Goal: Task Accomplishment & Management: Use online tool/utility

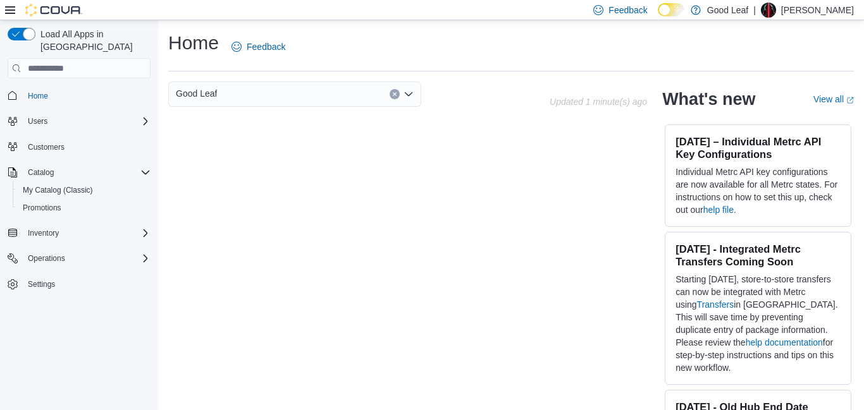
click at [286, 90] on div "Good Leaf" at bounding box center [294, 94] width 253 height 25
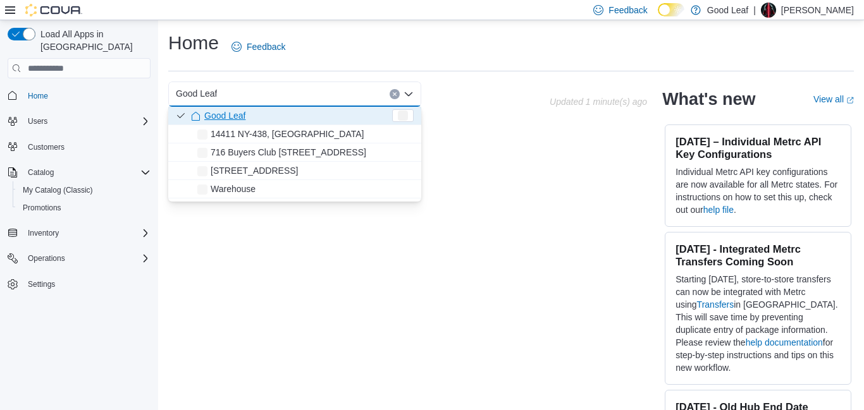
click at [286, 90] on div "Good Leaf Combo box. Selected. Good Leaf. Press Backspace to delete Good Leaf. …" at bounding box center [294, 94] width 253 height 25
click at [253, 289] on div "Good Leaf Combo box. Selected. Good Leaf. Press Backspace to delete Good Leaf. …" at bounding box center [510, 256] width 685 height 348
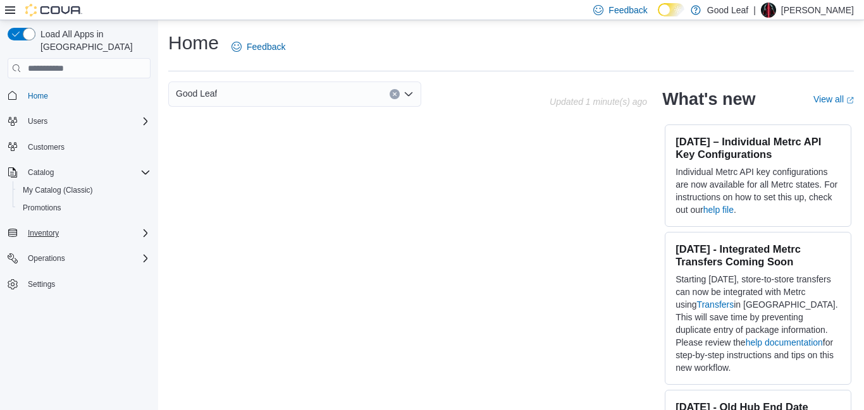
click at [129, 226] on div "Inventory" at bounding box center [87, 233] width 128 height 15
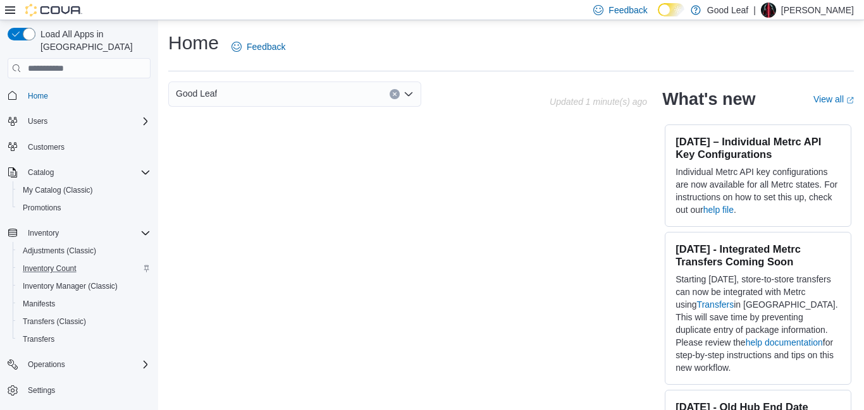
click at [103, 261] on div "Inventory Count" at bounding box center [84, 268] width 133 height 15
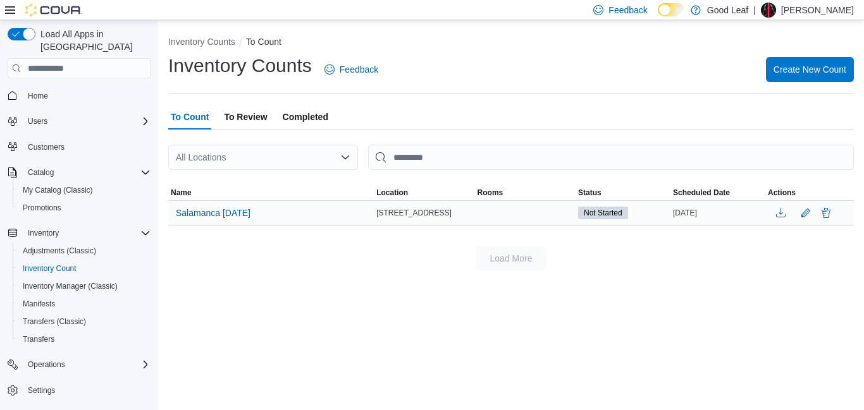
click at [271, 219] on div "Salamanca 8.12.25" at bounding box center [270, 213] width 205 height 24
click at [247, 213] on span "Salamanca 8.12.25" at bounding box center [213, 213] width 75 height 13
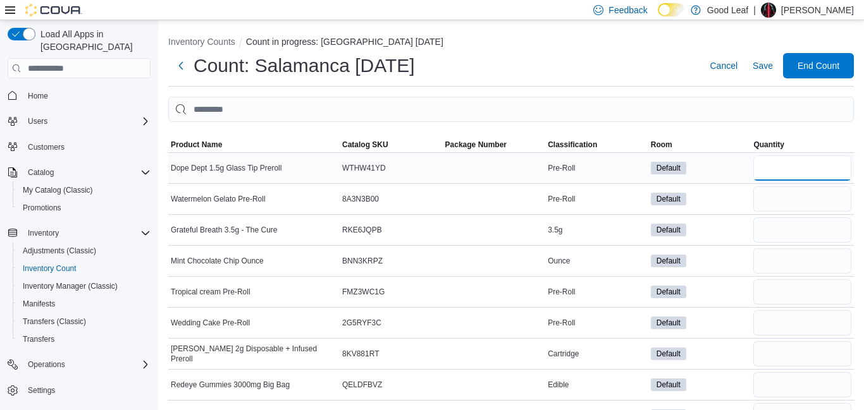
click at [797, 171] on input "number" at bounding box center [802, 168] width 98 height 25
type input "**"
click at [811, 198] on input "number" at bounding box center [802, 198] width 98 height 25
type input "**"
click at [806, 288] on input "number" at bounding box center [802, 291] width 98 height 25
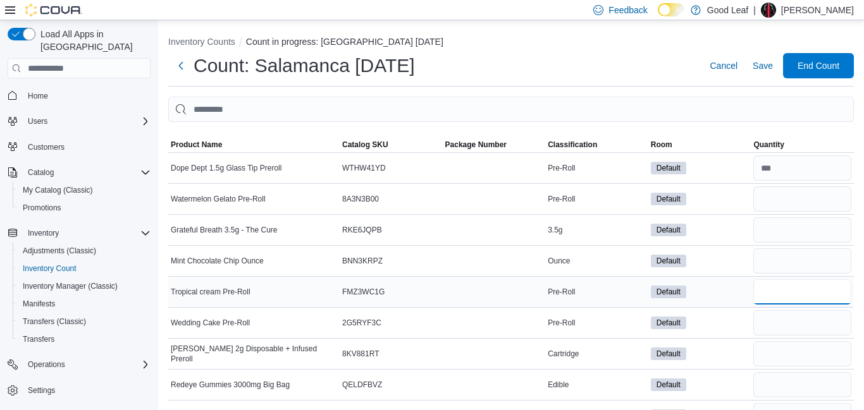
click at [806, 288] on input "number" at bounding box center [802, 291] width 98 height 25
type input "**"
click at [810, 323] on input "number" at bounding box center [802, 322] width 98 height 25
type input "**"
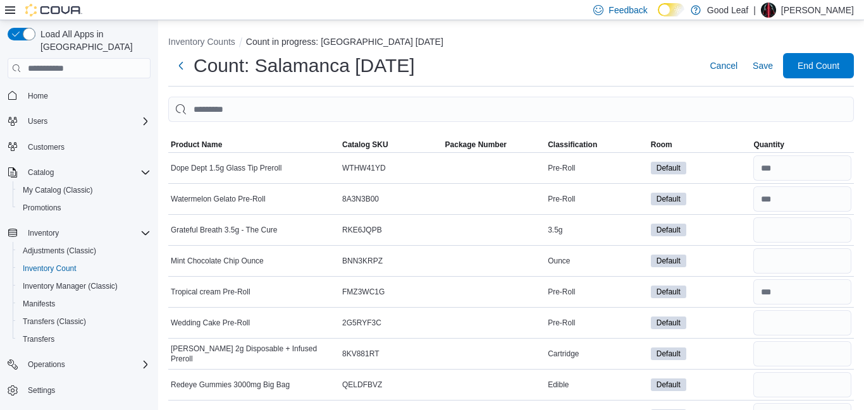
click at [608, 65] on div "Count: Salamanca 8.12.25 Cancel Save End Count" at bounding box center [510, 65] width 685 height 25
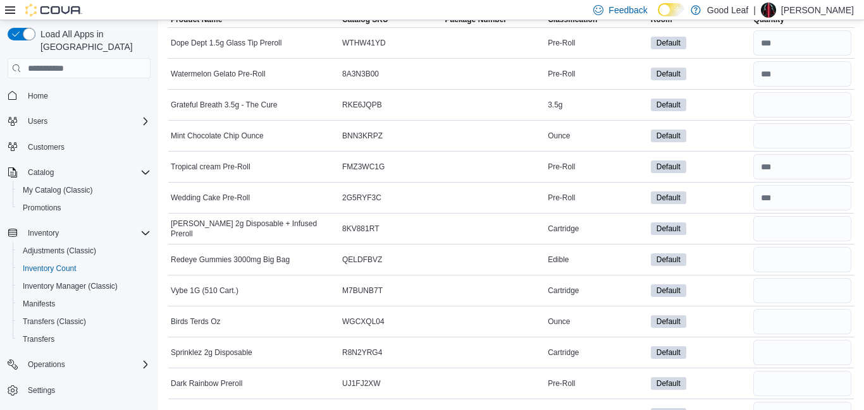
scroll to position [126, 0]
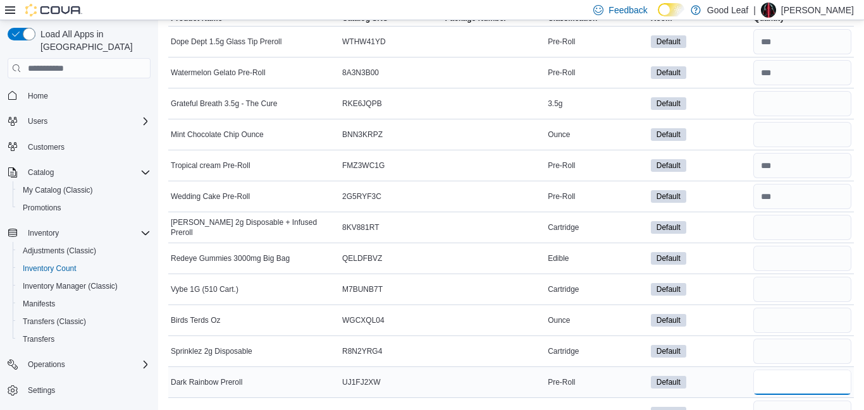
click at [776, 377] on input "number" at bounding box center [802, 382] width 98 height 25
type input "**"
click at [690, 54] on td "Default" at bounding box center [699, 42] width 103 height 31
click at [508, 119] on td "Package Number" at bounding box center [494, 134] width 103 height 31
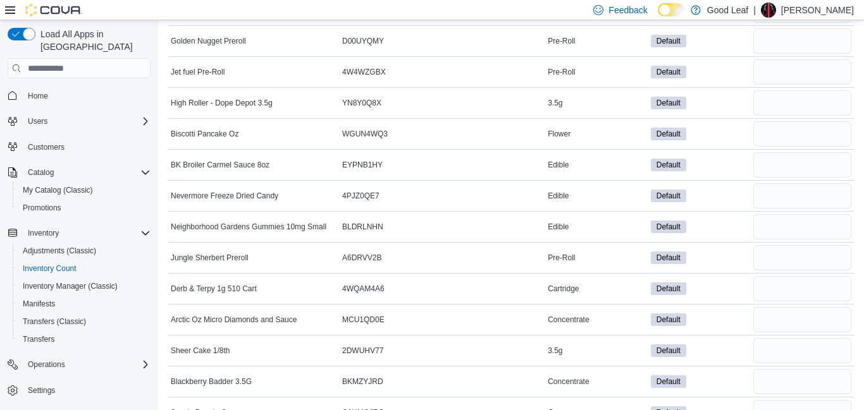
scroll to position [961, 0]
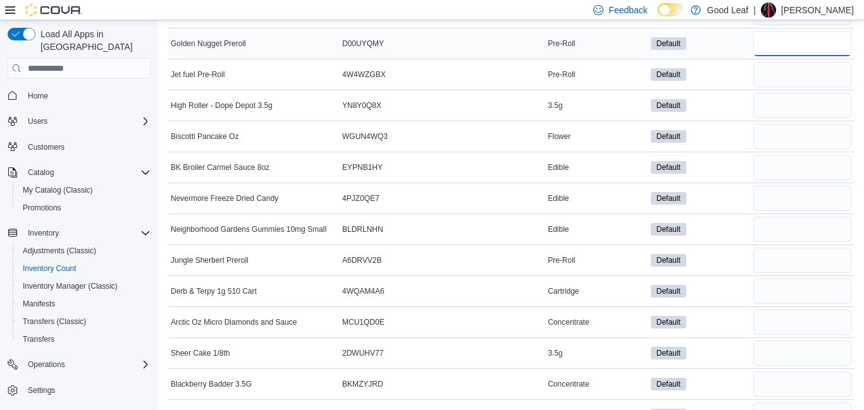
click at [803, 39] on input "number" at bounding box center [802, 43] width 98 height 25
type input "**"
click at [840, 71] on input "number" at bounding box center [802, 74] width 98 height 25
click at [836, 73] on input "number" at bounding box center [802, 74] width 98 height 25
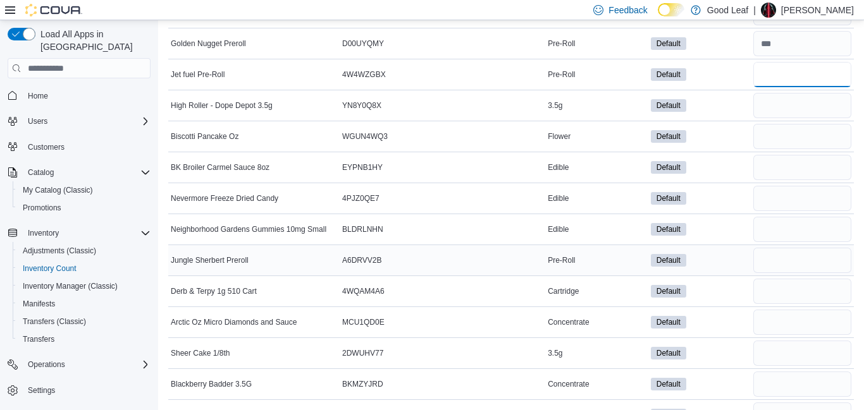
type input "**"
click at [797, 257] on input "number" at bounding box center [802, 260] width 98 height 25
type input "**"
click at [738, 312] on td "Default" at bounding box center [699, 322] width 103 height 31
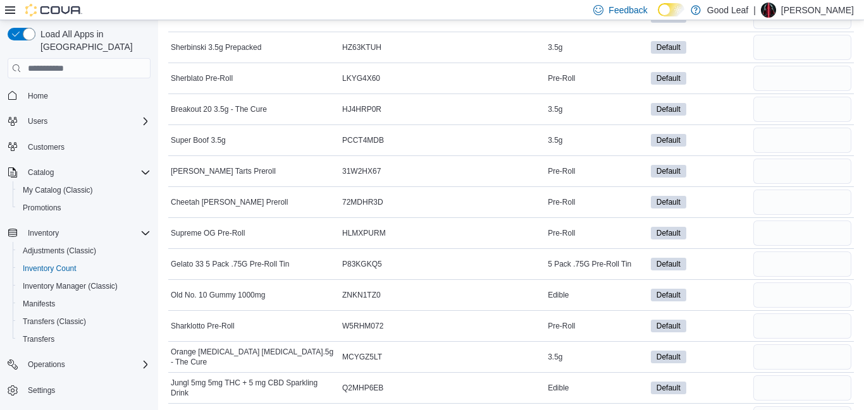
scroll to position [1416, 0]
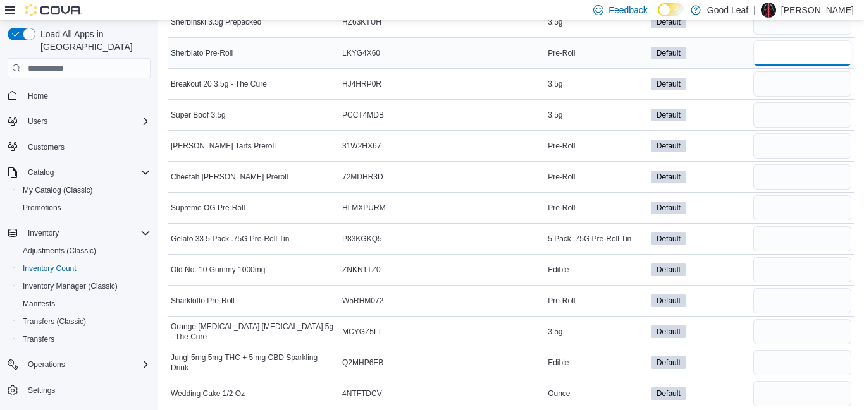
click at [793, 58] on input "number" at bounding box center [802, 52] width 98 height 25
type input "**"
click at [779, 147] on input "number" at bounding box center [802, 145] width 98 height 25
type input "**"
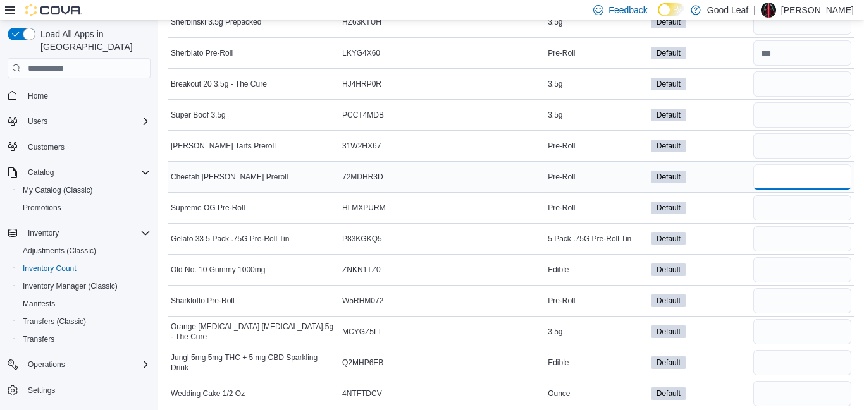
click at [774, 178] on input "number" at bounding box center [802, 176] width 98 height 25
type input "**"
click at [775, 216] on input "number" at bounding box center [802, 207] width 98 height 25
type input "*"
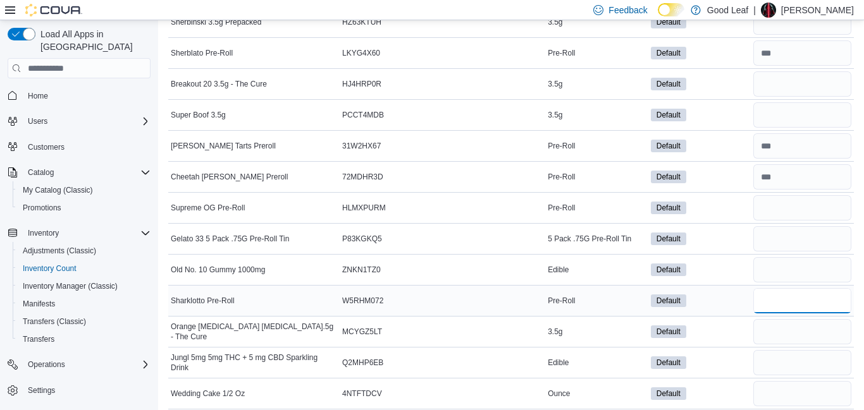
click at [760, 296] on input "number" at bounding box center [802, 300] width 98 height 25
type input "**"
click at [735, 271] on div "Default" at bounding box center [699, 270] width 103 height 18
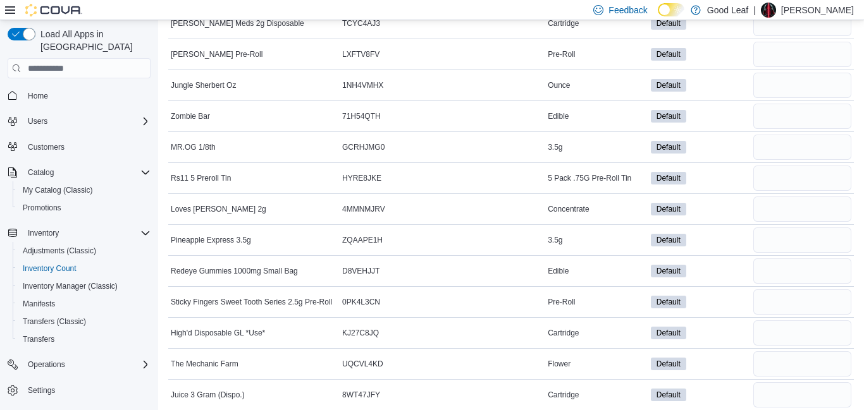
scroll to position [1821, 0]
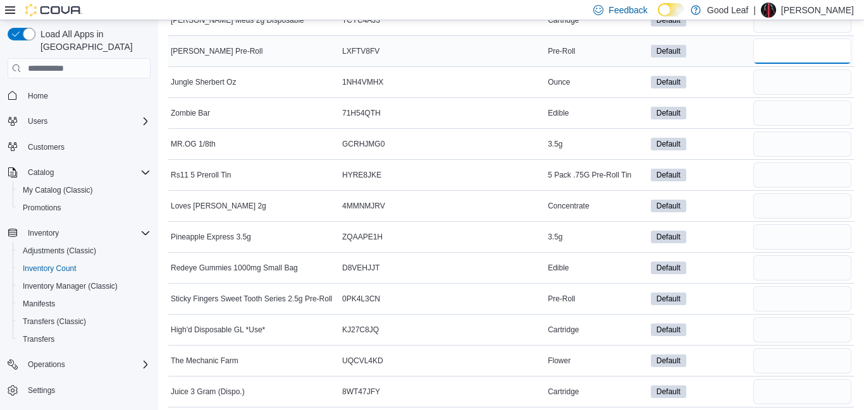
click at [778, 56] on input "number" at bounding box center [802, 51] width 98 height 25
type input "**"
click at [785, 298] on input "number" at bounding box center [802, 298] width 98 height 25
type input "*"
click at [739, 269] on div "Default" at bounding box center [699, 268] width 103 height 18
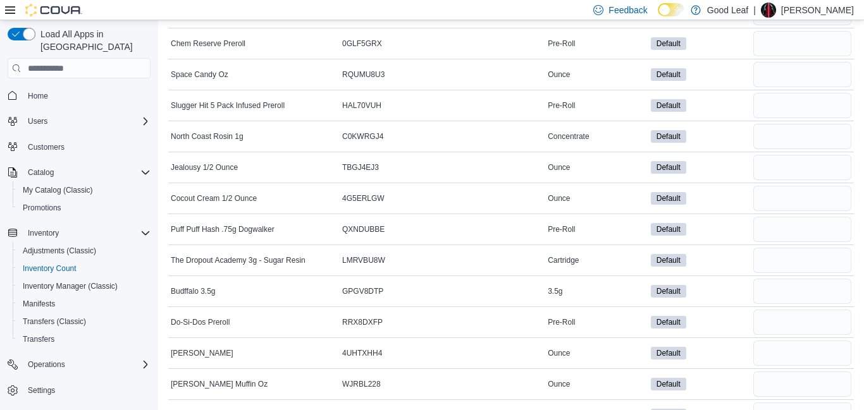
scroll to position [2326, 0]
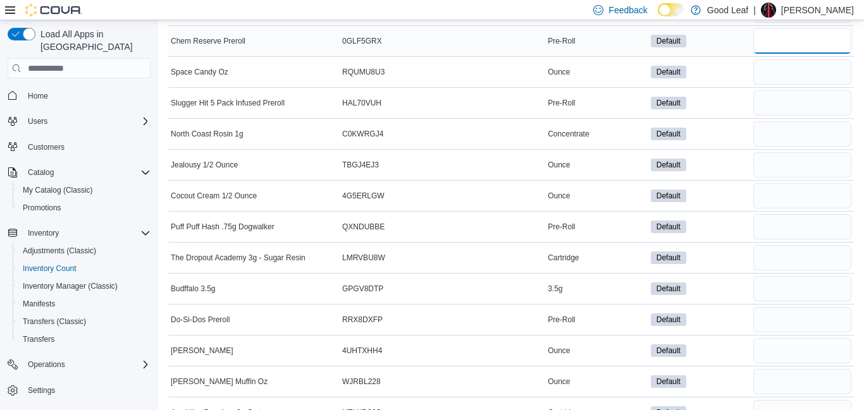
click at [796, 40] on input "number" at bounding box center [802, 40] width 98 height 25
type input "**"
click at [810, 99] on input "number" at bounding box center [802, 102] width 98 height 25
type input "**"
click at [786, 225] on input "number" at bounding box center [802, 226] width 98 height 25
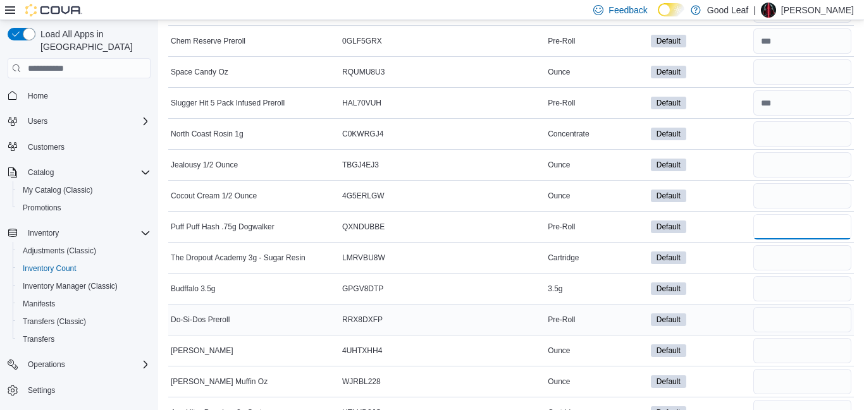
type input "**"
click at [781, 313] on input "number" at bounding box center [802, 319] width 98 height 25
type input "**"
click at [733, 290] on div "Default" at bounding box center [699, 289] width 103 height 18
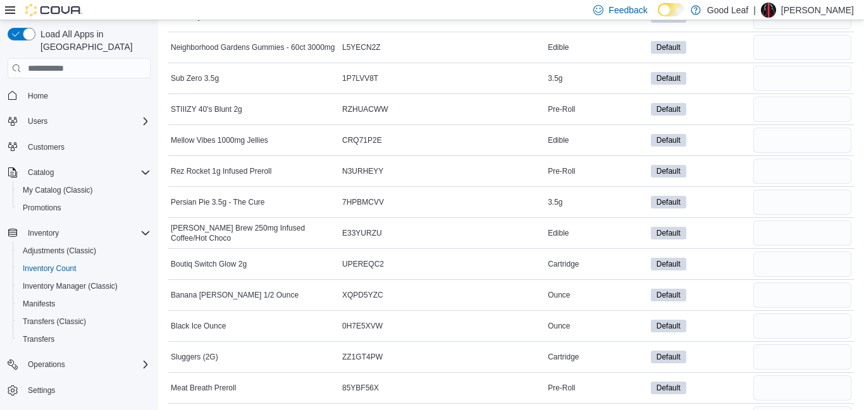
scroll to position [2756, 0]
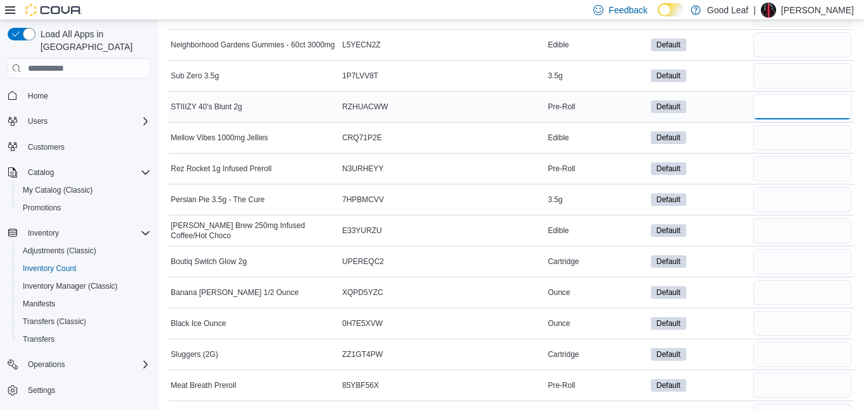
click at [781, 107] on input "number" at bounding box center [802, 106] width 98 height 25
type input "**"
click at [770, 170] on input "number" at bounding box center [802, 168] width 98 height 25
type input "**"
click at [771, 380] on input "number" at bounding box center [802, 385] width 98 height 25
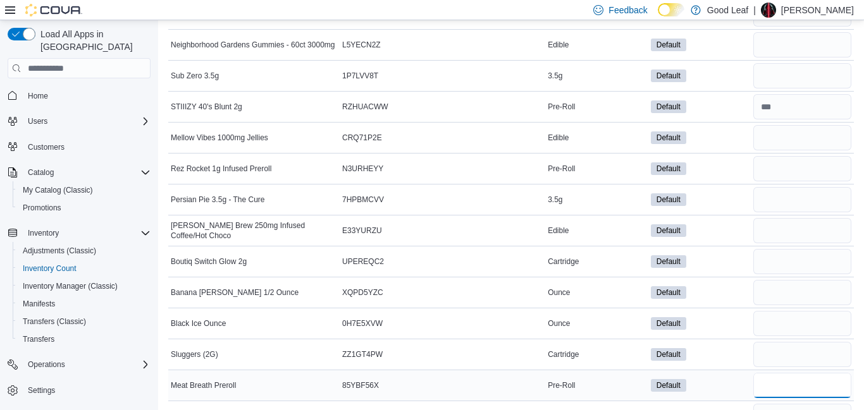
click at [771, 380] on input "number" at bounding box center [802, 385] width 98 height 25
type input "**"
click at [739, 326] on div "Default" at bounding box center [699, 324] width 103 height 18
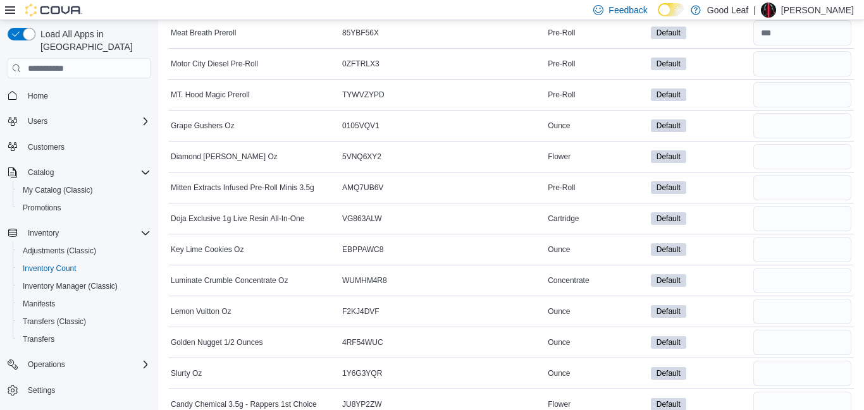
scroll to position [3110, 0]
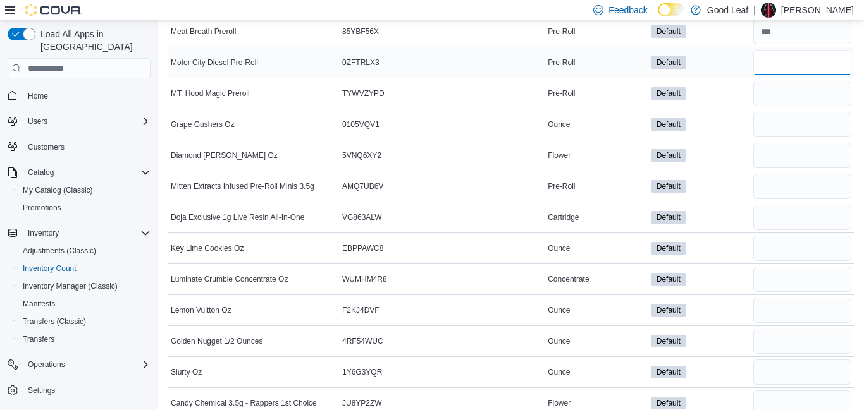
click at [776, 66] on input "number" at bounding box center [802, 62] width 98 height 25
type input "**"
click at [786, 93] on input "number" at bounding box center [802, 93] width 98 height 25
type input "**"
click at [800, 183] on input "number" at bounding box center [802, 186] width 98 height 25
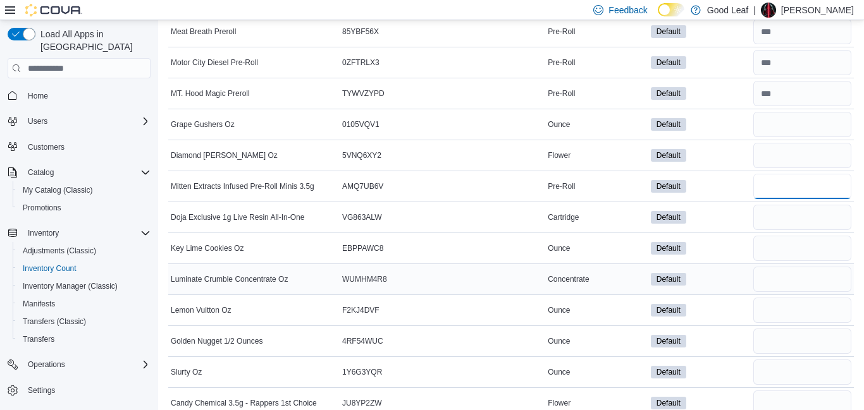
type input "**"
click at [715, 278] on div "Default" at bounding box center [699, 280] width 103 height 18
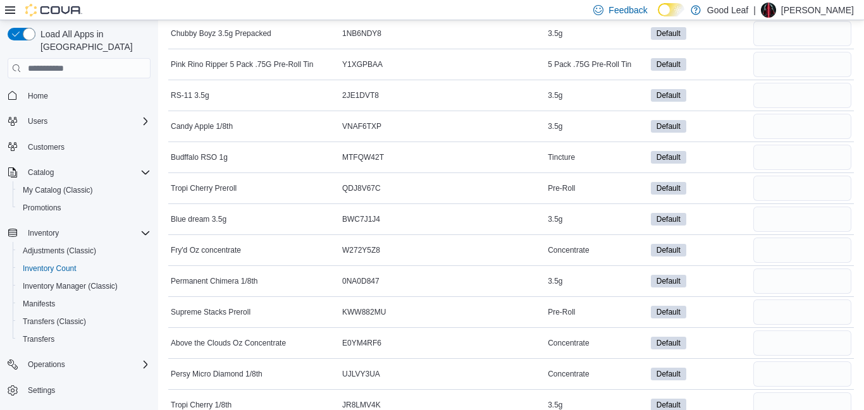
scroll to position [3869, 0]
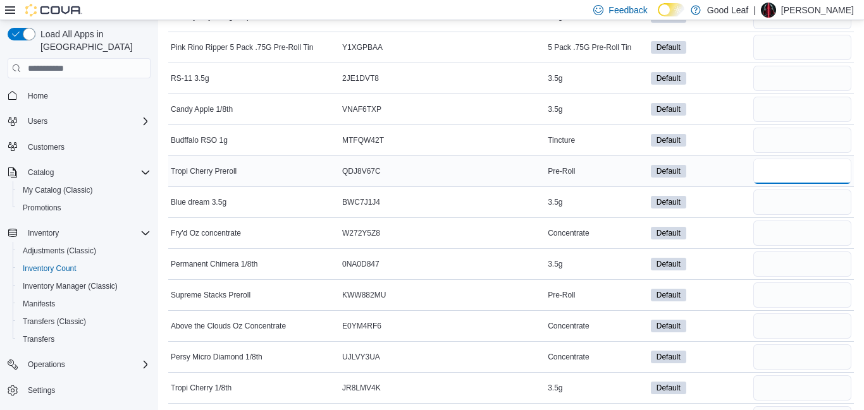
click at [779, 174] on input "number" at bounding box center [802, 171] width 98 height 25
type input "**"
click at [781, 298] on input "number" at bounding box center [802, 295] width 98 height 25
type input "*"
click at [738, 265] on div "Default" at bounding box center [699, 264] width 103 height 18
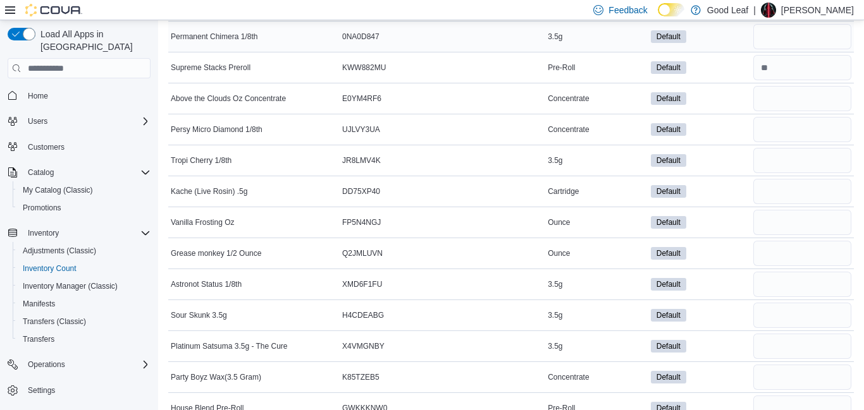
scroll to position [4122, 0]
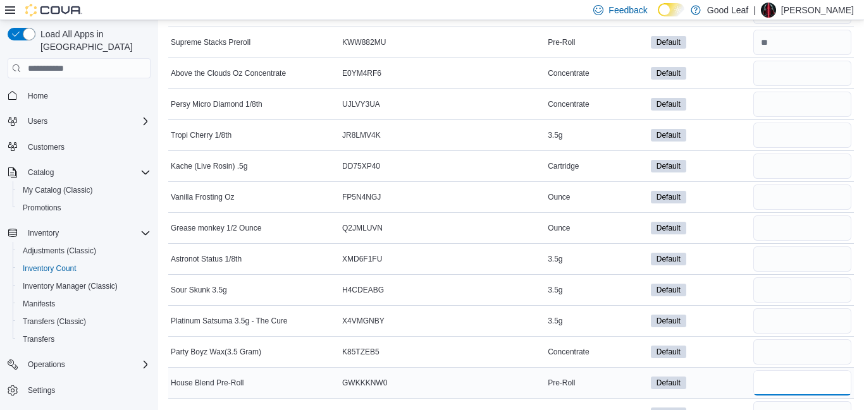
click at [766, 382] on input "number" at bounding box center [802, 382] width 98 height 25
type input "**"
click at [736, 350] on div "Default" at bounding box center [699, 352] width 103 height 18
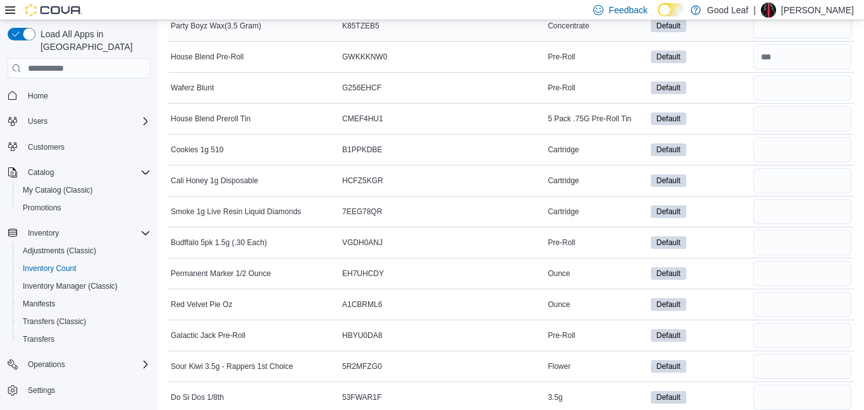
scroll to position [4450, 0]
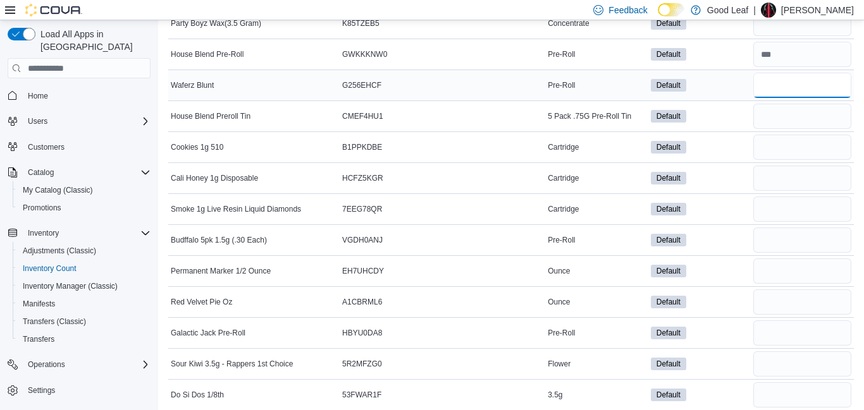
click at [801, 81] on input "number" at bounding box center [802, 85] width 98 height 25
type input "**"
click at [776, 239] on input "number" at bounding box center [802, 240] width 98 height 25
type input "**"
click at [724, 269] on div "Default" at bounding box center [699, 271] width 103 height 18
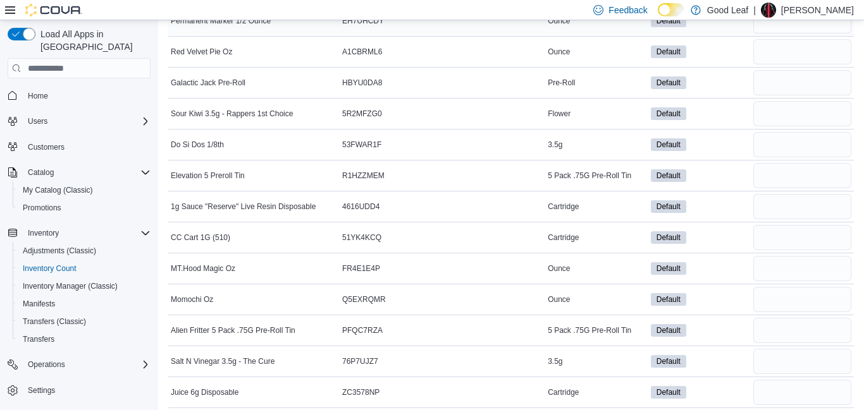
scroll to position [4703, 0]
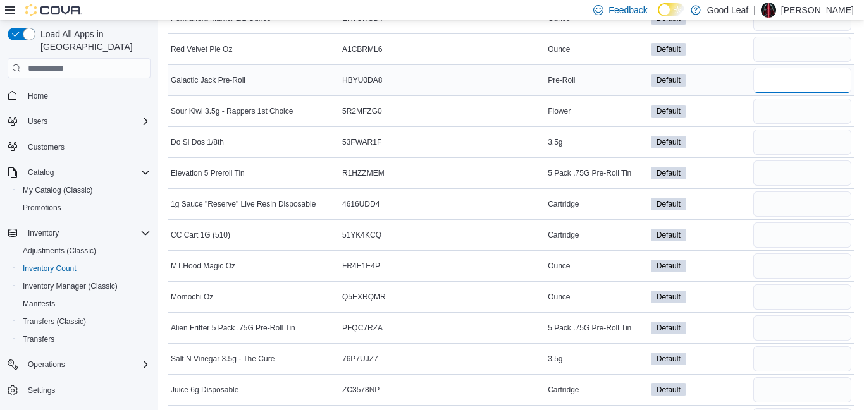
click at [805, 88] on input "number" at bounding box center [802, 80] width 98 height 25
type input "*"
click at [739, 262] on div "Default" at bounding box center [699, 266] width 103 height 18
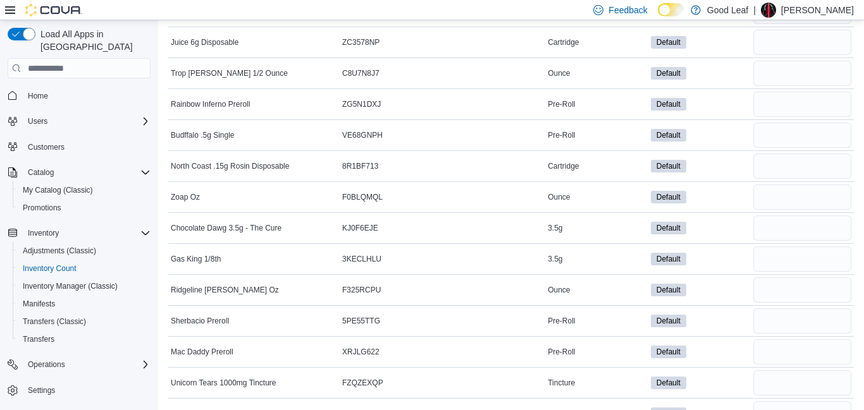
scroll to position [5057, 0]
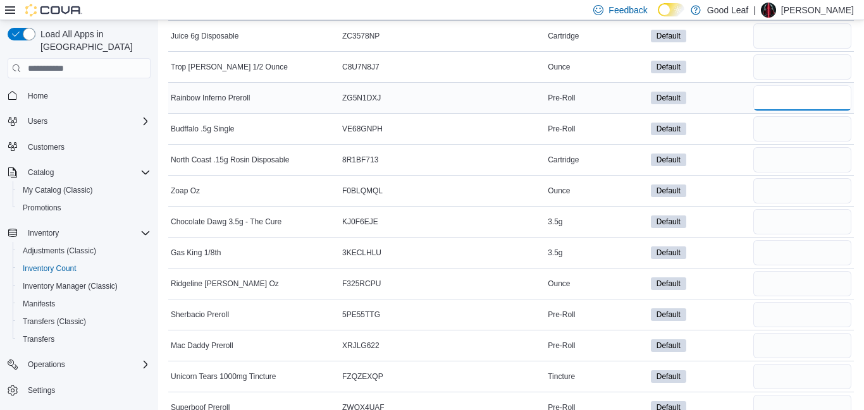
click at [773, 96] on input "number" at bounding box center [802, 97] width 98 height 25
type input "**"
click at [770, 126] on input "number" at bounding box center [802, 128] width 98 height 25
type input "*"
type input "**"
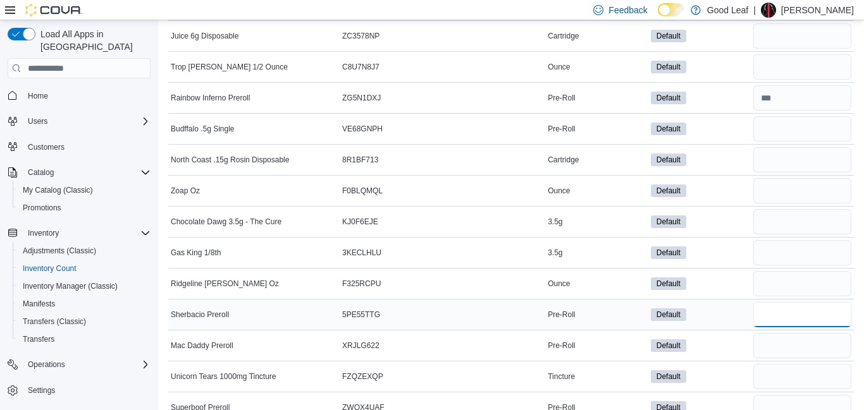
click at [767, 314] on input "number" at bounding box center [802, 314] width 98 height 25
type input "**"
click at [768, 351] on input "number" at bounding box center [802, 345] width 98 height 25
type input "*"
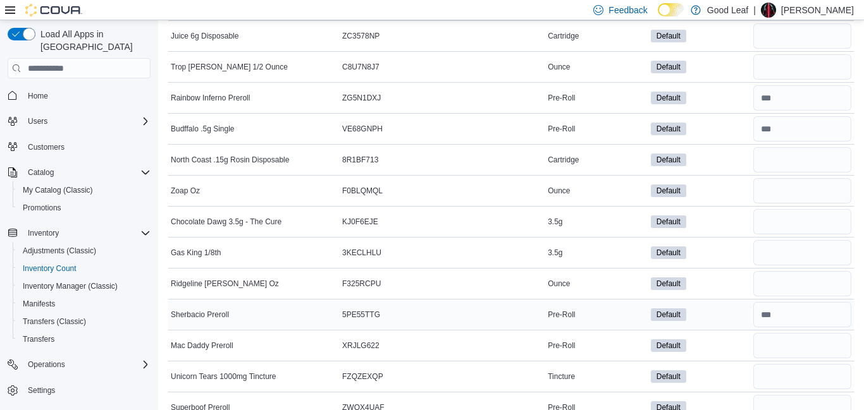
click at [736, 313] on div "Default" at bounding box center [699, 315] width 103 height 18
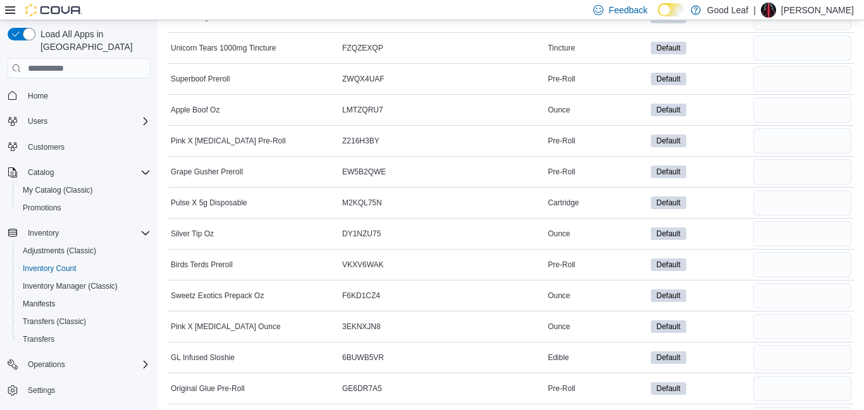
scroll to position [5411, 0]
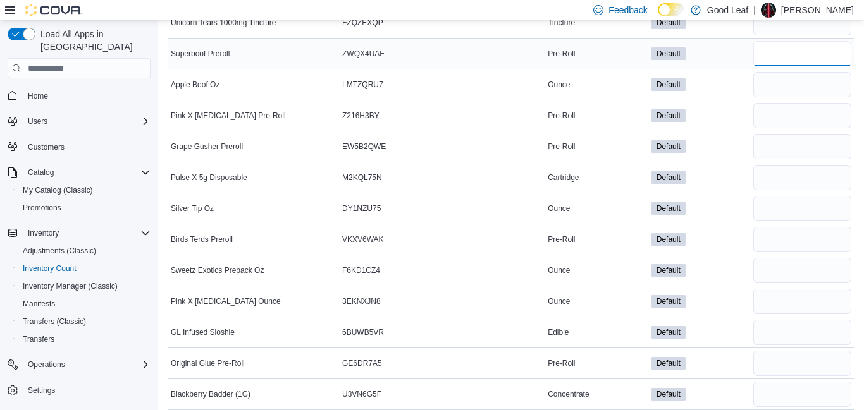
click at [816, 52] on input "number" at bounding box center [802, 53] width 98 height 25
type input "*"
click at [788, 114] on input "number" at bounding box center [802, 115] width 98 height 25
type input "*"
click at [809, 147] on input "number" at bounding box center [802, 146] width 98 height 25
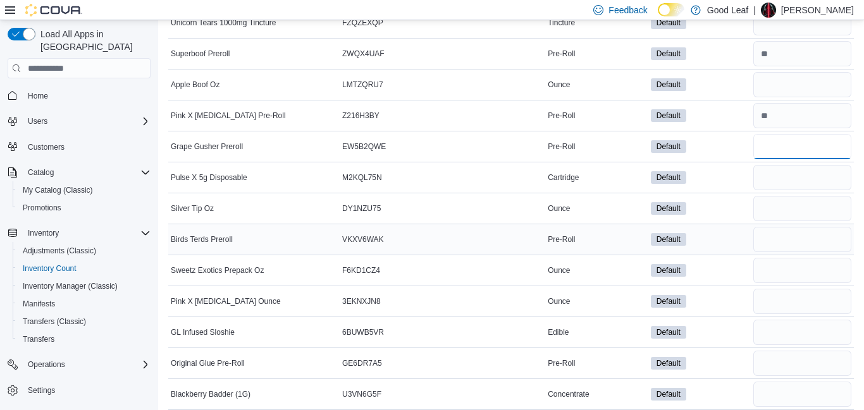
type input "**"
click at [805, 235] on input "number" at bounding box center [802, 239] width 98 height 25
type input "**"
click at [730, 271] on div "Default" at bounding box center [699, 271] width 103 height 18
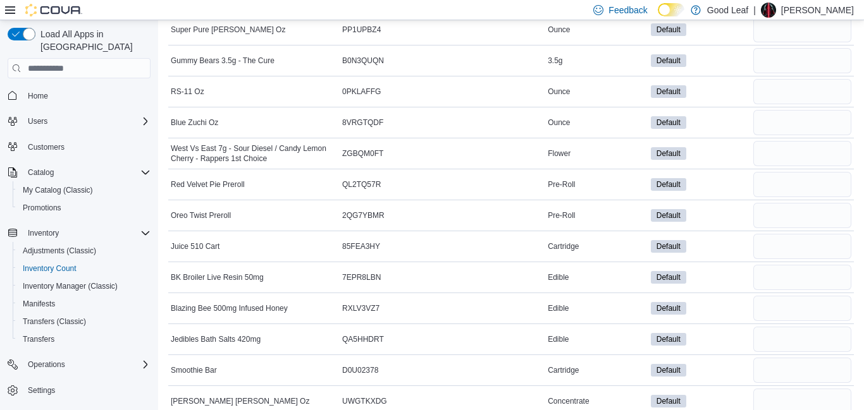
scroll to position [5841, 0]
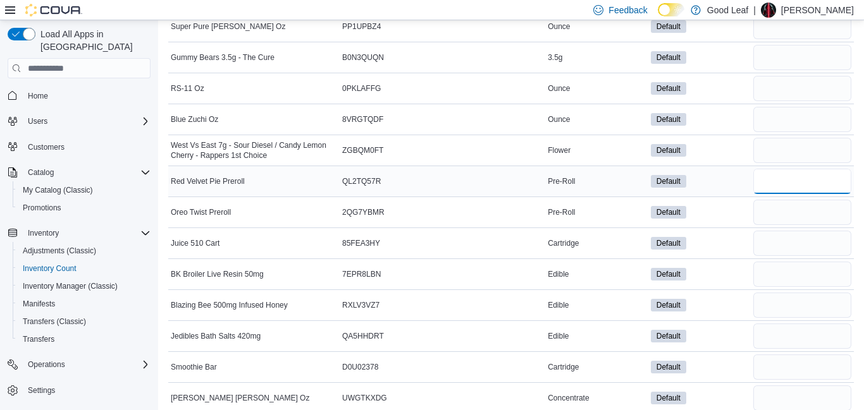
click at [790, 188] on input "number" at bounding box center [802, 181] width 98 height 25
type input "**"
click at [786, 209] on input "number" at bounding box center [802, 212] width 98 height 25
type input "**"
click at [730, 256] on td "Default" at bounding box center [699, 243] width 103 height 31
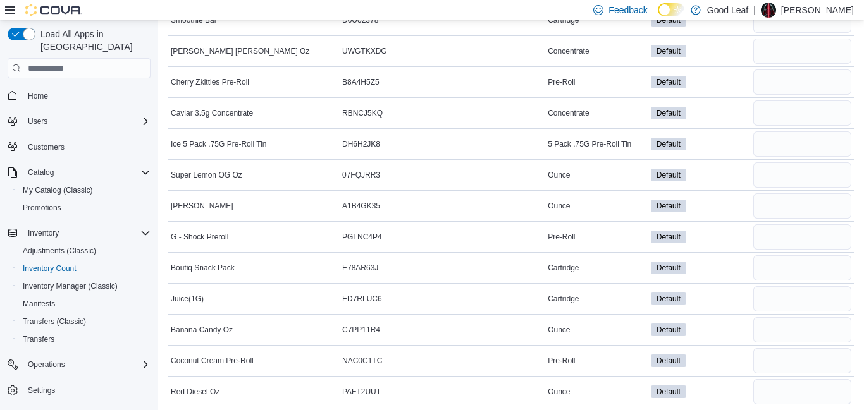
scroll to position [6195, 0]
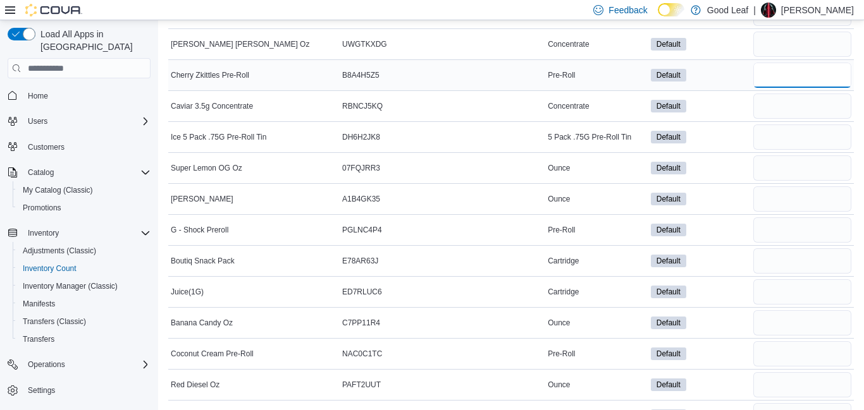
click at [785, 79] on input "number" at bounding box center [802, 75] width 98 height 25
type input "**"
click at [776, 223] on input "number" at bounding box center [802, 229] width 98 height 25
type input "*"
click at [788, 346] on input "number" at bounding box center [802, 353] width 98 height 25
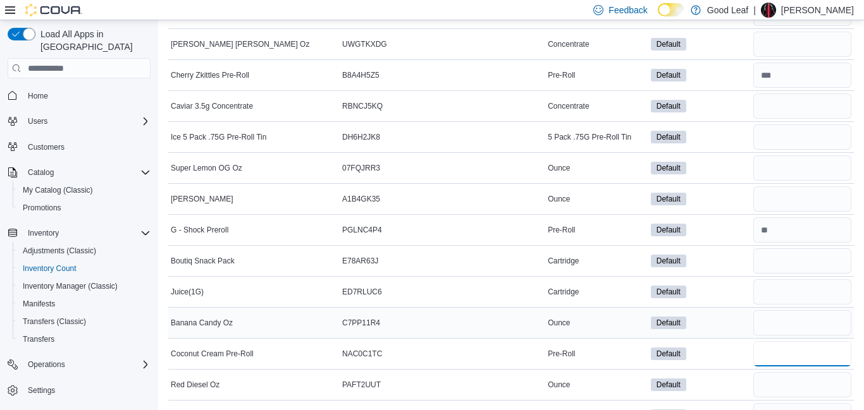
type input "**"
click at [726, 319] on div "Default" at bounding box center [699, 323] width 103 height 18
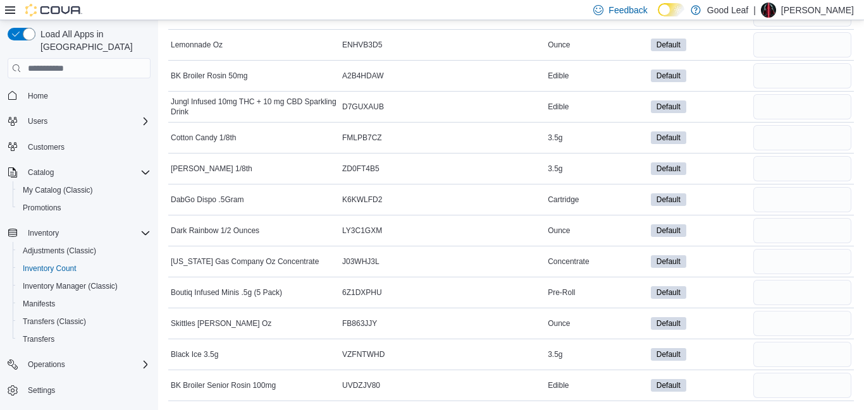
scroll to position [6599, 0]
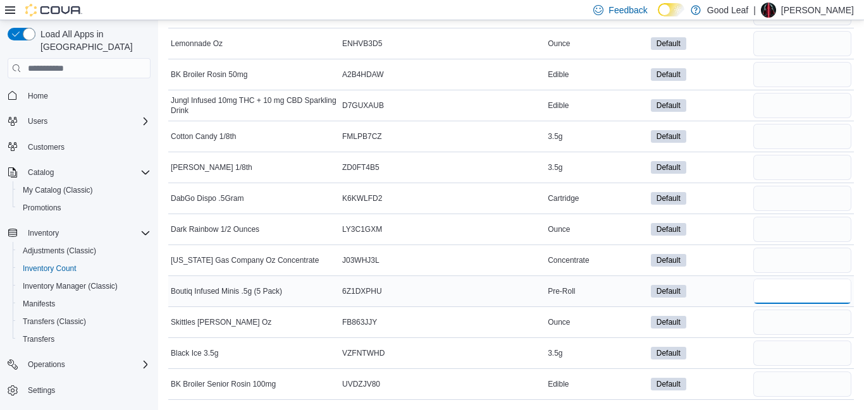
click at [797, 296] on input "number" at bounding box center [802, 291] width 98 height 25
type input "**"
click at [726, 253] on div "Default" at bounding box center [699, 261] width 103 height 18
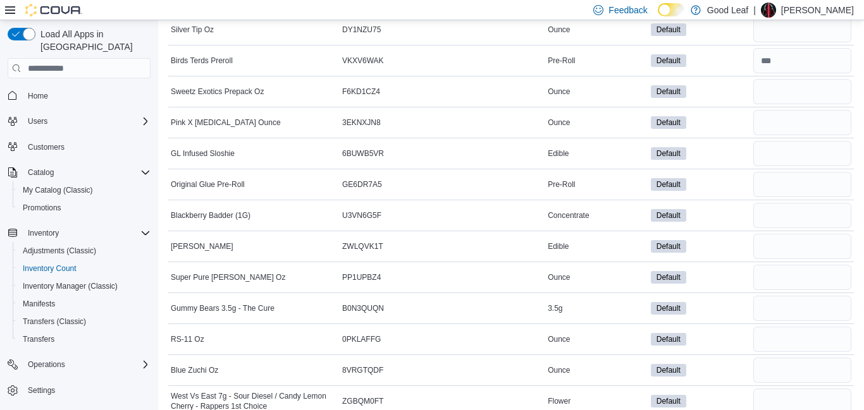
scroll to position [5588, 0]
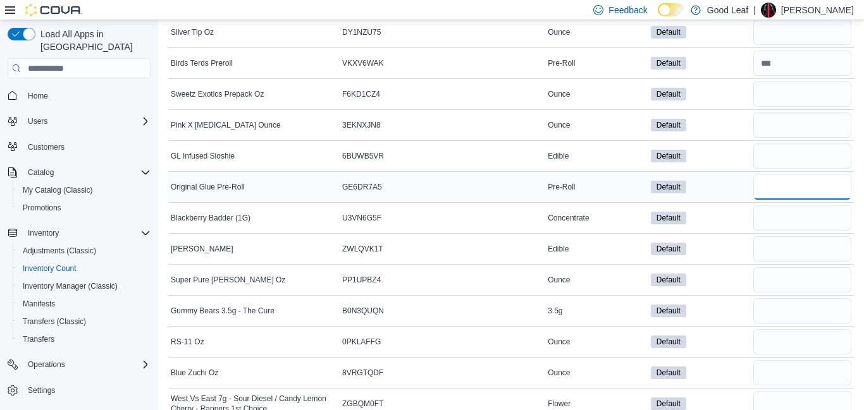
click at [798, 190] on input "number" at bounding box center [802, 186] width 98 height 25
type input "**"
click at [725, 135] on td "Default" at bounding box center [699, 125] width 103 height 31
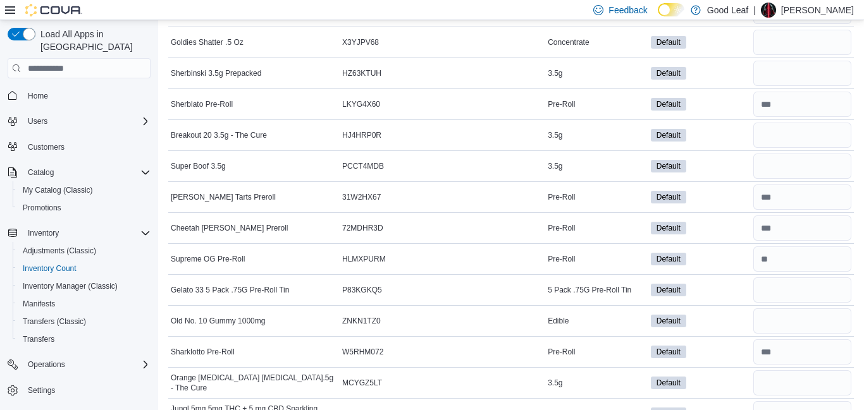
scroll to position [1390, 0]
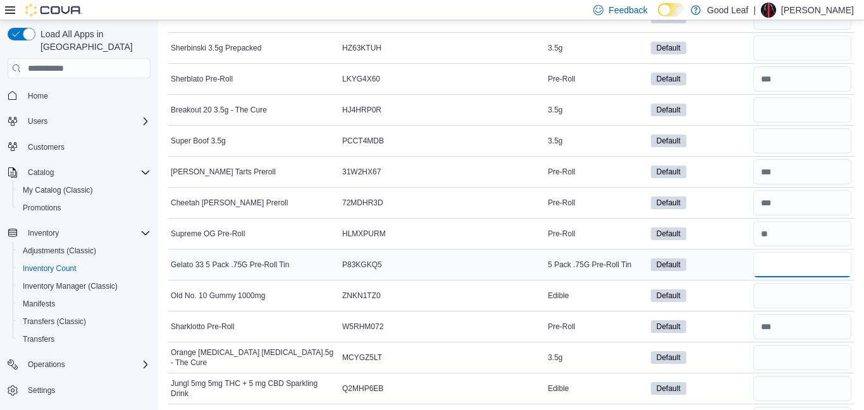
click at [768, 268] on input "number" at bounding box center [802, 264] width 98 height 25
type input "*"
click at [630, 302] on div "Edible" at bounding box center [596, 295] width 103 height 15
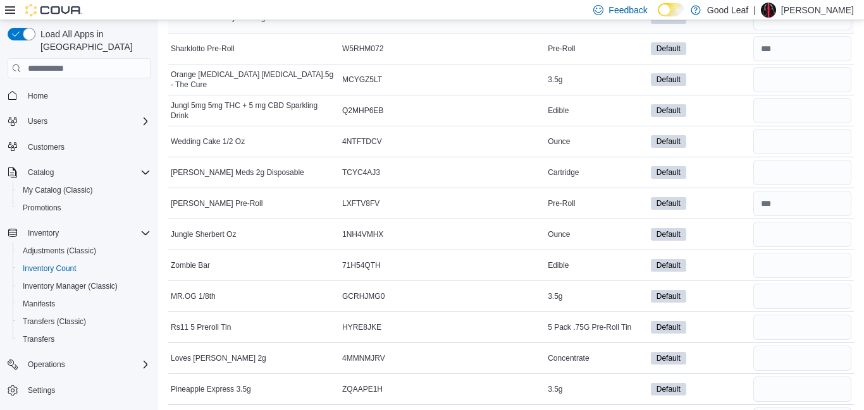
scroll to position [1694, 0]
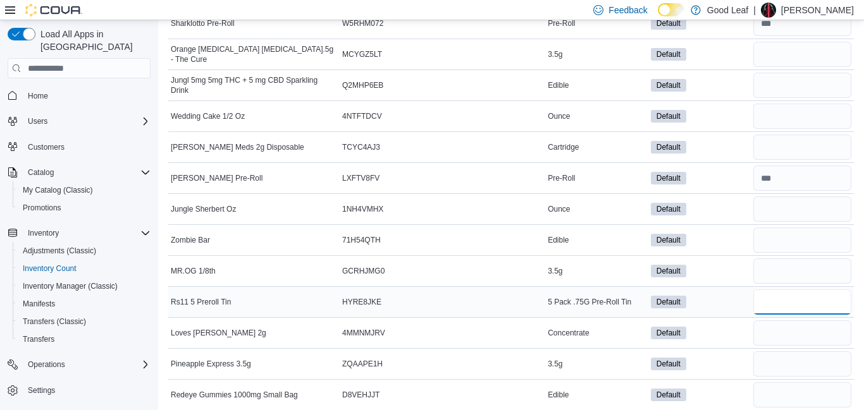
click at [797, 298] on input "number" at bounding box center [802, 302] width 98 height 25
type input "*"
click at [635, 249] on td "Edible" at bounding box center [596, 240] width 103 height 31
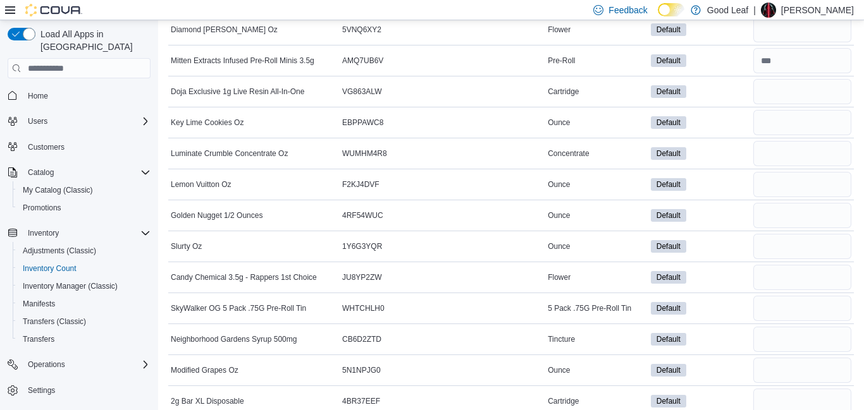
scroll to position [3261, 0]
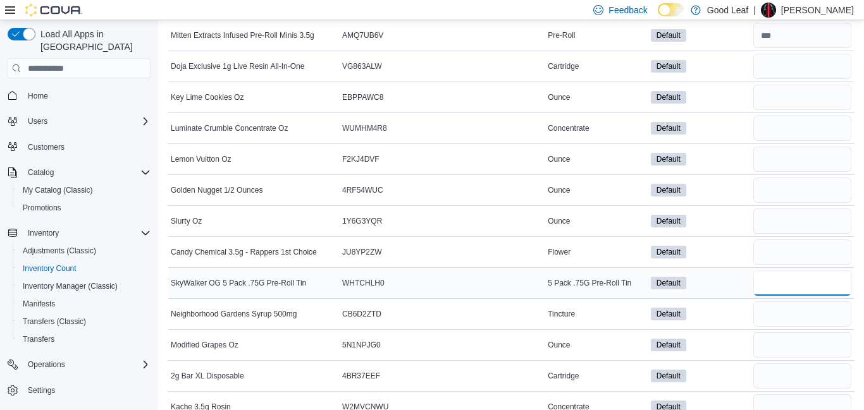
click at [770, 287] on input "number" at bounding box center [802, 283] width 98 height 25
type input "*"
click at [731, 313] on div "Default" at bounding box center [699, 314] width 103 height 18
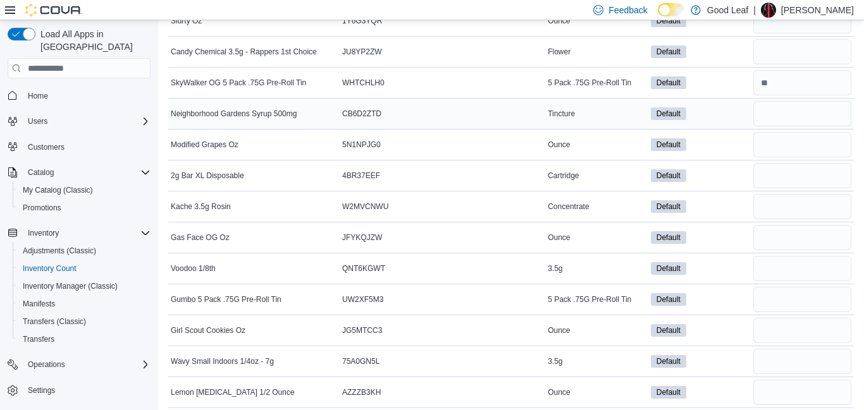
scroll to position [3464, 0]
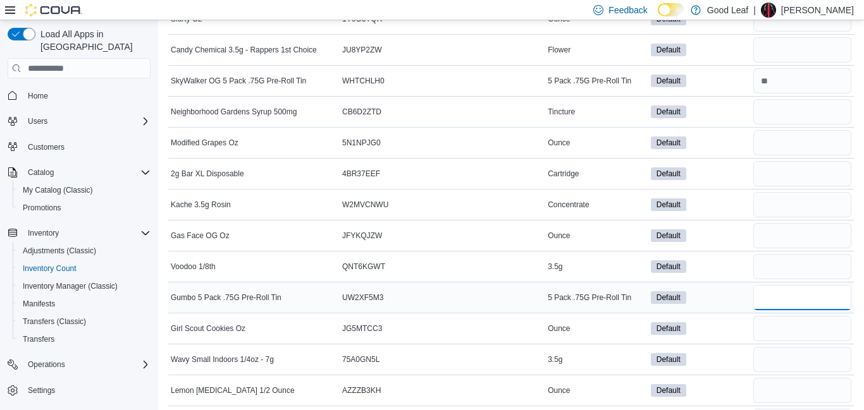
click at [773, 303] on input "number" at bounding box center [802, 297] width 98 height 25
type input "**"
click at [728, 326] on div "Default" at bounding box center [699, 329] width 103 height 18
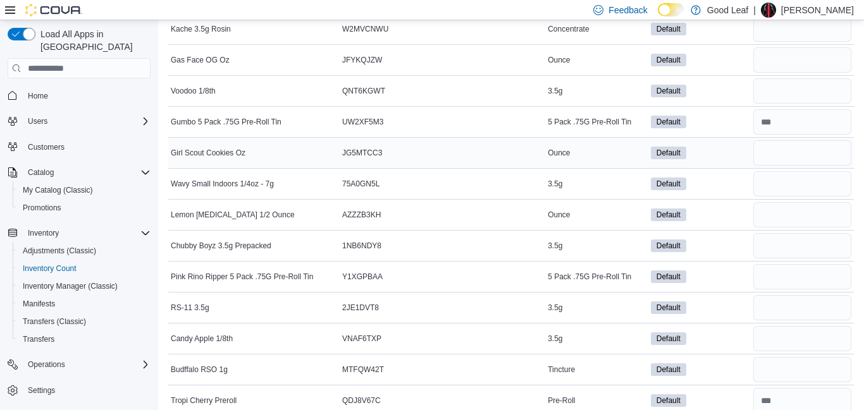
scroll to position [3641, 0]
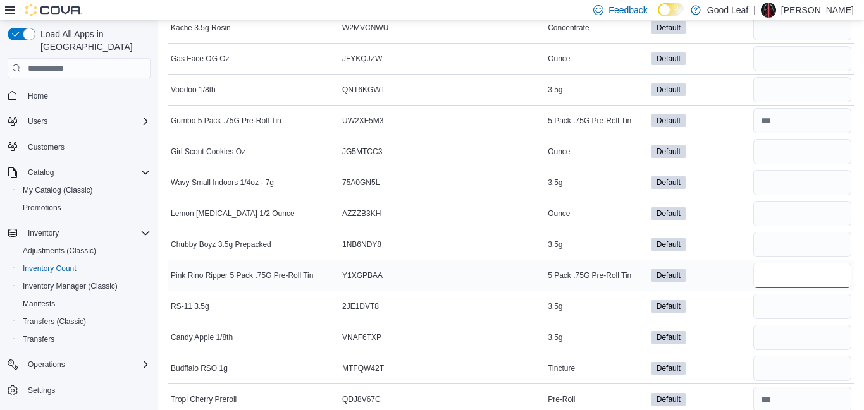
click at [812, 272] on input "number" at bounding box center [802, 275] width 98 height 25
type input "**"
click at [738, 311] on div "Default" at bounding box center [699, 307] width 103 height 18
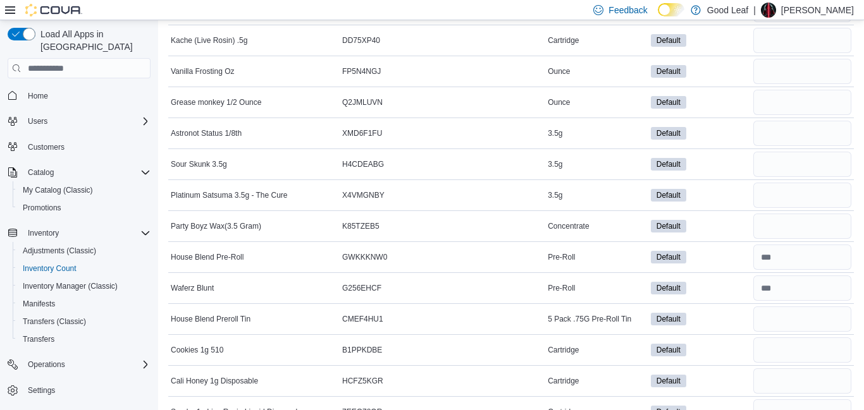
scroll to position [4273, 0]
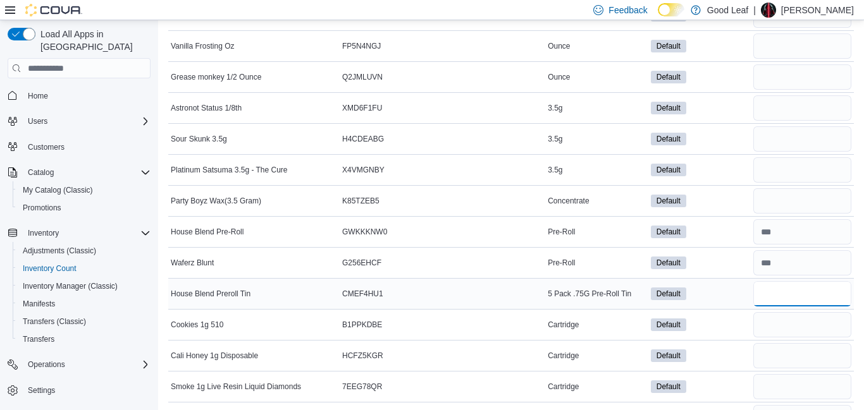
click at [798, 296] on input "number" at bounding box center [802, 293] width 98 height 25
type input "**"
click at [730, 322] on div "Default" at bounding box center [699, 325] width 103 height 18
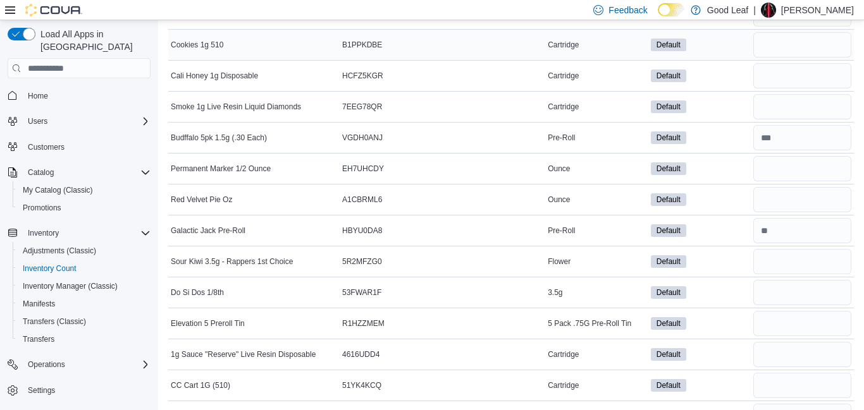
scroll to position [4576, 0]
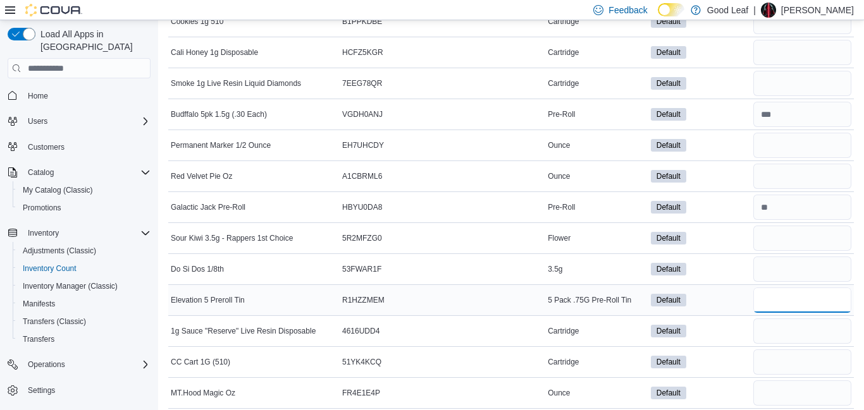
click at [784, 305] on input "number" at bounding box center [802, 300] width 98 height 25
type input "*"
click at [731, 324] on div "Default" at bounding box center [699, 331] width 103 height 18
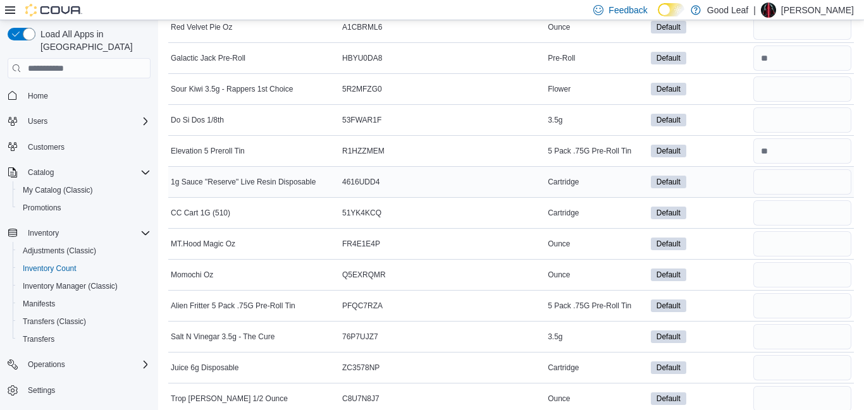
scroll to position [4728, 0]
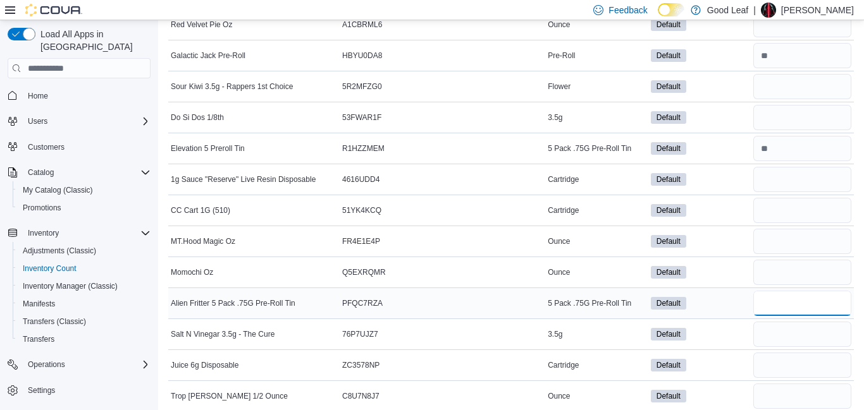
click at [798, 300] on input "number" at bounding box center [802, 303] width 98 height 25
type input "*"
click at [735, 277] on div "Default" at bounding box center [699, 273] width 103 height 18
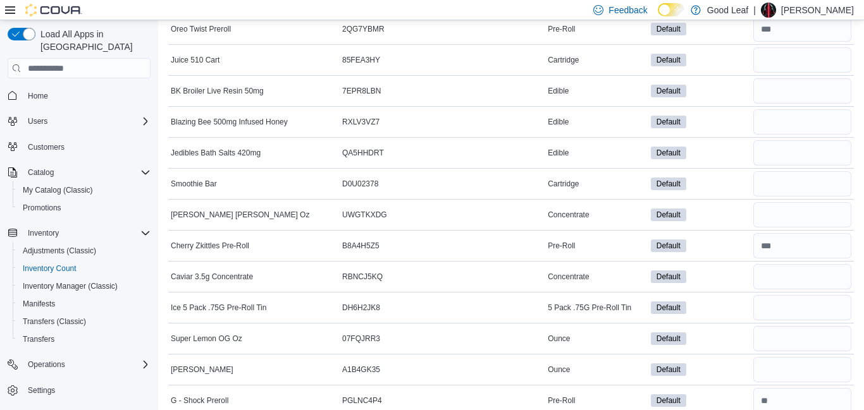
scroll to position [6043, 0]
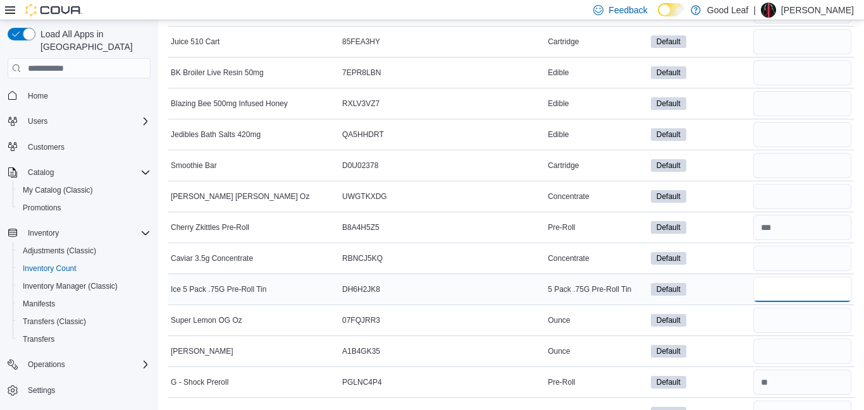
click at [805, 290] on input "number" at bounding box center [802, 289] width 98 height 25
type input "*"
click at [738, 319] on div "Default" at bounding box center [699, 321] width 103 height 18
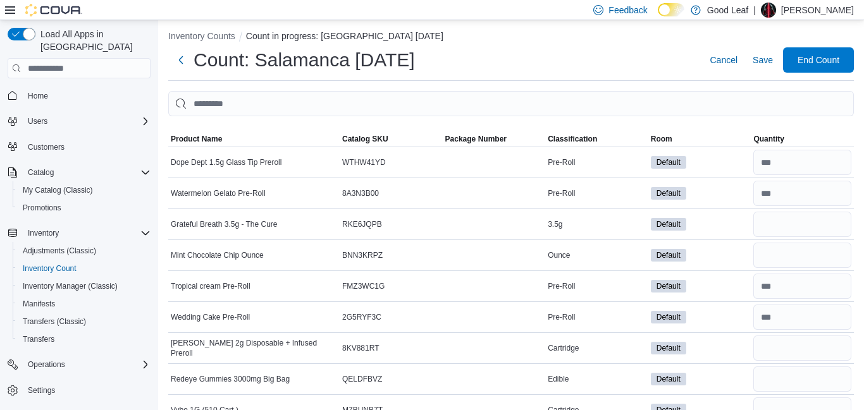
scroll to position [0, 0]
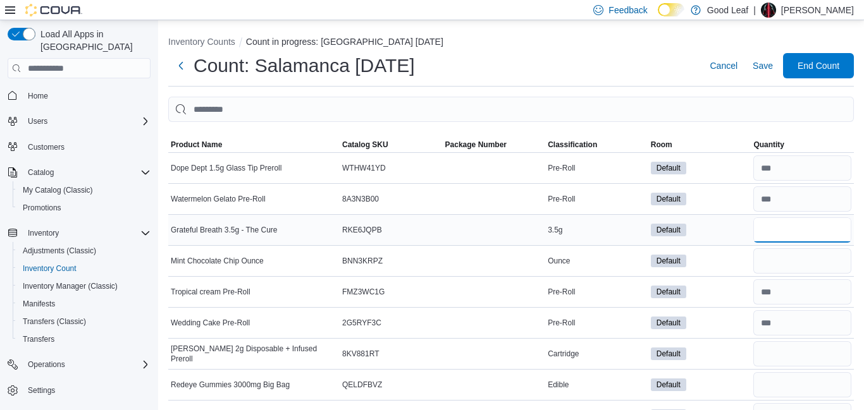
click at [773, 238] on input "number" at bounding box center [802, 229] width 98 height 25
type input "**"
click at [723, 271] on td "Default" at bounding box center [699, 261] width 103 height 31
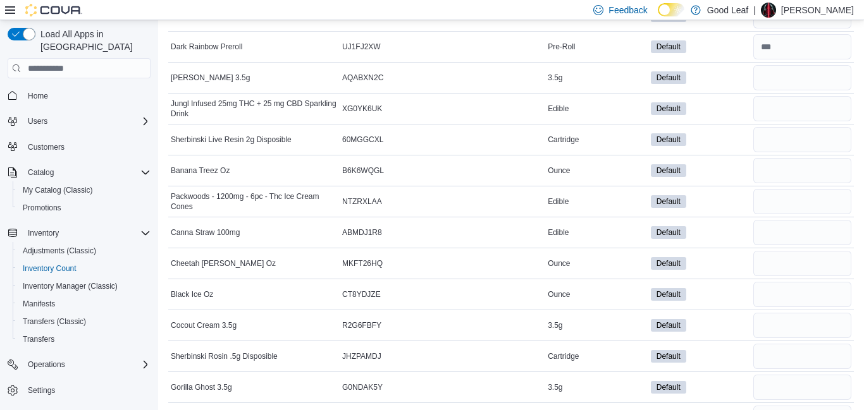
scroll to position [480, 0]
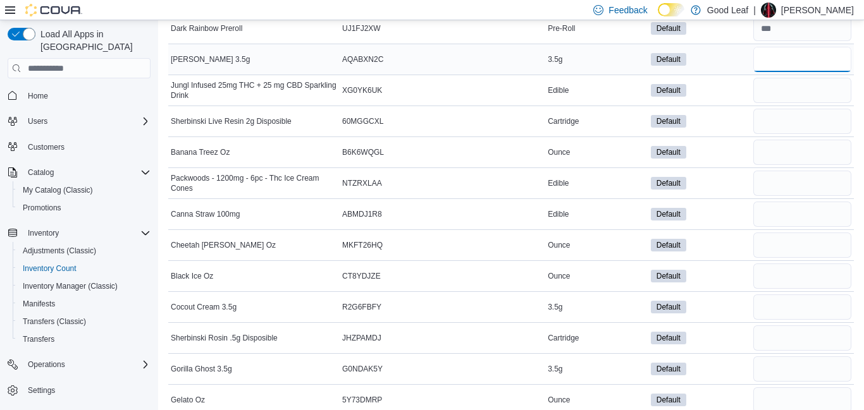
click at [796, 61] on input "number" at bounding box center [802, 59] width 98 height 25
type input "**"
click at [779, 307] on input "number" at bounding box center [802, 307] width 98 height 25
type input "**"
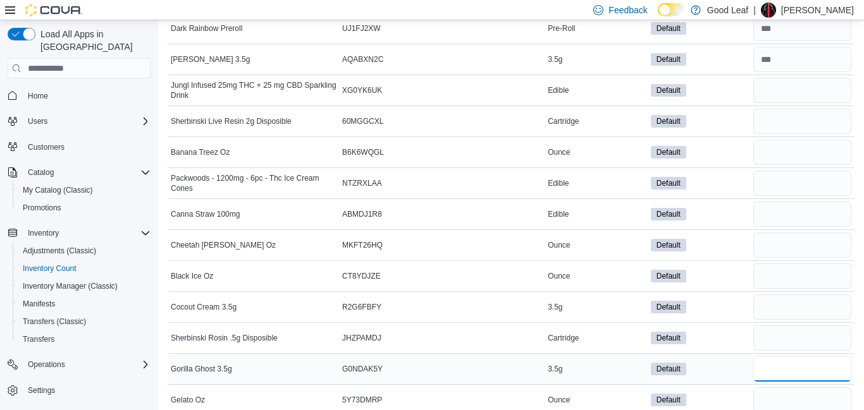
click at [778, 376] on input "number" at bounding box center [802, 369] width 98 height 25
type input "*"
click at [734, 335] on div "Default" at bounding box center [699, 338] width 103 height 18
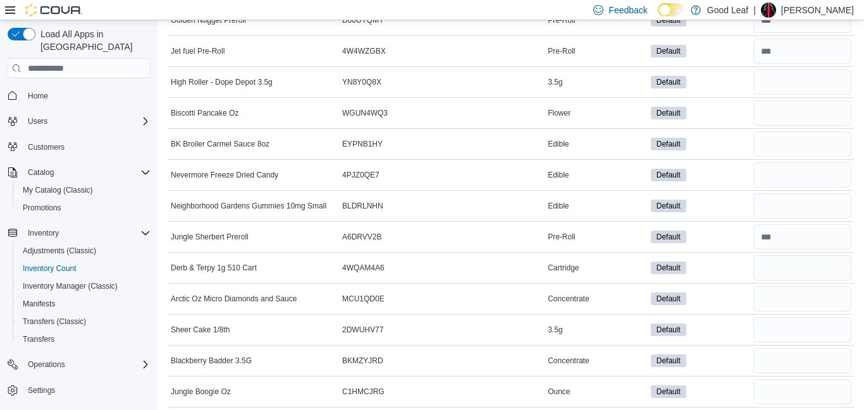
scroll to position [1011, 0]
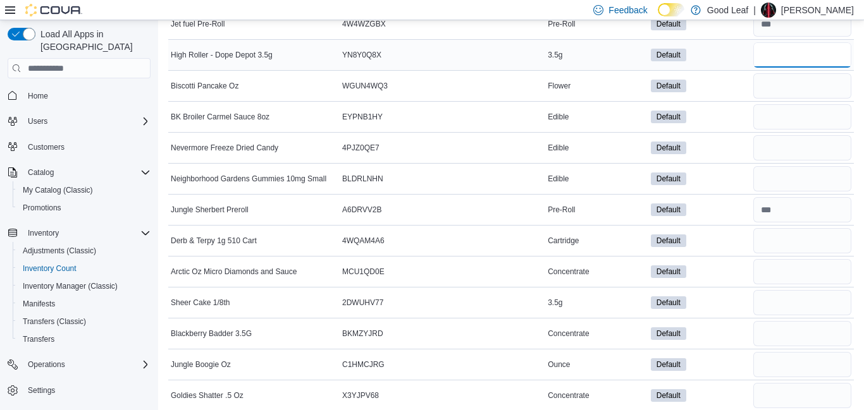
click at [771, 52] on input "number" at bounding box center [802, 54] width 98 height 25
type input "**"
click at [766, 300] on input "number" at bounding box center [802, 302] width 98 height 25
type input "**"
click at [698, 337] on div "Default" at bounding box center [699, 334] width 103 height 18
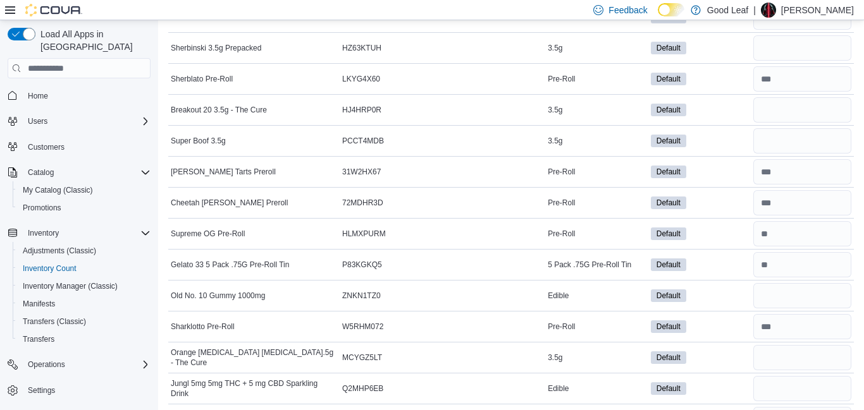
scroll to position [1391, 0]
click at [806, 51] on input "number" at bounding box center [802, 47] width 98 height 25
type input "**"
click at [783, 114] on input "number" at bounding box center [802, 109] width 98 height 25
type input "**"
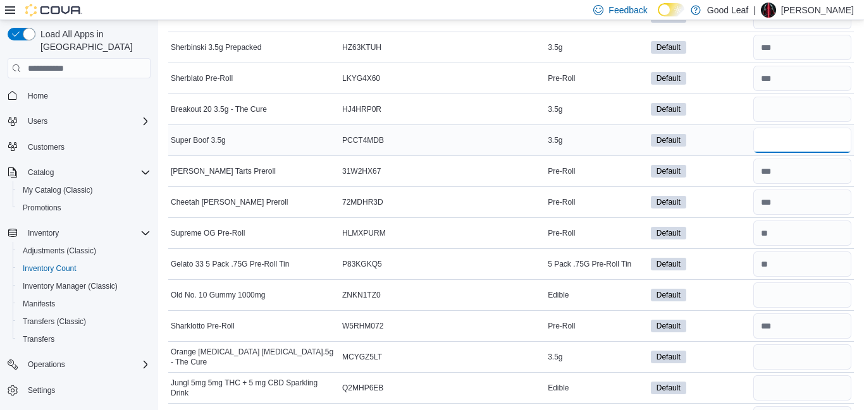
click at [776, 138] on input "number" at bounding box center [802, 140] width 98 height 25
type input "*"
click at [778, 353] on input "number" at bounding box center [802, 357] width 98 height 25
type input "*"
click at [704, 289] on div "Default" at bounding box center [699, 295] width 103 height 18
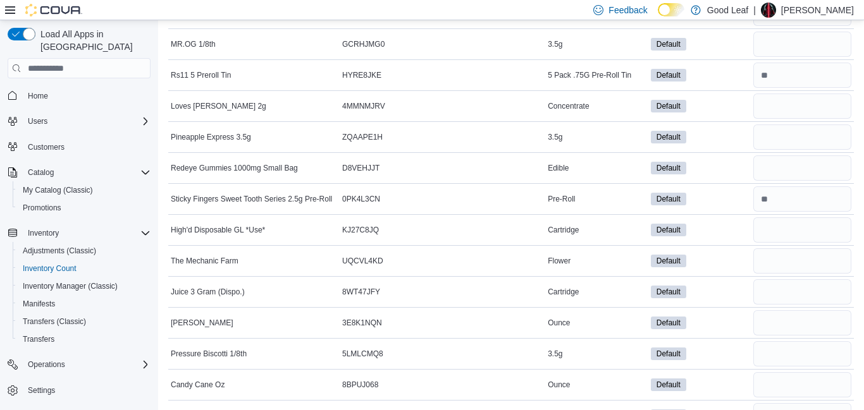
scroll to position [1922, 0]
click at [783, 49] on input "number" at bounding box center [802, 42] width 98 height 25
click at [805, 135] on input "number" at bounding box center [802, 135] width 98 height 25
type input "**"
click at [776, 347] on input "number" at bounding box center [802, 352] width 98 height 25
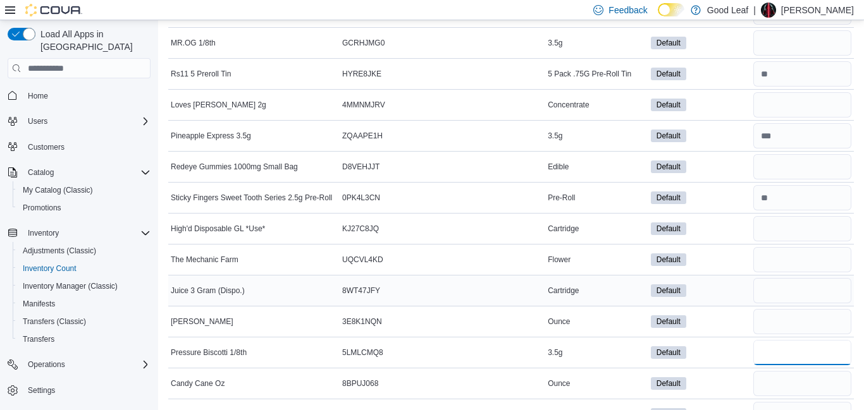
type input "*"
click at [718, 303] on td "Default" at bounding box center [699, 291] width 103 height 31
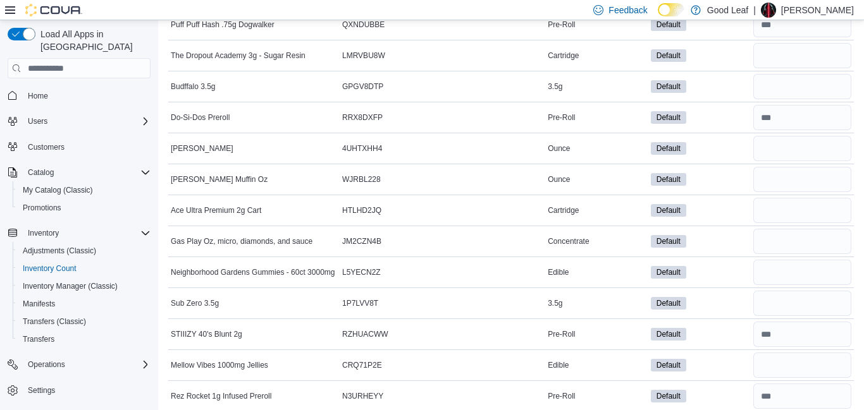
scroll to position [2554, 0]
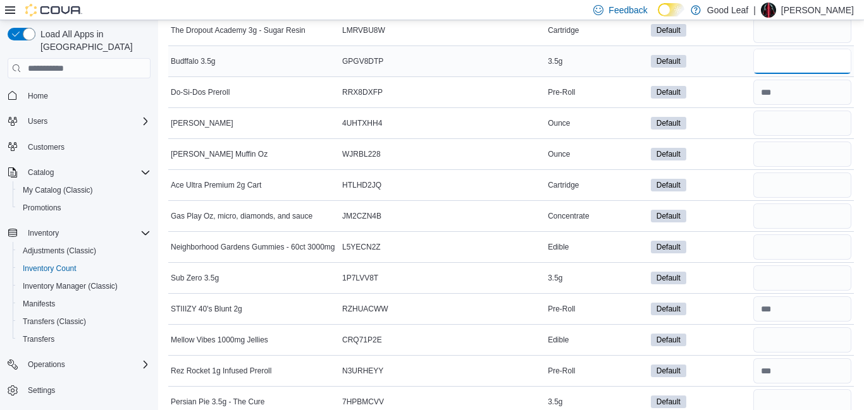
click at [802, 63] on input "number" at bounding box center [802, 61] width 98 height 25
type input "***"
click at [777, 273] on input "number" at bounding box center [802, 278] width 98 height 25
type input "*"
click at [798, 394] on input "number" at bounding box center [802, 401] width 98 height 25
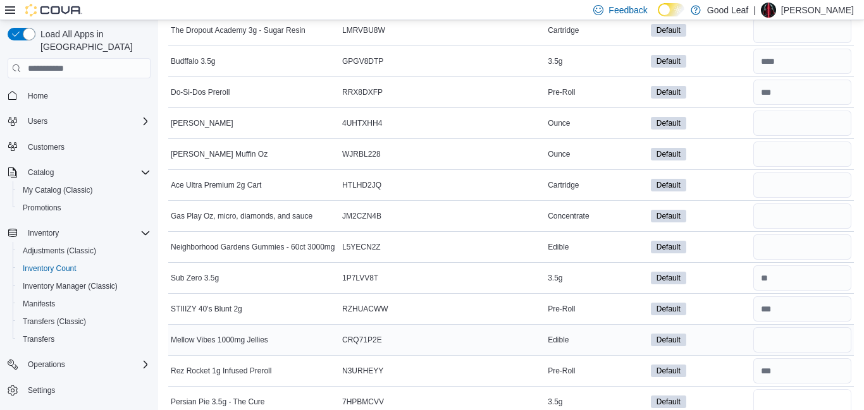
type input "*"
click at [736, 337] on div "Default" at bounding box center [699, 340] width 103 height 18
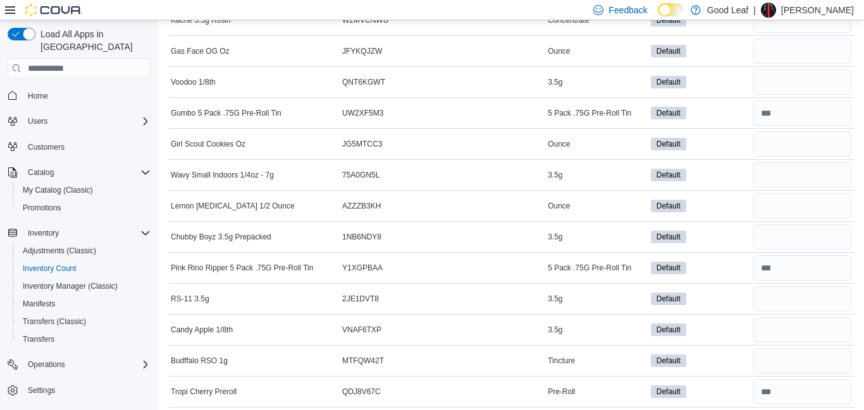
scroll to position [3667, 0]
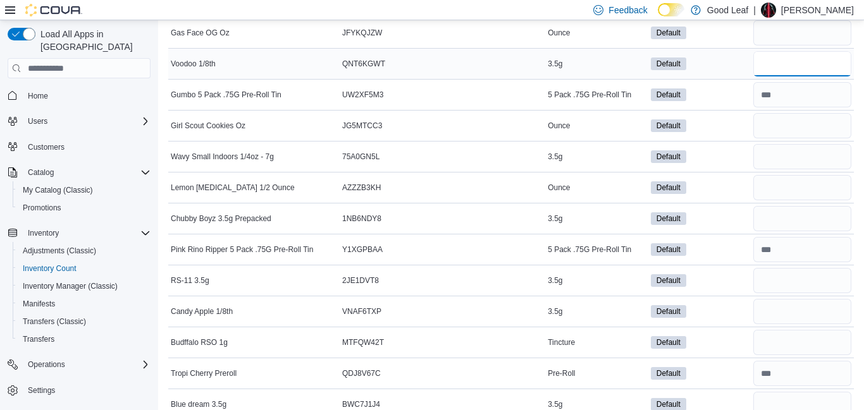
click at [834, 61] on input "number" at bounding box center [802, 63] width 98 height 25
type input "*"
click at [795, 157] on input "number" at bounding box center [802, 156] width 98 height 25
type input "**"
click at [778, 214] on input "number" at bounding box center [802, 218] width 98 height 25
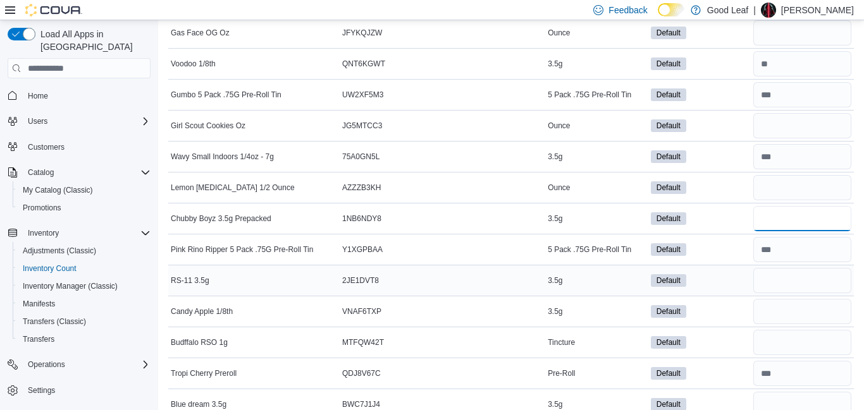
type input "*"
click at [777, 274] on input "number" at bounding box center [802, 280] width 98 height 25
type input "**"
click at [766, 311] on input "number" at bounding box center [802, 311] width 98 height 25
type input "**"
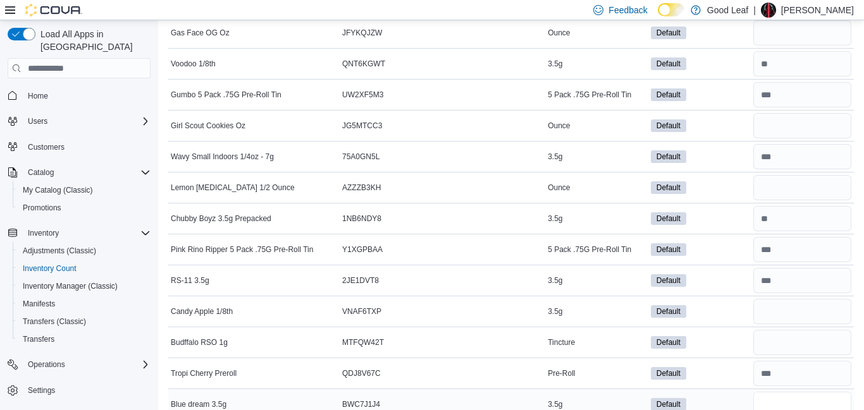
click at [766, 400] on input "number" at bounding box center [802, 404] width 98 height 25
type input "*"
click at [723, 338] on div "Default" at bounding box center [699, 343] width 103 height 18
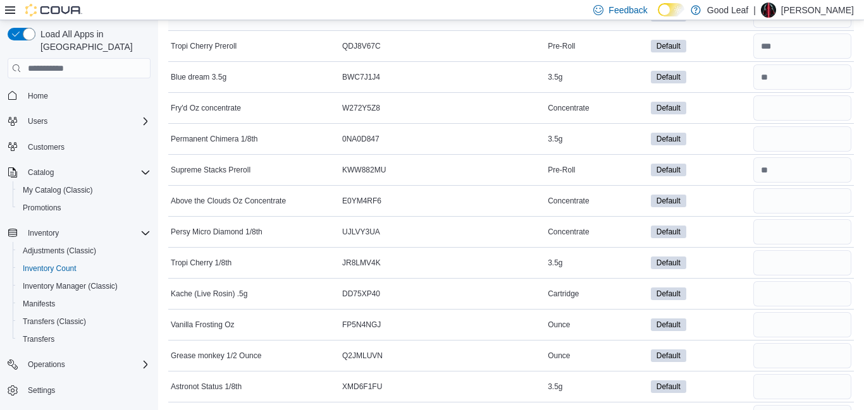
scroll to position [3995, 0]
click at [779, 144] on input "number" at bounding box center [802, 137] width 98 height 25
type input "*"
click at [767, 259] on input "number" at bounding box center [802, 261] width 98 height 25
type input "**"
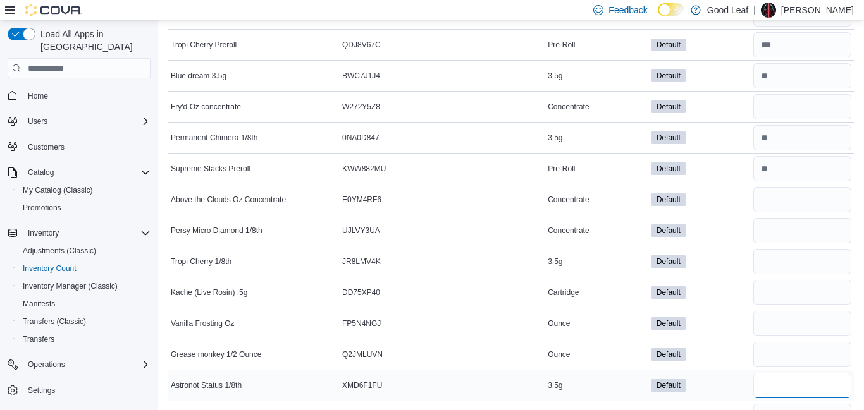
click at [785, 379] on input "number" at bounding box center [802, 385] width 98 height 25
type input "*"
click at [703, 350] on div "Default" at bounding box center [699, 355] width 103 height 18
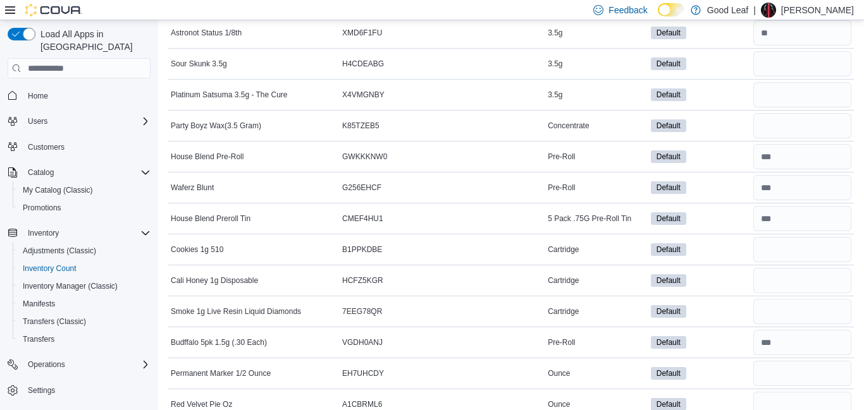
scroll to position [4349, 0]
click at [807, 62] on input "number" at bounding box center [802, 62] width 98 height 25
type input "**"
click at [805, 90] on input "number" at bounding box center [802, 93] width 98 height 25
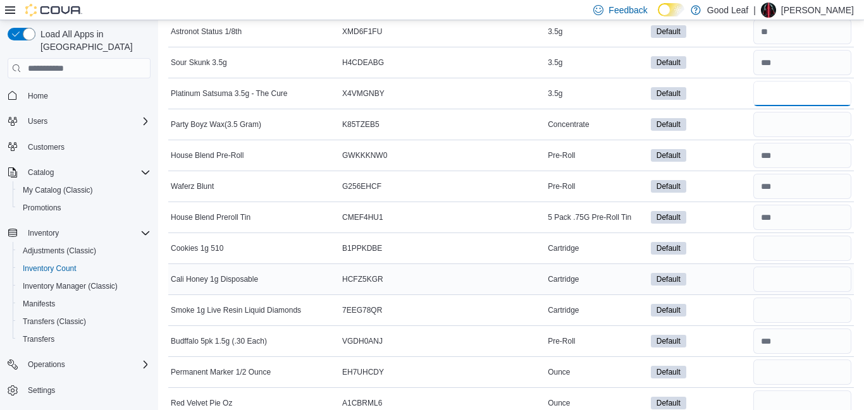
type input "*"
click at [717, 286] on div "Default" at bounding box center [699, 280] width 103 height 18
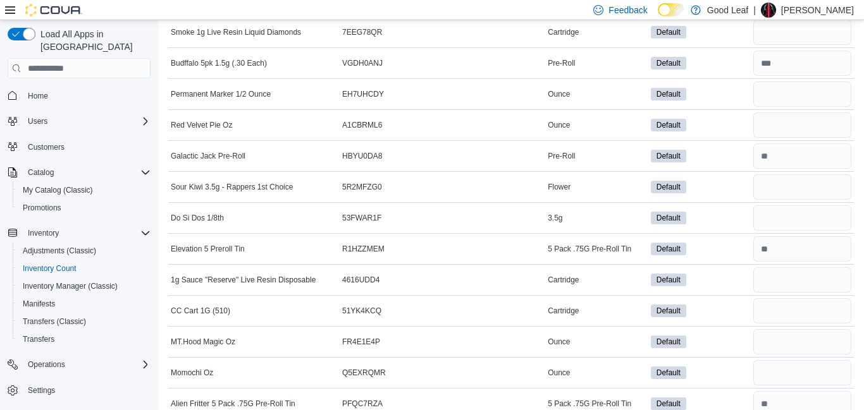
scroll to position [4653, 0]
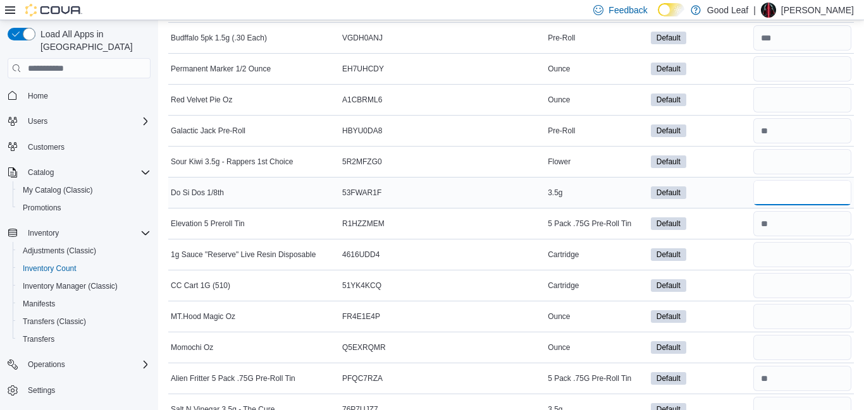
click at [767, 202] on input "number" at bounding box center [802, 192] width 98 height 25
type input "*"
click at [716, 320] on div "Default" at bounding box center [699, 317] width 103 height 18
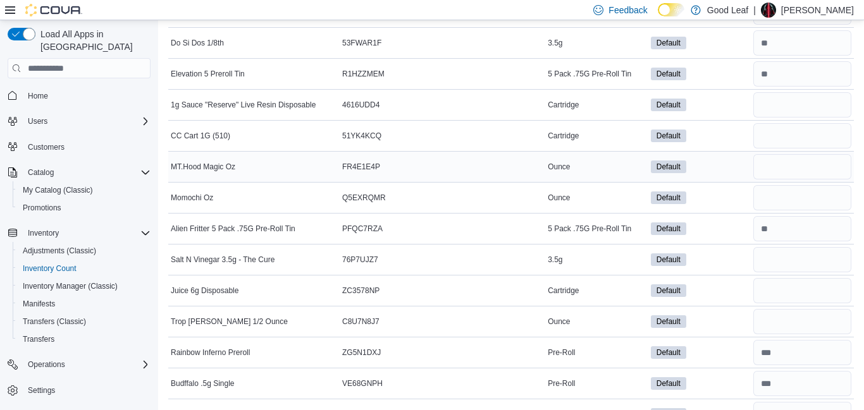
scroll to position [4804, 0]
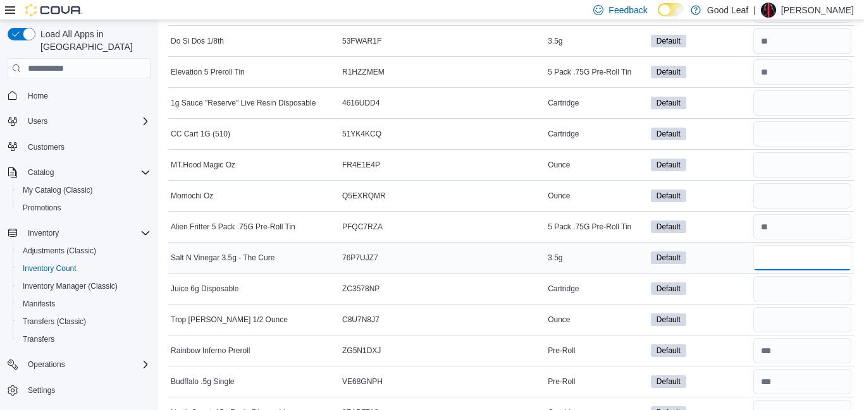
click at [779, 257] on input "number" at bounding box center [802, 257] width 98 height 25
type input "*"
click at [728, 297] on div "Default" at bounding box center [699, 289] width 103 height 18
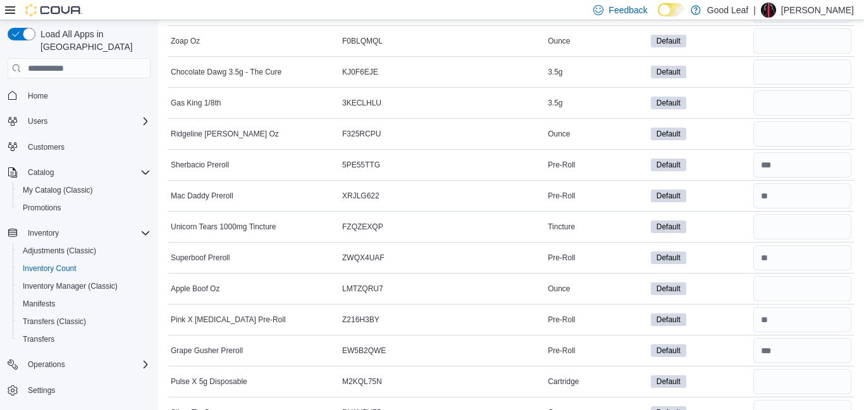
scroll to position [5209, 0]
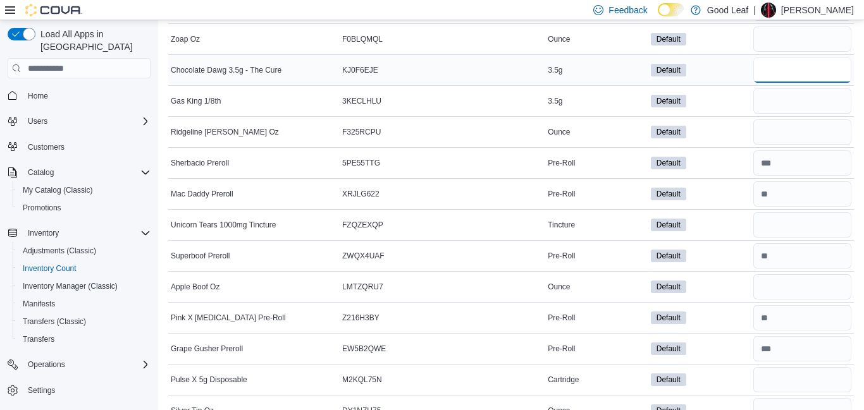
click at [791, 62] on input "number" at bounding box center [802, 70] width 98 height 25
type input "*"
click at [790, 107] on input "number" at bounding box center [802, 101] width 98 height 25
type input "*"
click at [697, 228] on div "Default" at bounding box center [699, 225] width 103 height 18
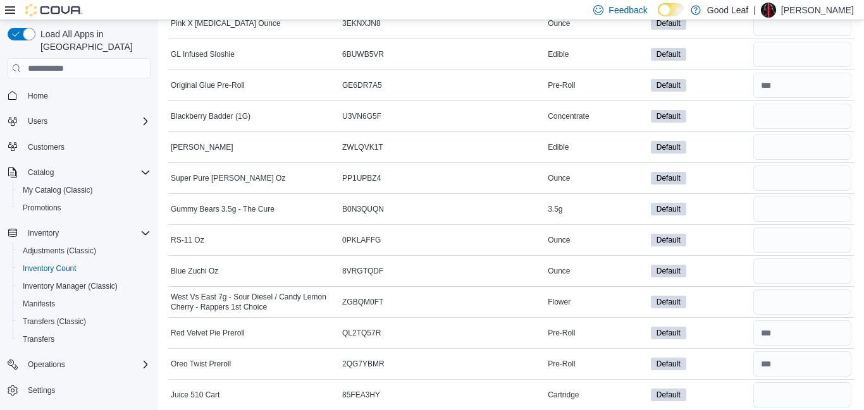
scroll to position [5715, 0]
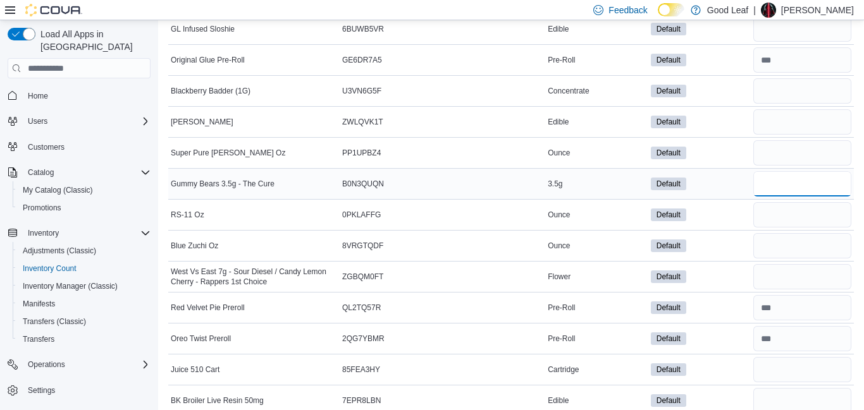
click at [766, 181] on input "number" at bounding box center [802, 183] width 98 height 25
type input "*"
click at [736, 223] on div "Default" at bounding box center [699, 215] width 103 height 18
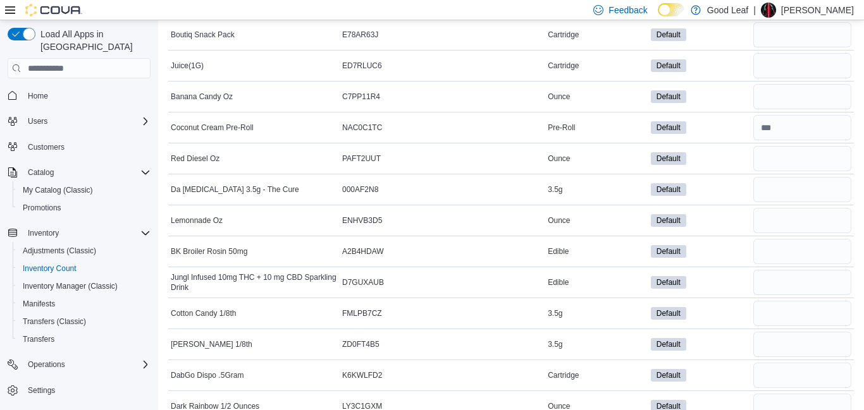
scroll to position [6423, 0]
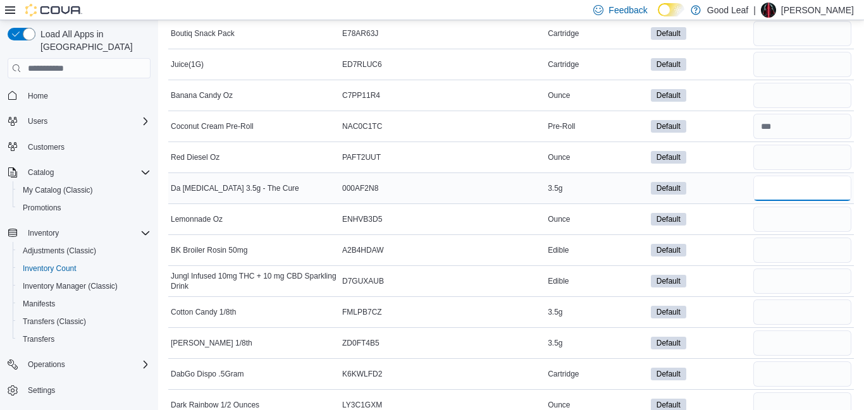
click at [773, 185] on input "number" at bounding box center [802, 188] width 98 height 25
type input "*"
click at [777, 314] on input "number" at bounding box center [802, 312] width 98 height 25
type input "*"
click at [785, 343] on input "number" at bounding box center [802, 343] width 98 height 25
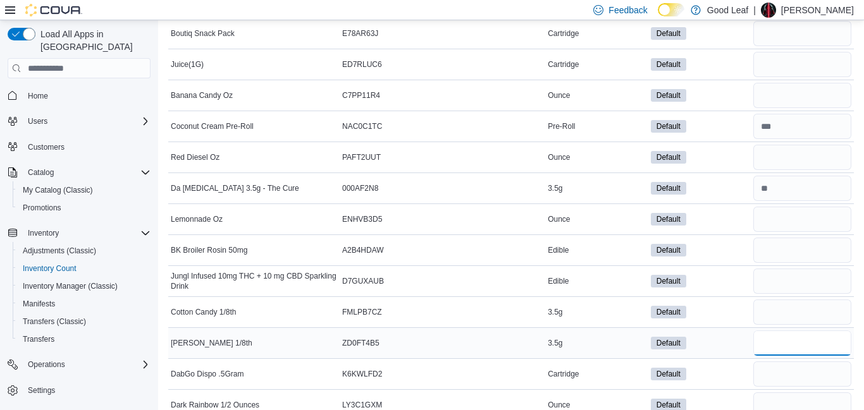
click at [785, 343] on input "number" at bounding box center [802, 343] width 98 height 25
type input "**"
click at [724, 288] on div "Default" at bounding box center [699, 281] width 103 height 18
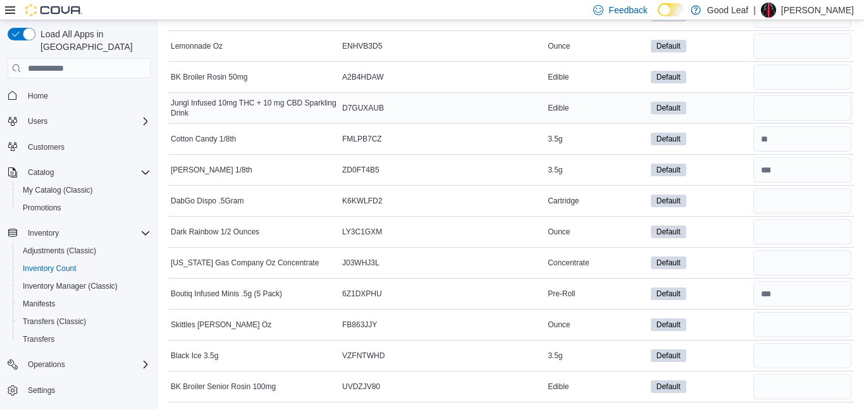
scroll to position [6599, 0]
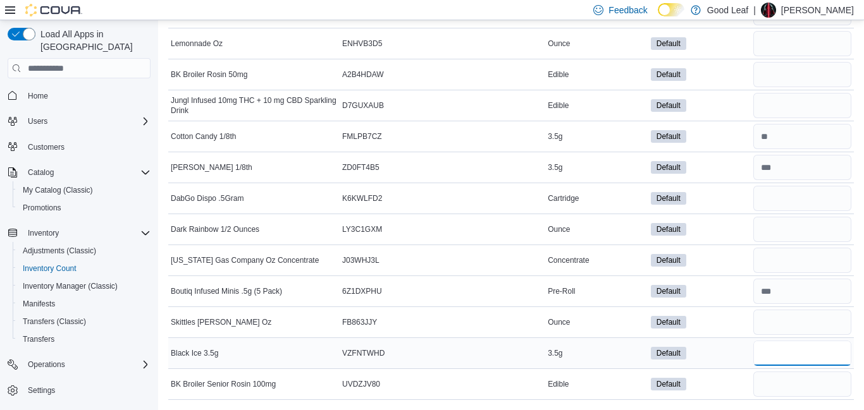
click at [783, 351] on input "number" at bounding box center [802, 353] width 98 height 25
type input "**"
click at [731, 324] on div "Default" at bounding box center [699, 323] width 103 height 18
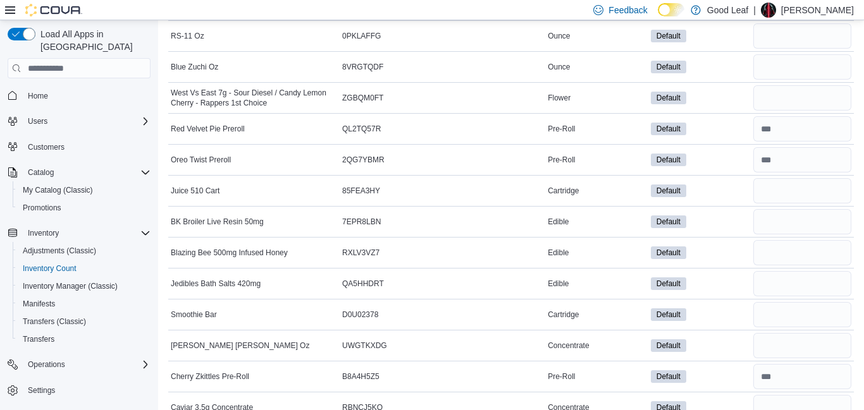
scroll to position [5891, 0]
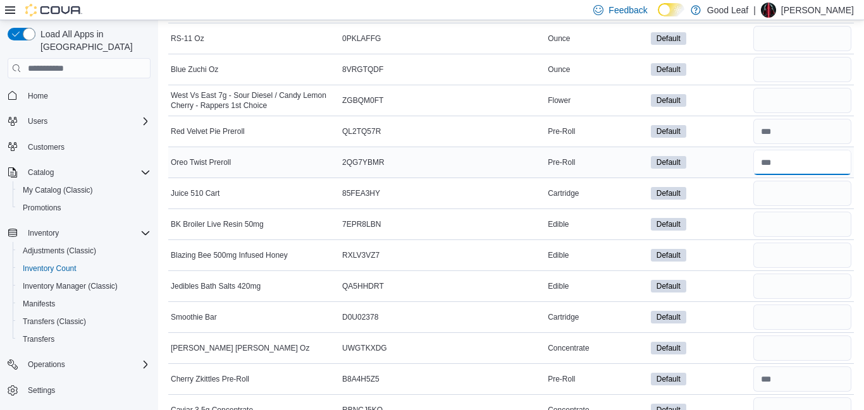
click at [799, 162] on input "number" at bounding box center [802, 162] width 98 height 25
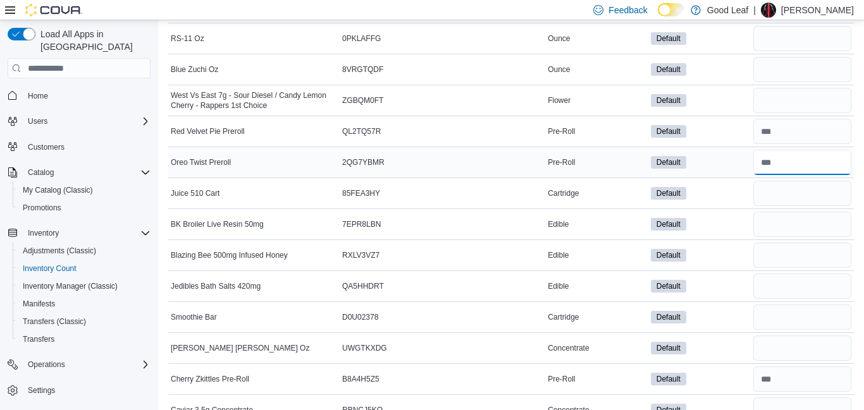
click at [799, 162] on input "number" at bounding box center [802, 162] width 98 height 25
type input "*"
type input "**"
click at [735, 112] on td "Default" at bounding box center [699, 100] width 103 height 31
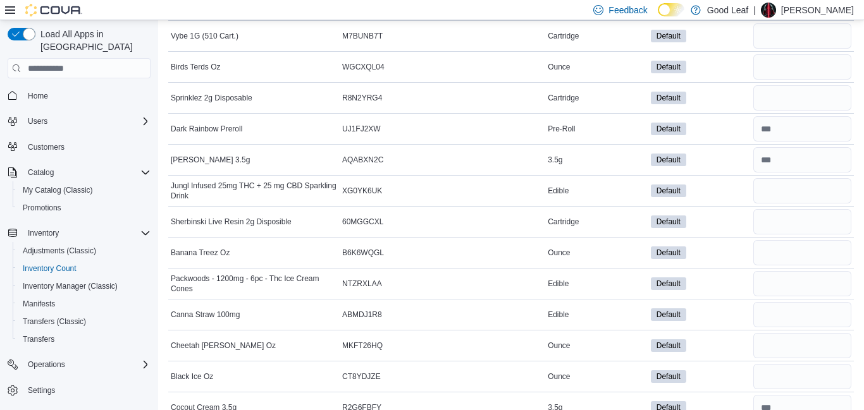
scroll to position [379, 0]
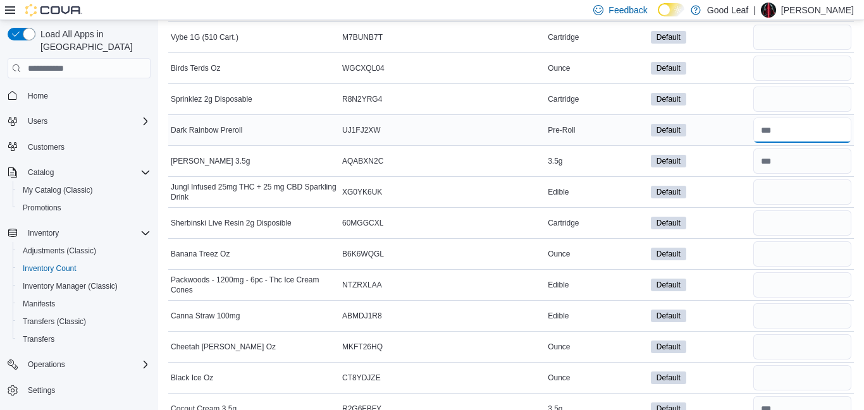
click at [786, 128] on input "number" at bounding box center [802, 130] width 98 height 25
type input "**"
click at [723, 99] on div "Default" at bounding box center [699, 99] width 103 height 18
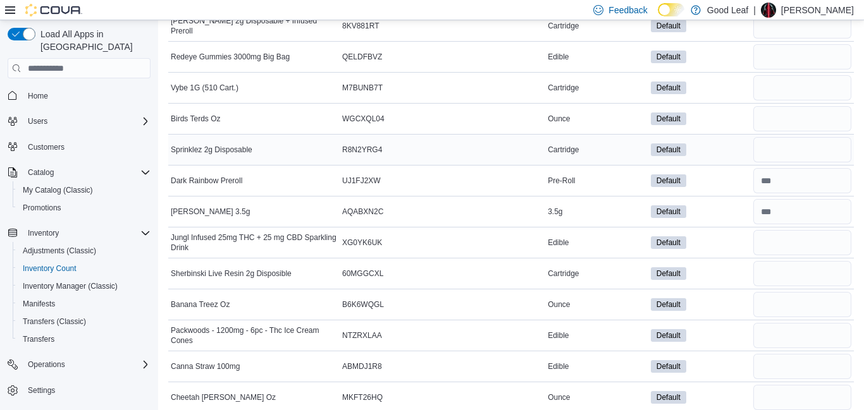
scroll to position [303, 0]
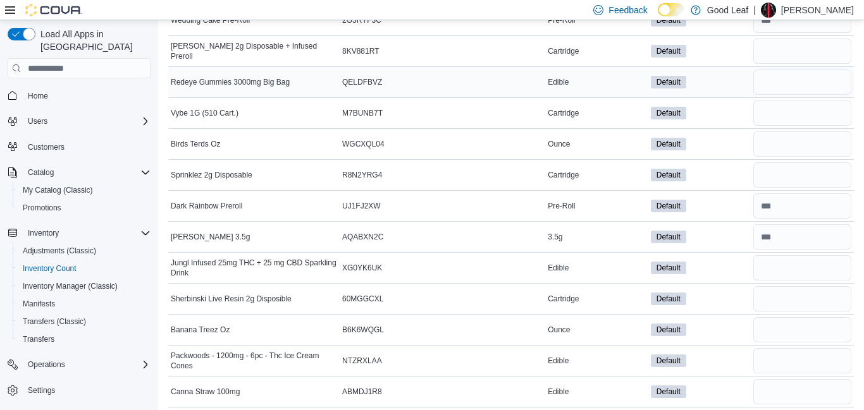
click at [711, 87] on div "Default" at bounding box center [699, 82] width 103 height 18
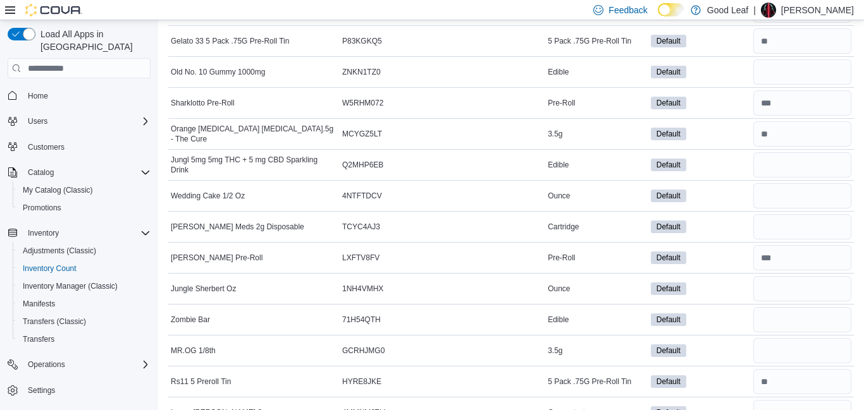
scroll to position [1618, 0]
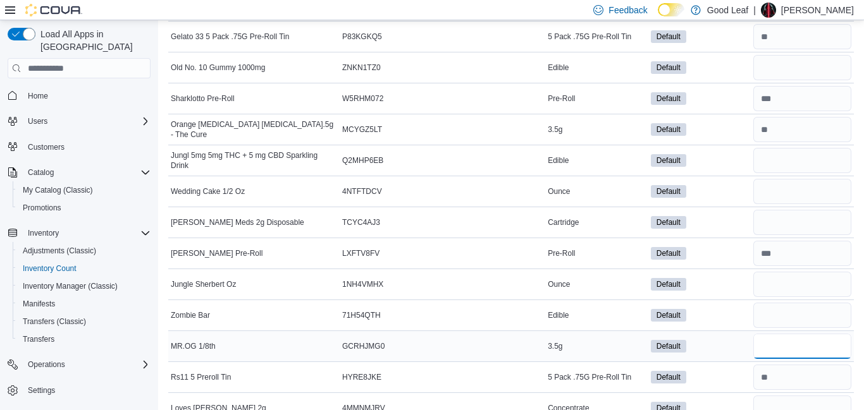
click at [776, 349] on input "number" at bounding box center [802, 346] width 98 height 25
type input "*"
click at [742, 321] on div "Default" at bounding box center [699, 316] width 103 height 18
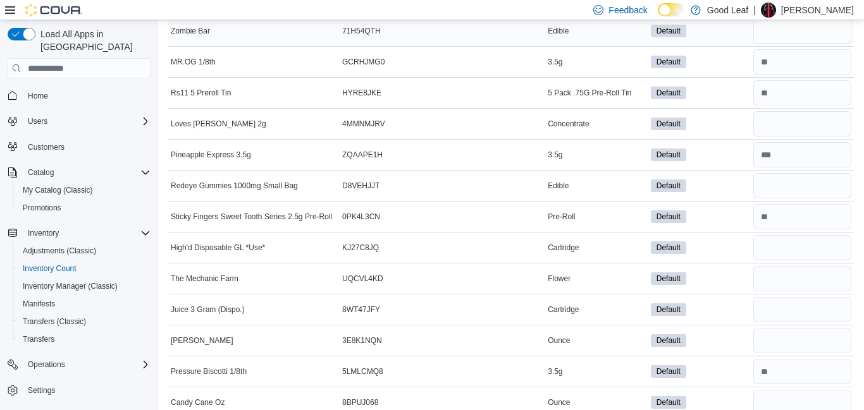
scroll to position [1896, 0]
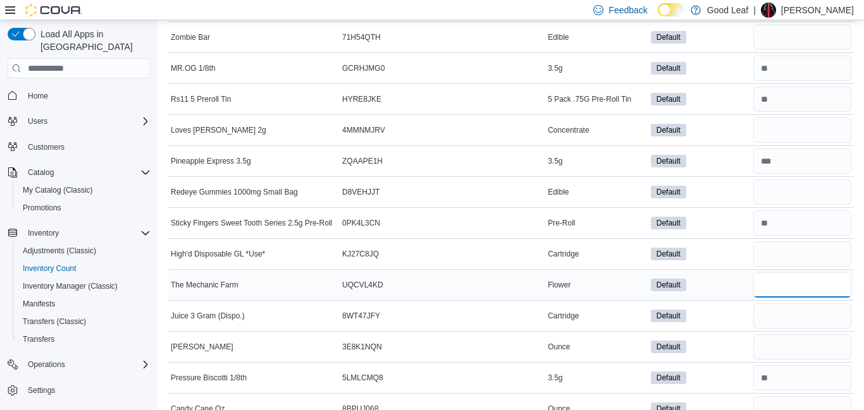
click at [778, 282] on input "number" at bounding box center [802, 284] width 98 height 25
type input "**"
click at [720, 317] on div "Default" at bounding box center [699, 316] width 103 height 18
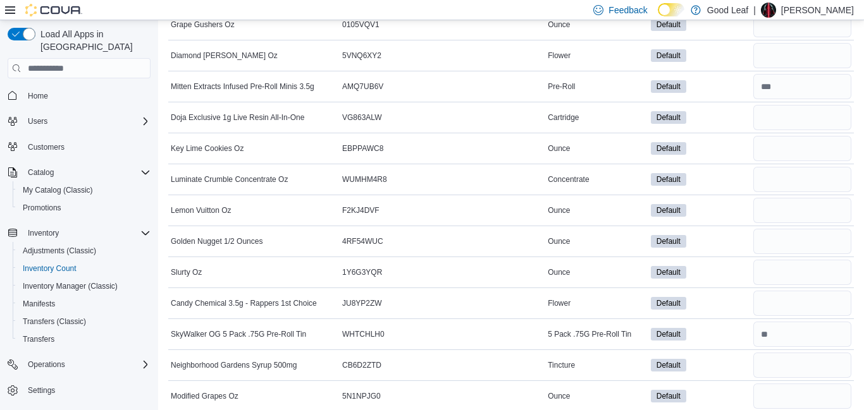
scroll to position [3211, 0]
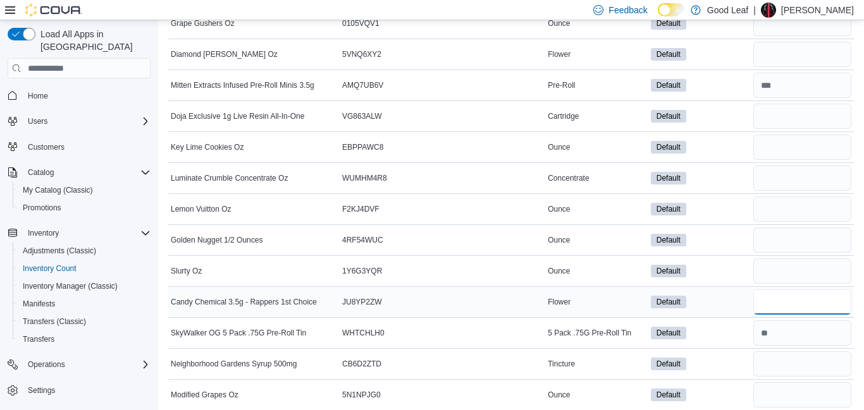
click at [767, 305] on input "number" at bounding box center [802, 302] width 98 height 25
type input "*"
click at [726, 228] on td "Default" at bounding box center [699, 240] width 103 height 31
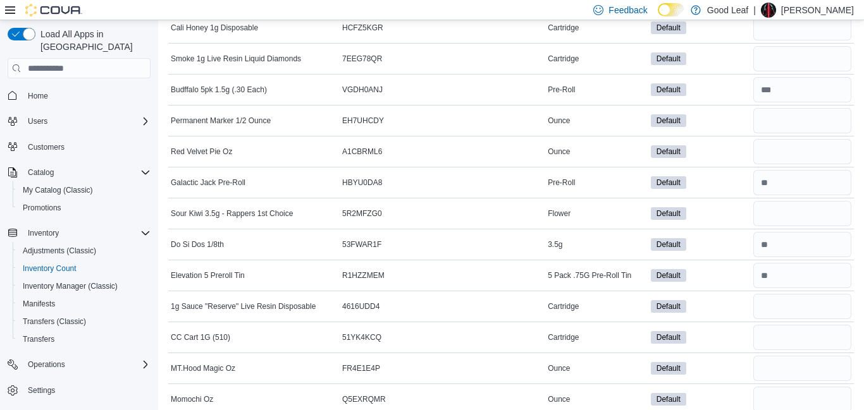
scroll to position [4602, 0]
click at [791, 217] on input "number" at bounding box center [802, 212] width 98 height 25
type input "**"
click at [721, 154] on div "Default" at bounding box center [699, 151] width 103 height 18
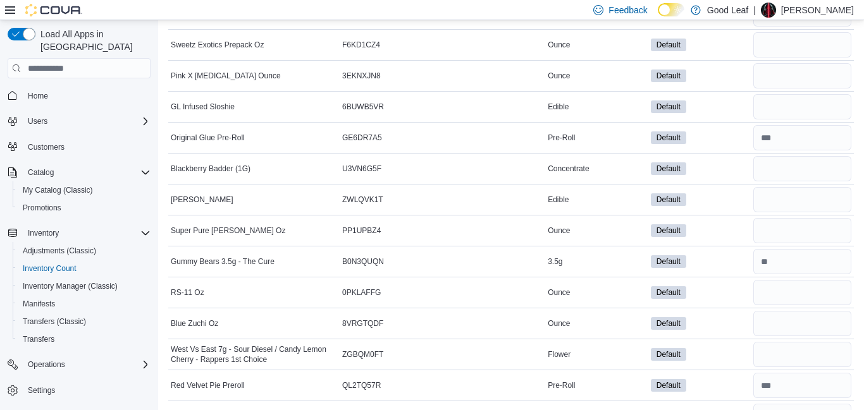
scroll to position [5639, 0]
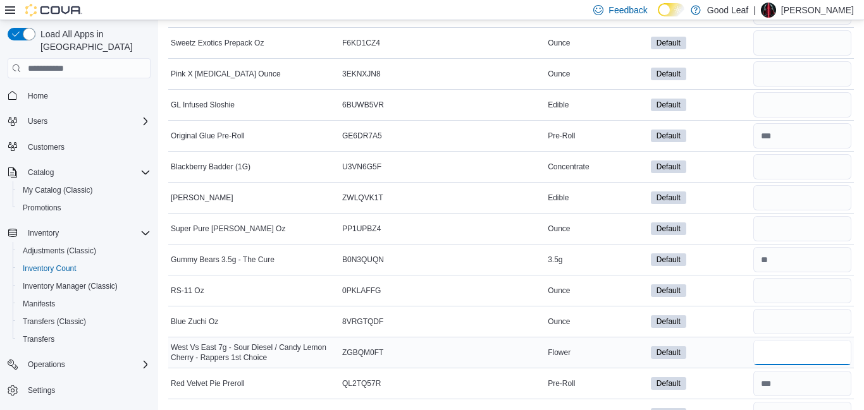
click at [789, 355] on input "number" at bounding box center [802, 352] width 98 height 25
type input "**"
click at [738, 317] on div "Default" at bounding box center [699, 322] width 103 height 18
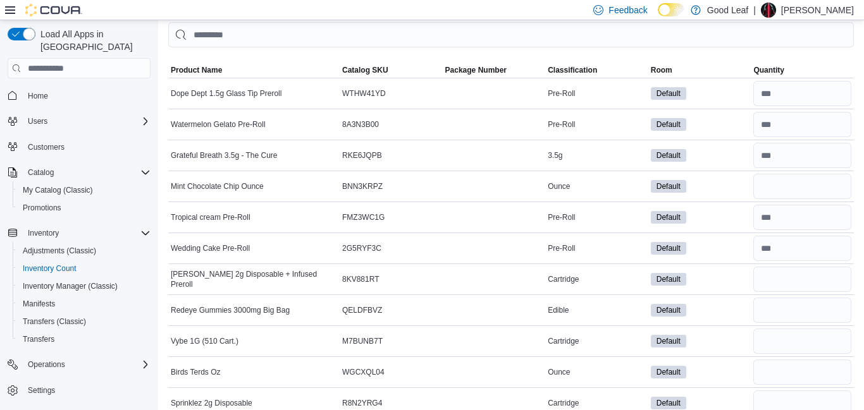
scroll to position [76, 0]
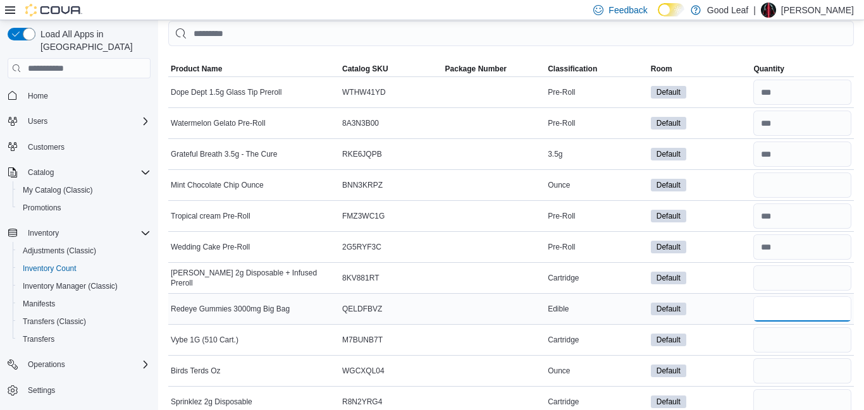
click at [774, 312] on input "number" at bounding box center [802, 308] width 98 height 25
type input "*"
click at [725, 363] on div "Default" at bounding box center [699, 371] width 103 height 18
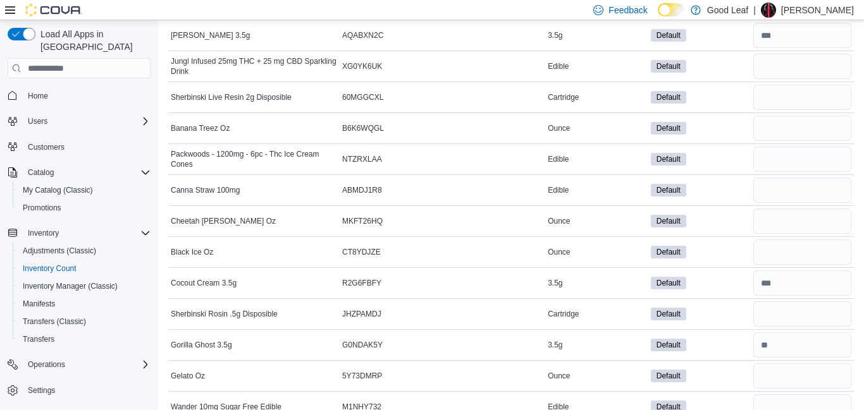
scroll to position [506, 0]
click at [795, 70] on input "number" at bounding box center [802, 64] width 98 height 25
type input "**"
click at [771, 157] on input "number" at bounding box center [802, 157] width 98 height 25
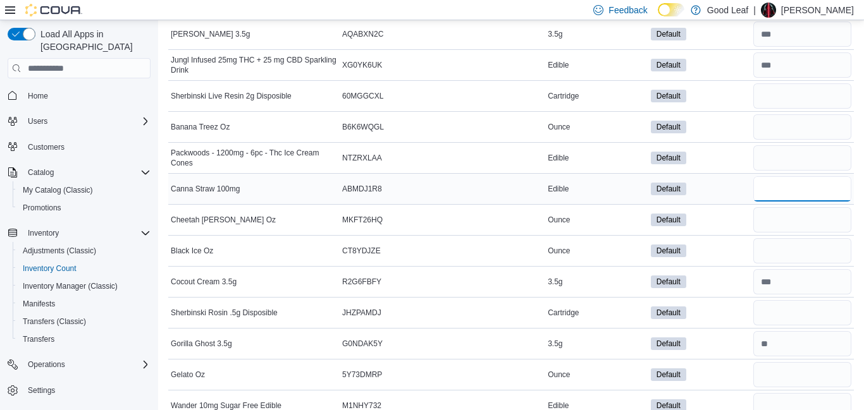
click at [763, 183] on input "number" at bounding box center [802, 188] width 98 height 25
click at [764, 401] on input "number" at bounding box center [802, 405] width 98 height 25
click at [737, 371] on div "Default" at bounding box center [699, 374] width 103 height 18
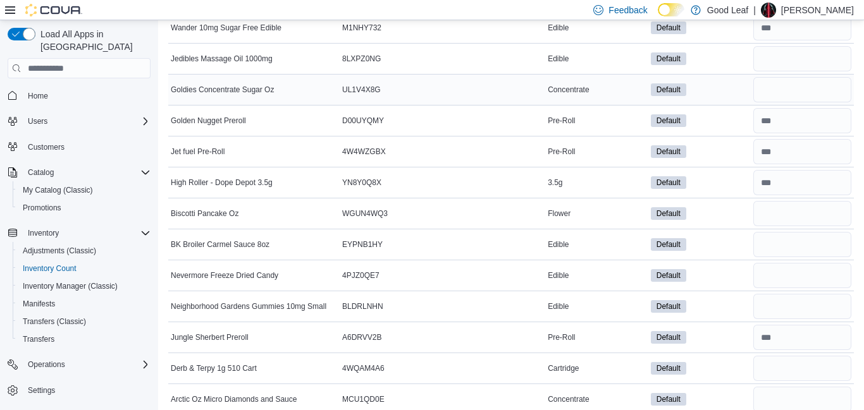
scroll to position [886, 0]
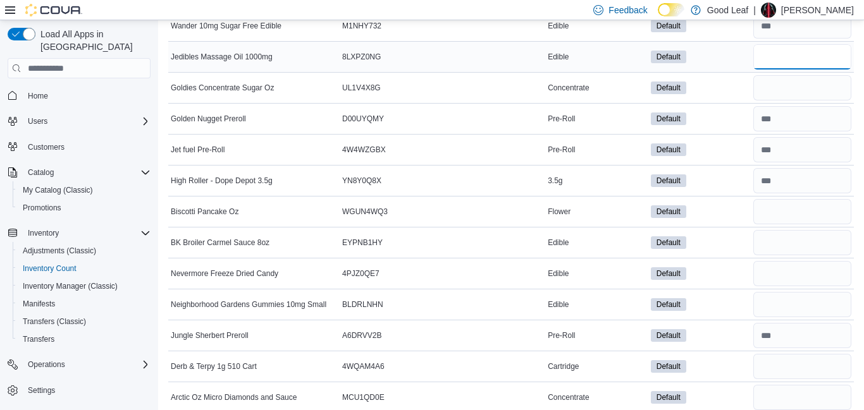
click at [817, 57] on input "number" at bounding box center [802, 56] width 98 height 25
click at [779, 239] on input "number" at bounding box center [802, 242] width 98 height 25
click at [783, 270] on input "number" at bounding box center [802, 273] width 98 height 25
click at [786, 310] on input "number" at bounding box center [802, 304] width 98 height 25
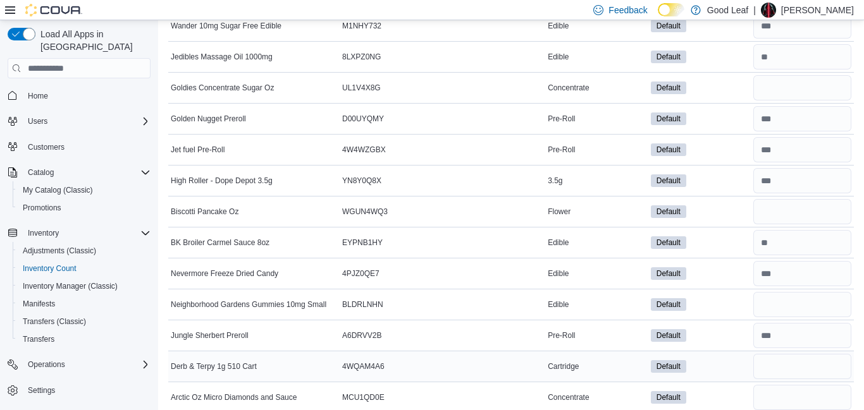
click at [726, 361] on div "Default" at bounding box center [699, 367] width 103 height 18
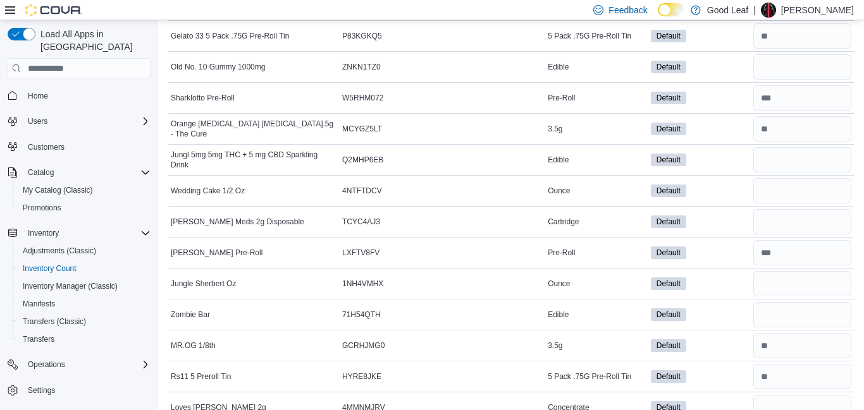
scroll to position [1644, 0]
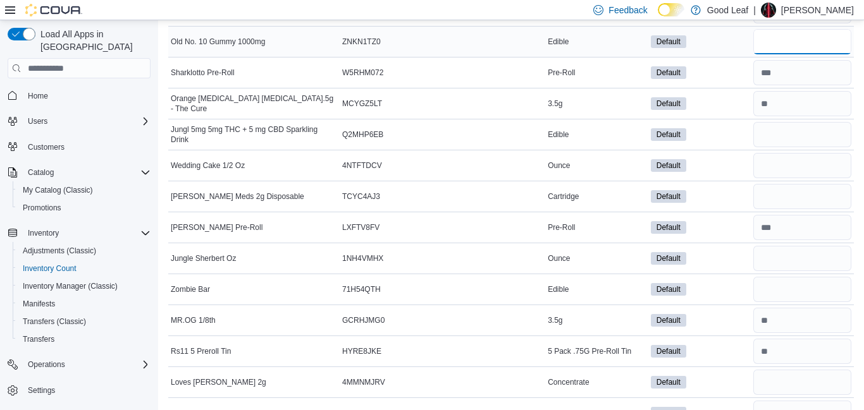
click at [797, 37] on input "number" at bounding box center [802, 41] width 98 height 25
click at [786, 126] on input "number" at bounding box center [802, 134] width 98 height 25
click at [770, 289] on input "number" at bounding box center [802, 289] width 98 height 25
click at [722, 377] on div "Default" at bounding box center [699, 383] width 103 height 18
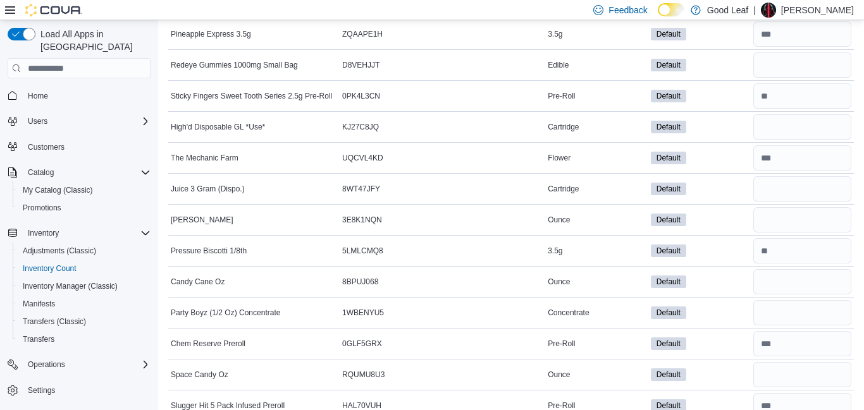
scroll to position [2049, 0]
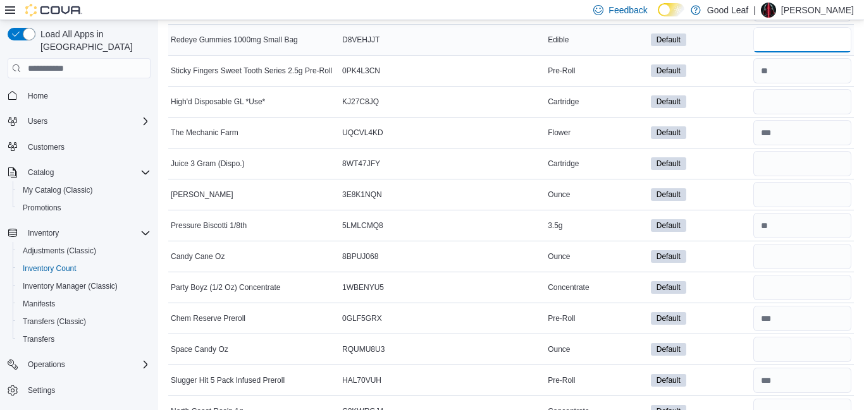
click at [822, 43] on input "number" at bounding box center [802, 39] width 98 height 25
click at [706, 194] on div "Default" at bounding box center [699, 195] width 103 height 18
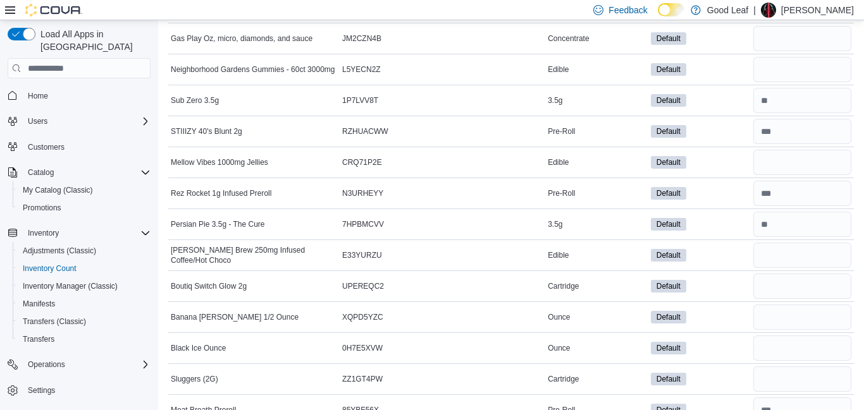
scroll to position [2757, 0]
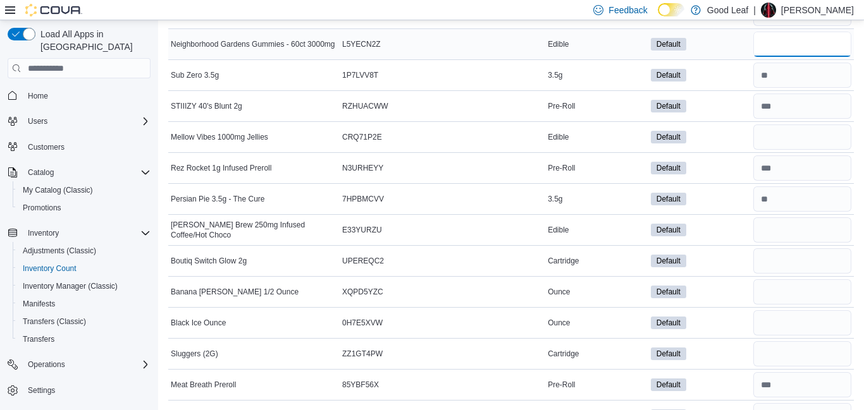
click at [794, 51] on input "number" at bounding box center [802, 44] width 98 height 25
click at [783, 139] on input "number" at bounding box center [802, 137] width 98 height 25
click at [789, 225] on input "number" at bounding box center [802, 229] width 98 height 25
click at [731, 315] on div "Default" at bounding box center [699, 323] width 103 height 18
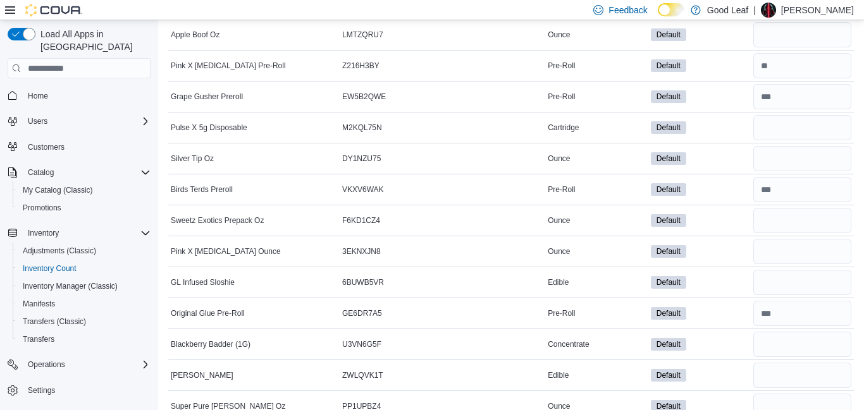
scroll to position [5463, 0]
click at [791, 283] on input "number" at bounding box center [802, 281] width 98 height 25
click at [745, 251] on div "Default" at bounding box center [699, 250] width 103 height 18
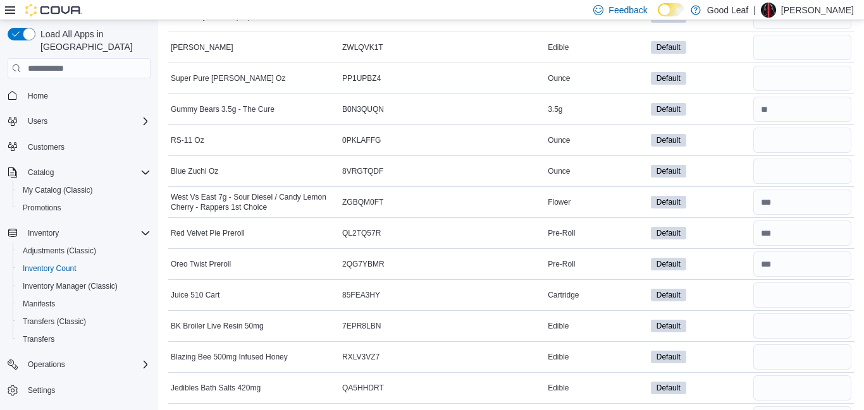
scroll to position [5791, 0]
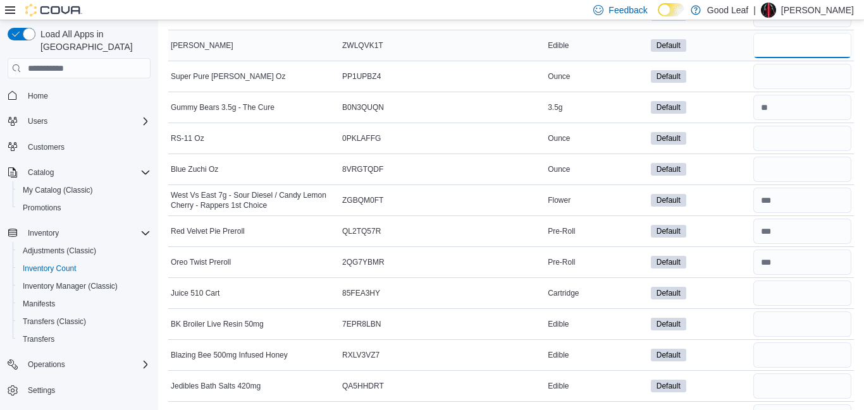
click at [803, 47] on input "number" at bounding box center [802, 45] width 98 height 25
click at [773, 319] on input "number" at bounding box center [802, 324] width 98 height 25
click at [783, 353] on input "number" at bounding box center [802, 355] width 98 height 25
click at [783, 382] on input "number" at bounding box center [802, 386] width 98 height 25
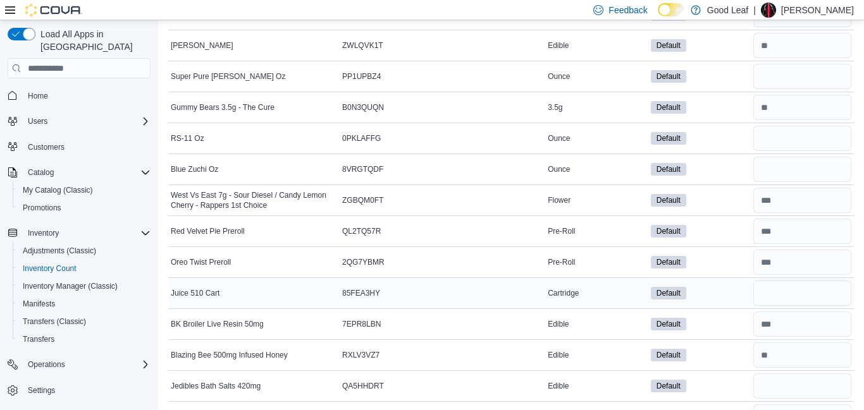
click at [725, 291] on div "Default" at bounding box center [699, 293] width 103 height 18
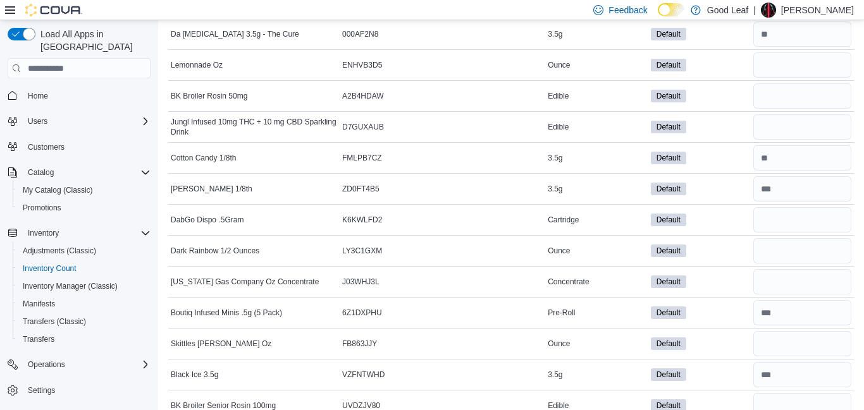
scroll to position [6599, 0]
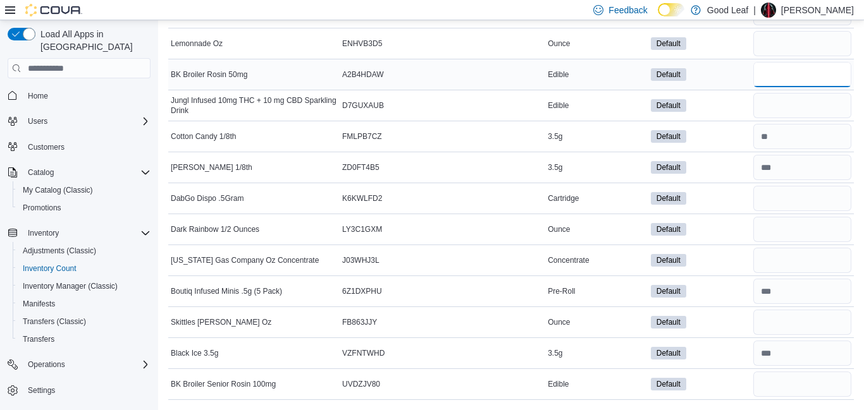
click at [809, 77] on input "number" at bounding box center [802, 74] width 98 height 25
click at [800, 102] on input "number" at bounding box center [802, 105] width 98 height 25
click at [787, 379] on input "number" at bounding box center [802, 384] width 98 height 25
click at [738, 314] on div "Default" at bounding box center [699, 323] width 103 height 18
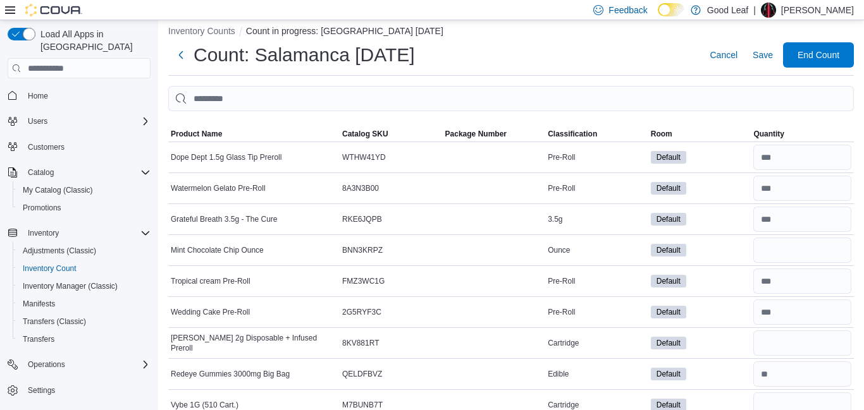
scroll to position [0, 0]
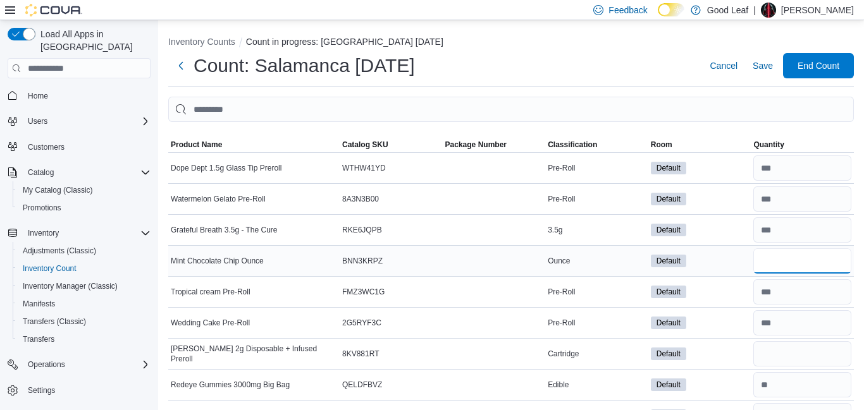
click at [781, 269] on input "number" at bounding box center [802, 260] width 98 height 25
click at [717, 361] on div "Default" at bounding box center [699, 354] width 103 height 18
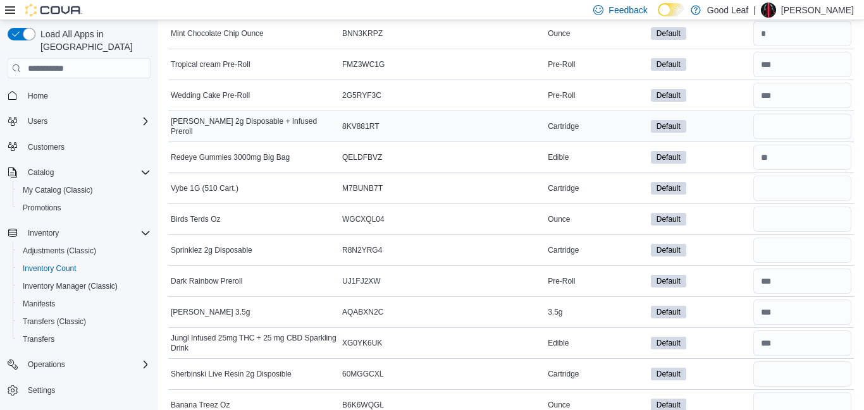
scroll to position [253, 0]
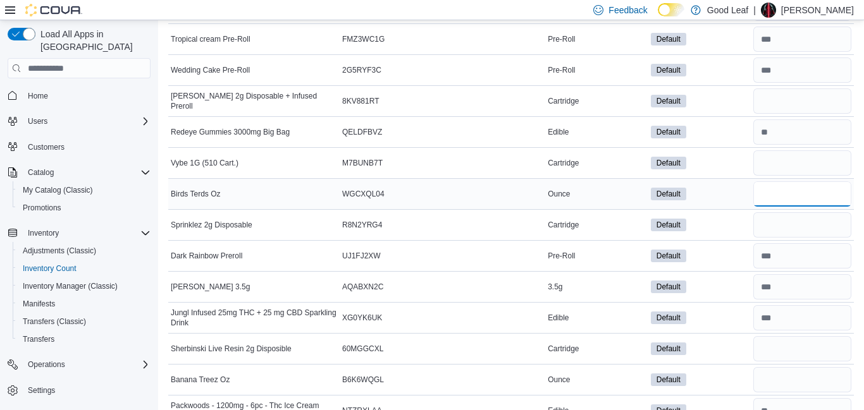
click at [829, 192] on input "number" at bounding box center [802, 193] width 98 height 25
click at [717, 216] on div "Default" at bounding box center [699, 225] width 103 height 18
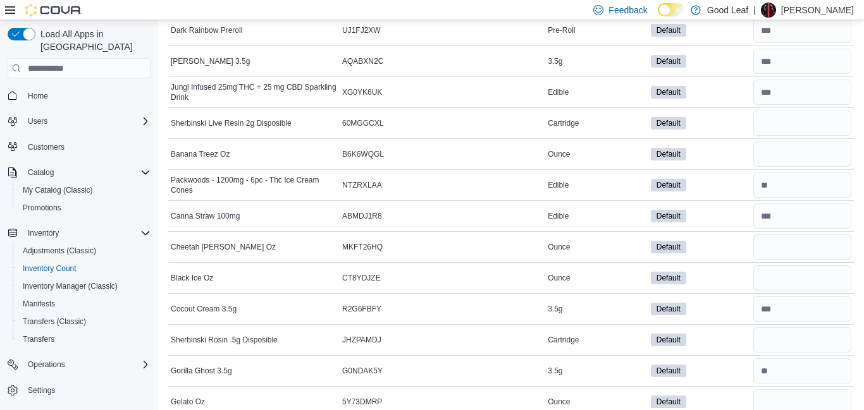
scroll to position [480, 0]
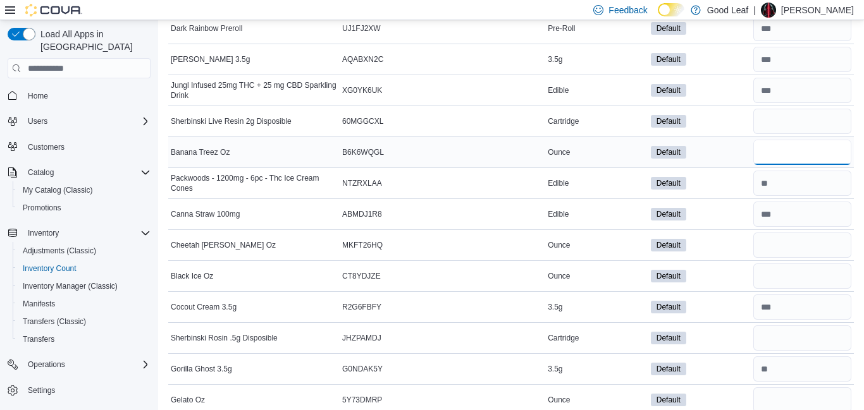
click at [801, 150] on input "number" at bounding box center [802, 152] width 98 height 25
click at [783, 245] on input "number" at bounding box center [802, 245] width 98 height 25
click at [782, 276] on input "number" at bounding box center [802, 276] width 98 height 25
click at [743, 332] on div "Default" at bounding box center [699, 338] width 103 height 18
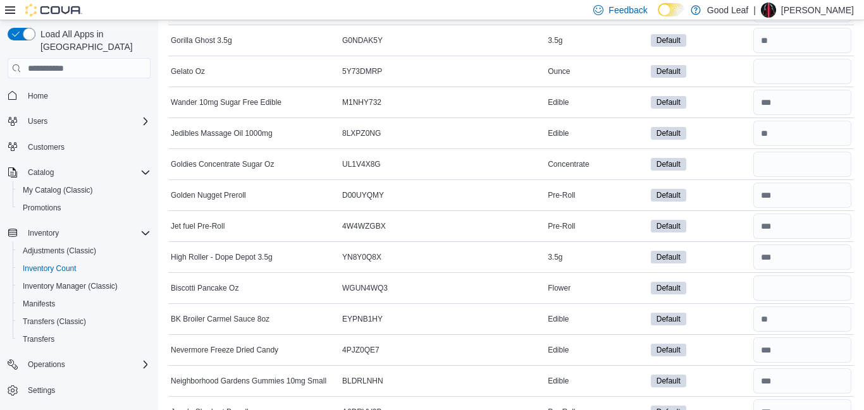
scroll to position [834, 0]
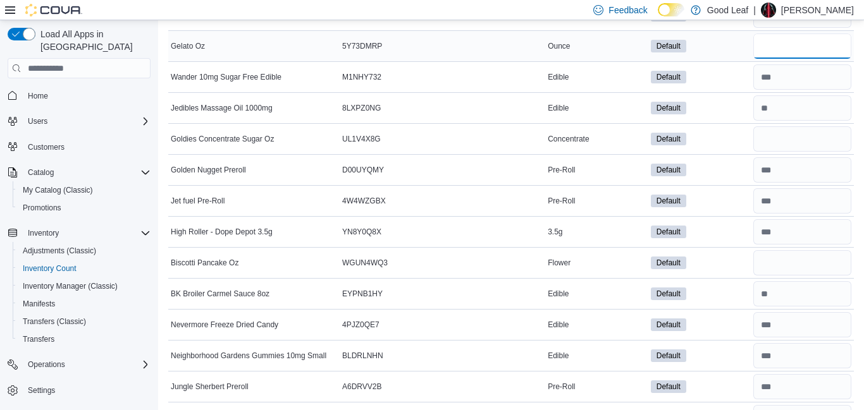
click at [802, 47] on input "number" at bounding box center [802, 46] width 98 height 25
click at [776, 261] on input "number" at bounding box center [802, 262] width 98 height 25
click at [728, 144] on div "Default" at bounding box center [699, 139] width 103 height 18
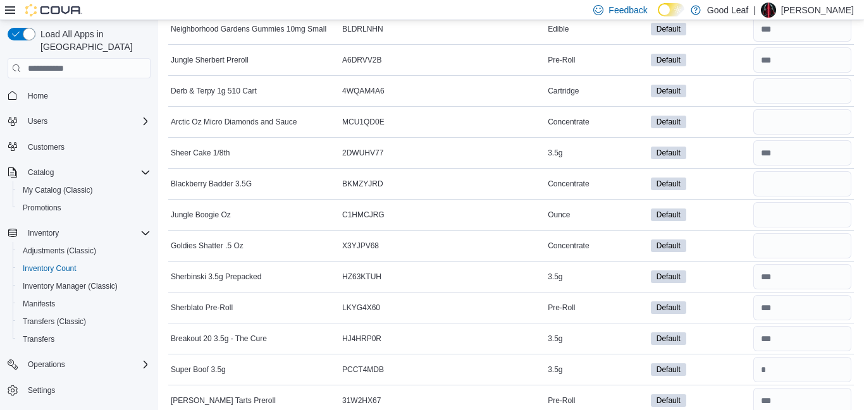
scroll to position [1163, 0]
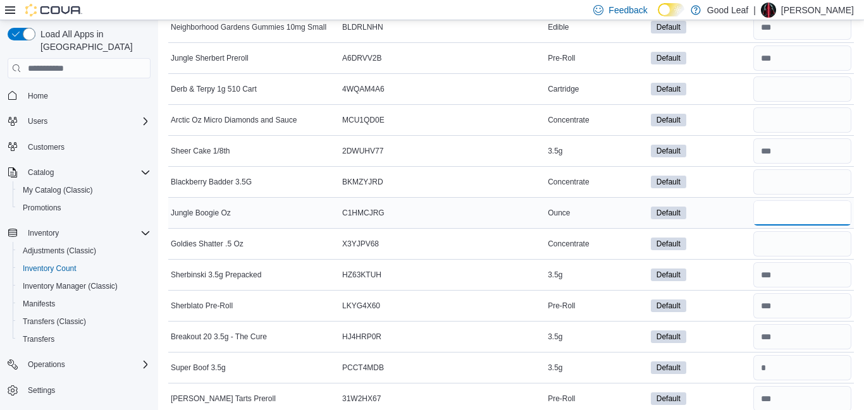
click at [809, 209] on input "number" at bounding box center [802, 212] width 98 height 25
click at [726, 243] on div "Default" at bounding box center [699, 244] width 103 height 18
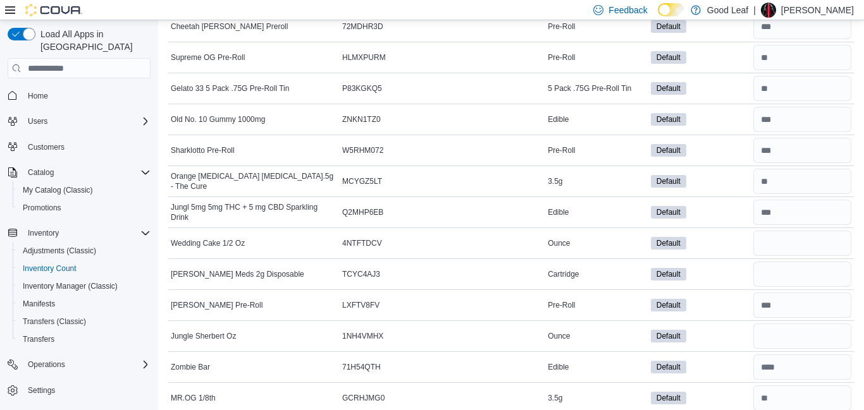
scroll to position [1568, 0]
click at [769, 241] on input "number" at bounding box center [802, 241] width 98 height 25
click at [737, 272] on div "Default" at bounding box center [699, 273] width 103 height 18
click at [772, 332] on input "number" at bounding box center [802, 334] width 98 height 25
click at [718, 271] on div "Default" at bounding box center [699, 273] width 103 height 18
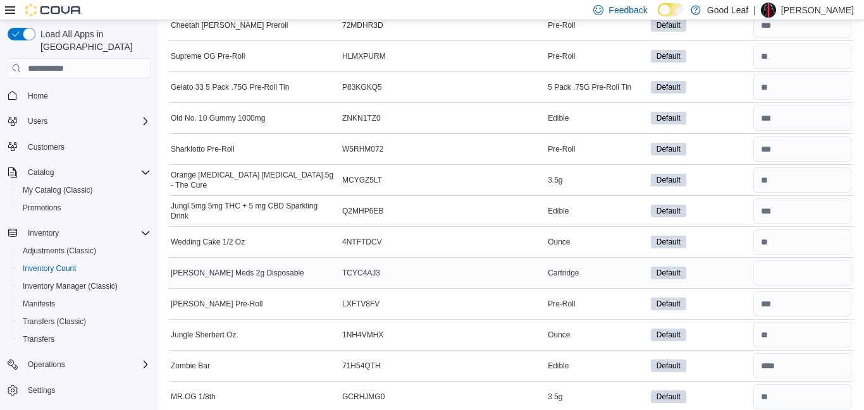
click at [718, 271] on div "Default" at bounding box center [699, 273] width 103 height 18
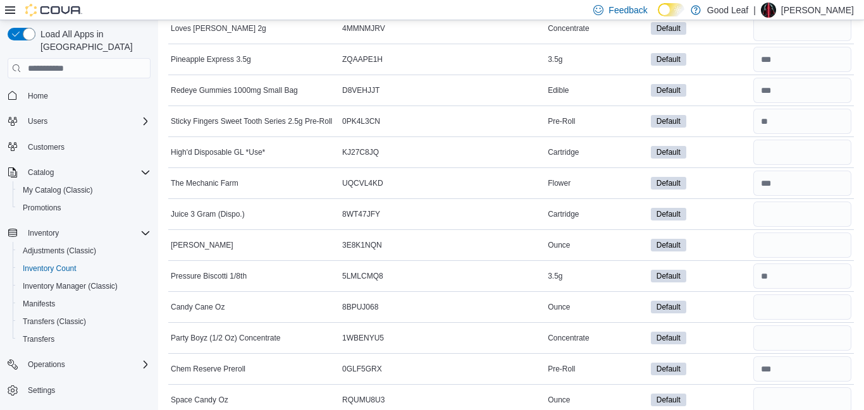
scroll to position [1998, 0]
click at [820, 243] on input "number" at bounding box center [802, 245] width 98 height 25
click at [808, 305] on input "number" at bounding box center [802, 307] width 98 height 25
click at [733, 336] on div "Default" at bounding box center [699, 339] width 103 height 18
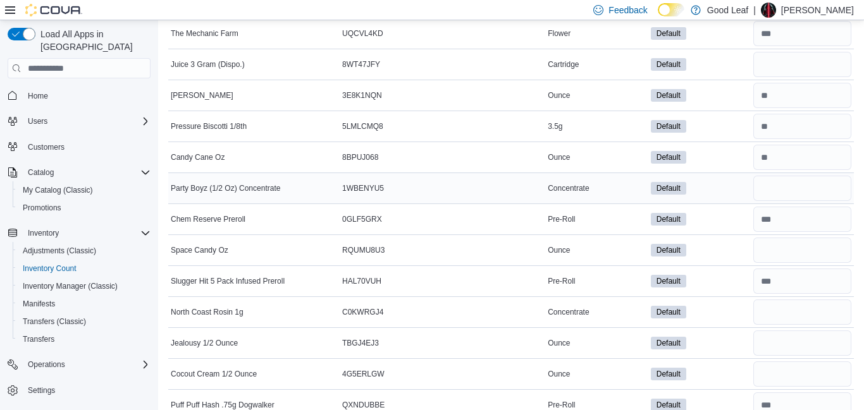
scroll to position [2149, 0]
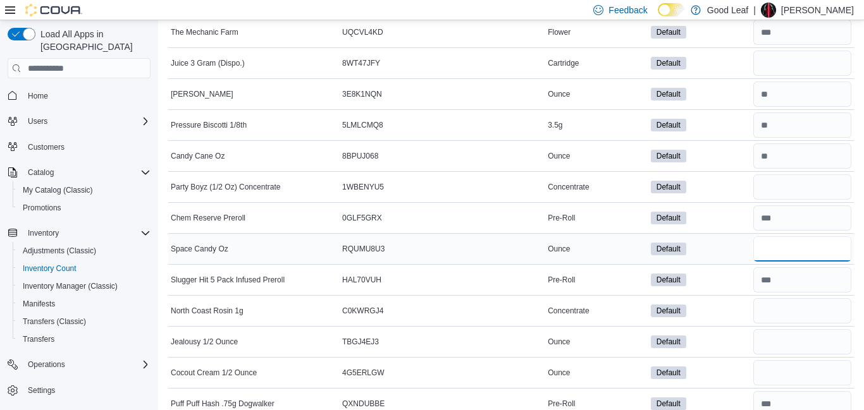
click at [809, 248] on input "number" at bounding box center [802, 248] width 98 height 25
click at [770, 341] on input "number" at bounding box center [802, 341] width 98 height 25
click at [768, 363] on input "number" at bounding box center [802, 372] width 98 height 25
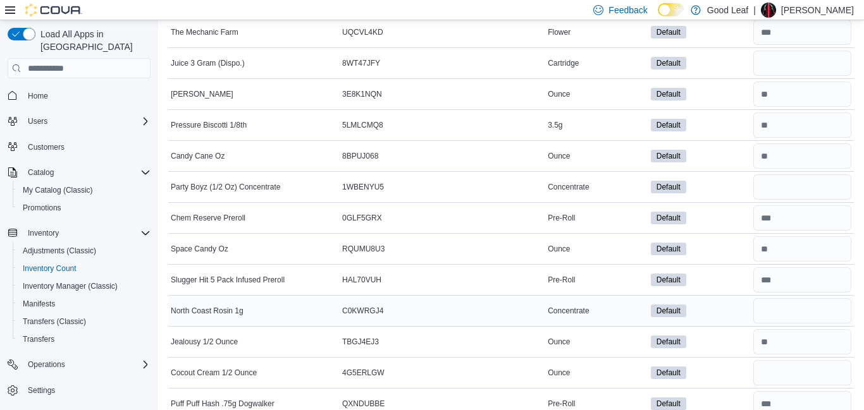
click at [735, 318] on div "Default" at bounding box center [699, 311] width 103 height 18
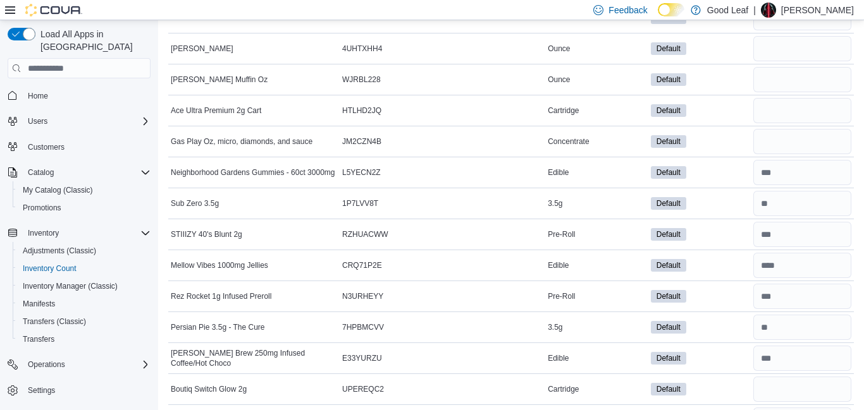
scroll to position [2630, 0]
click at [798, 52] on input "number" at bounding box center [802, 47] width 98 height 25
click at [799, 73] on input "number" at bounding box center [802, 78] width 98 height 25
click at [724, 174] on div "Default" at bounding box center [699, 171] width 103 height 18
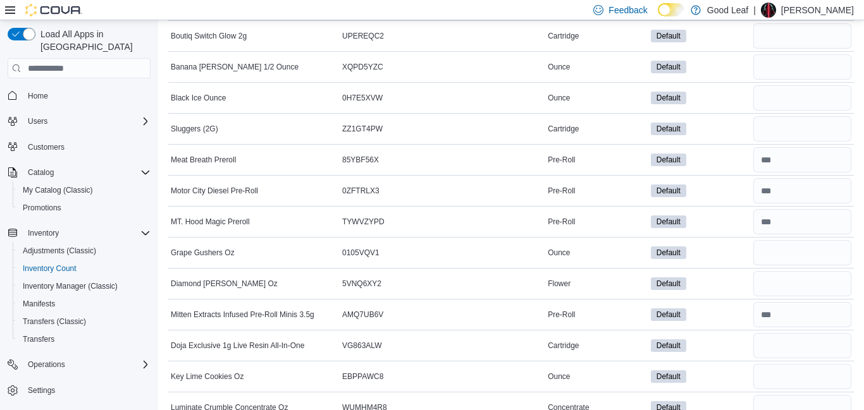
scroll to position [2984, 0]
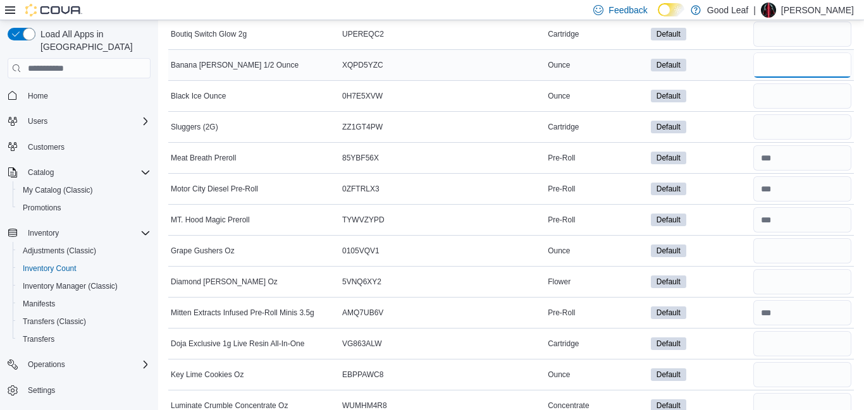
click at [822, 61] on input "number" at bounding box center [802, 64] width 98 height 25
click at [807, 94] on input "number" at bounding box center [802, 95] width 98 height 25
click at [776, 248] on input "number" at bounding box center [802, 250] width 98 height 25
click at [774, 279] on input "number" at bounding box center [802, 281] width 98 height 25
click at [788, 374] on input "number" at bounding box center [802, 374] width 98 height 25
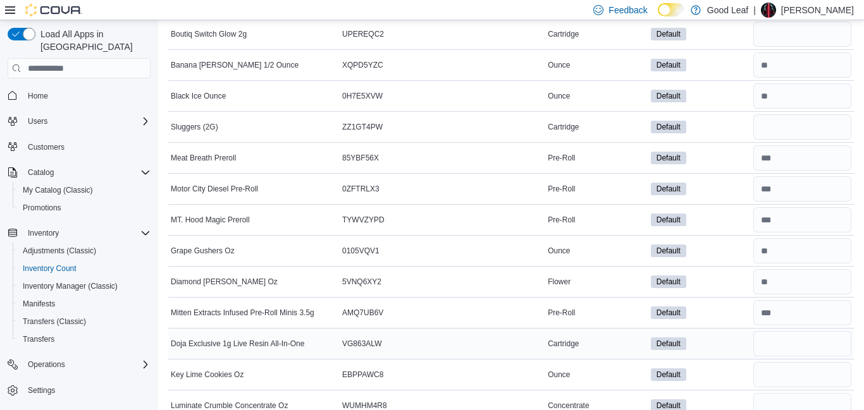
click at [723, 342] on div "Default" at bounding box center [699, 344] width 103 height 18
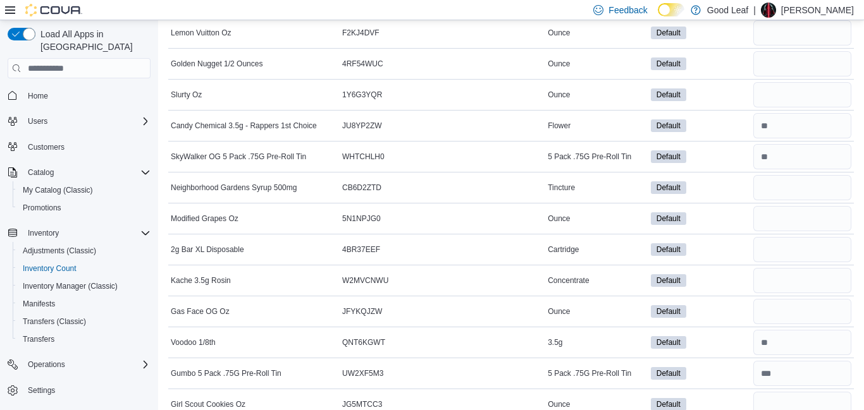
scroll to position [3388, 0]
click at [799, 33] on input "number" at bounding box center [802, 32] width 98 height 25
click at [791, 57] on input "number" at bounding box center [802, 63] width 98 height 25
click at [785, 93] on input "number" at bounding box center [802, 94] width 98 height 25
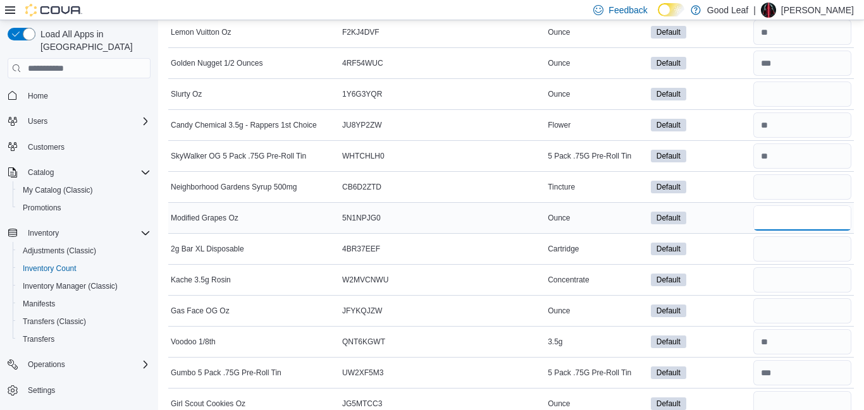
click at [782, 219] on input "number" at bounding box center [802, 217] width 98 height 25
click at [776, 312] on input "number" at bounding box center [802, 310] width 98 height 25
click at [711, 276] on div "Default" at bounding box center [699, 280] width 103 height 18
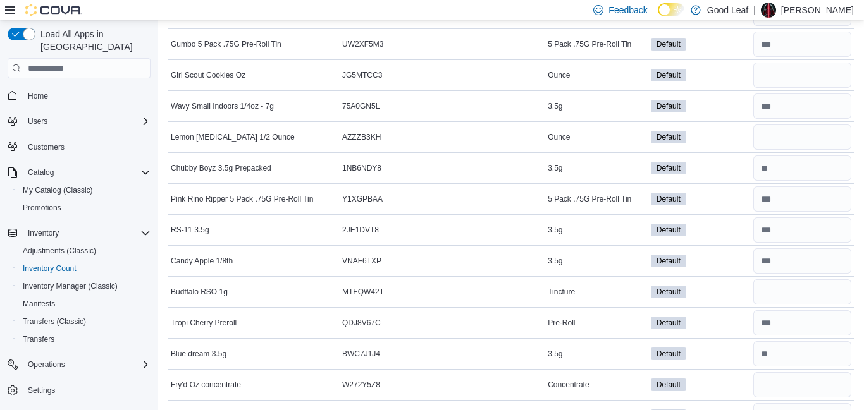
scroll to position [3742, 0]
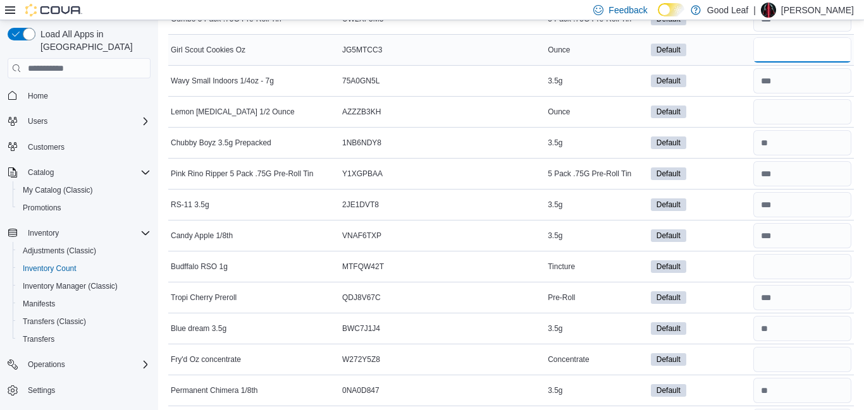
click at [791, 48] on input "number" at bounding box center [802, 49] width 98 height 25
click at [800, 109] on input "number" at bounding box center [802, 111] width 98 height 25
click at [711, 292] on div "Default" at bounding box center [699, 298] width 103 height 18
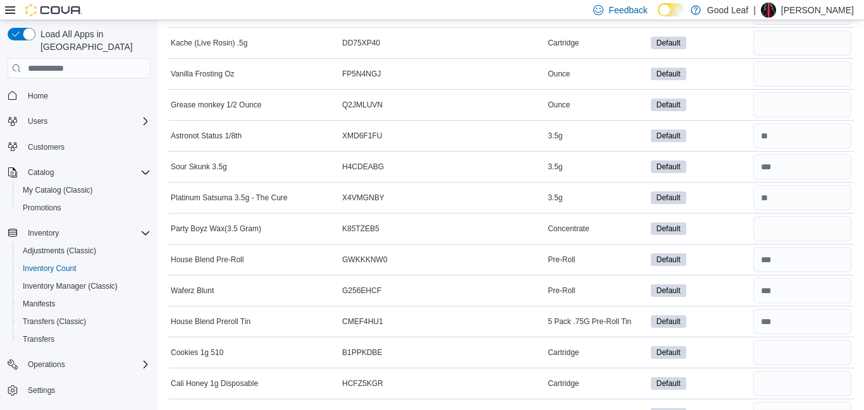
scroll to position [4248, 0]
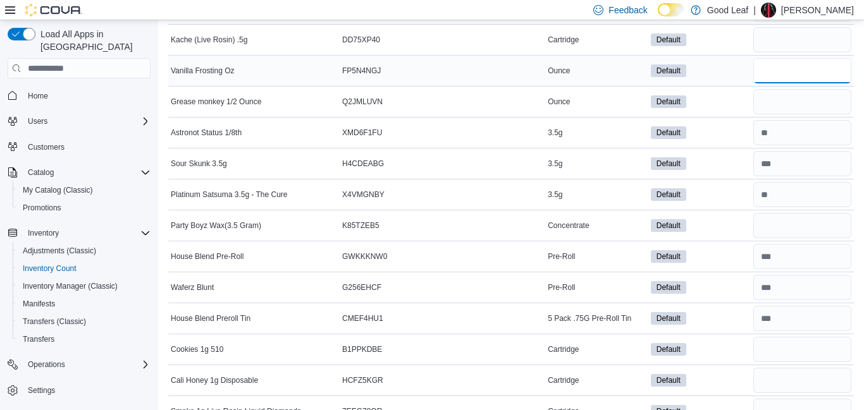
click at [833, 74] on input "number" at bounding box center [802, 70] width 98 height 25
click at [818, 101] on input "number" at bounding box center [802, 101] width 98 height 25
click at [810, 217] on input "number" at bounding box center [802, 225] width 98 height 25
click at [738, 224] on div "Default" at bounding box center [699, 226] width 103 height 18
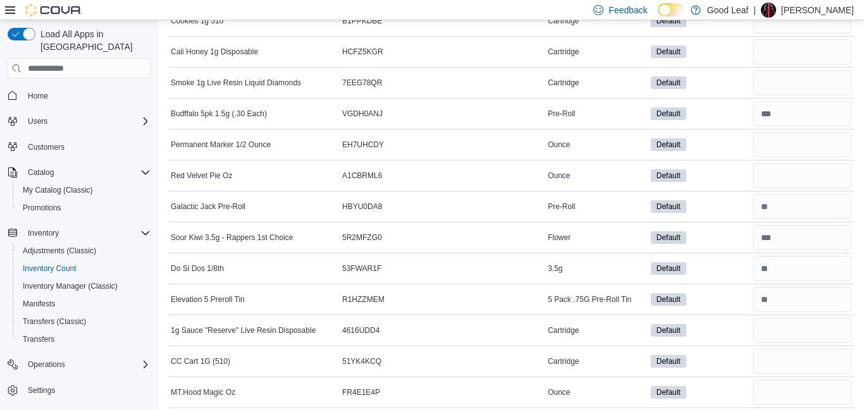
scroll to position [4552, 0]
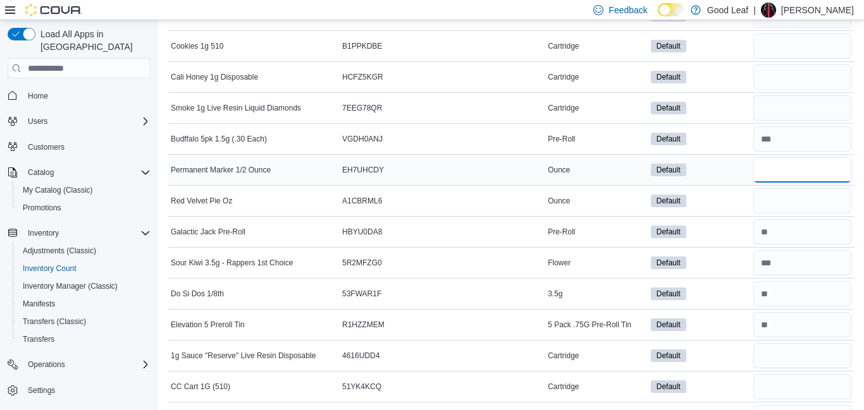
click at [776, 179] on input "number" at bounding box center [802, 169] width 98 height 25
click at [769, 201] on input "number" at bounding box center [802, 200] width 98 height 25
click at [723, 351] on div "Default" at bounding box center [699, 356] width 103 height 18
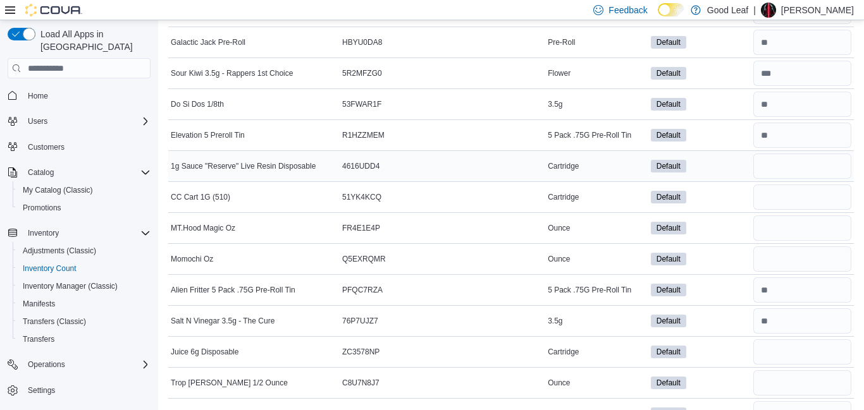
scroll to position [4754, 0]
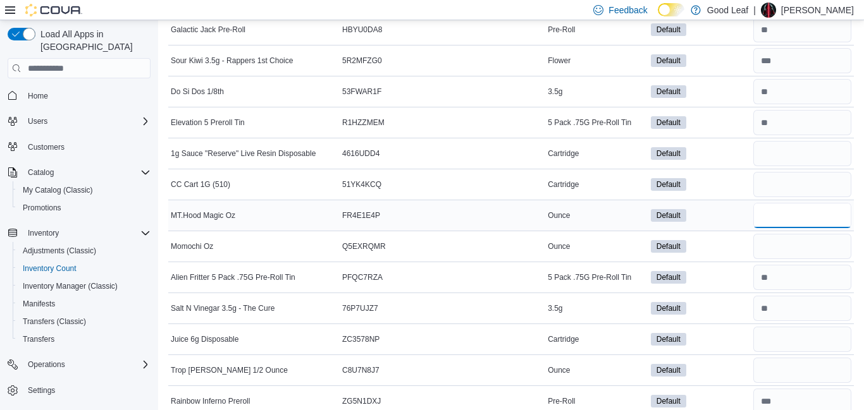
click at [824, 205] on input "number" at bounding box center [802, 215] width 98 height 25
click at [814, 247] on input "number" at bounding box center [802, 246] width 98 height 25
click at [778, 370] on input "number" at bounding box center [802, 370] width 98 height 25
click at [727, 341] on div "Default" at bounding box center [699, 340] width 103 height 18
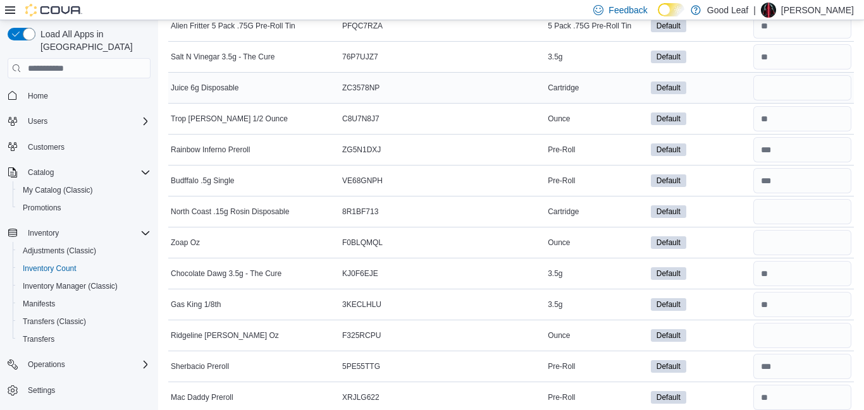
scroll to position [5007, 0]
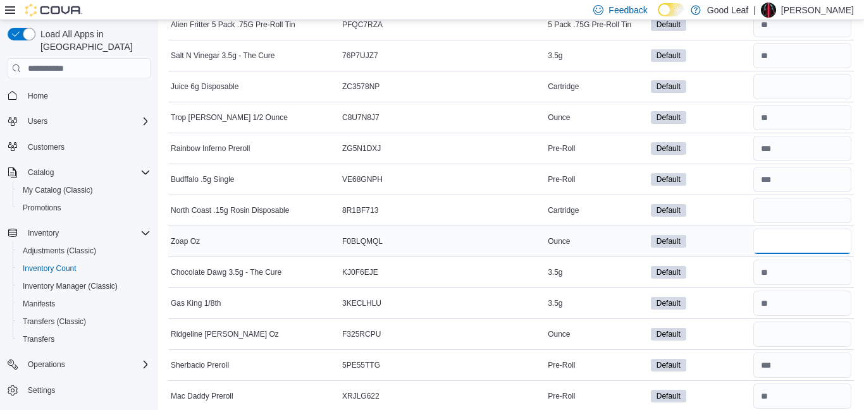
click at [798, 247] on input "number" at bounding box center [802, 241] width 98 height 25
click at [786, 339] on input "number" at bounding box center [802, 334] width 98 height 25
click at [726, 334] on div "Default" at bounding box center [699, 335] width 103 height 18
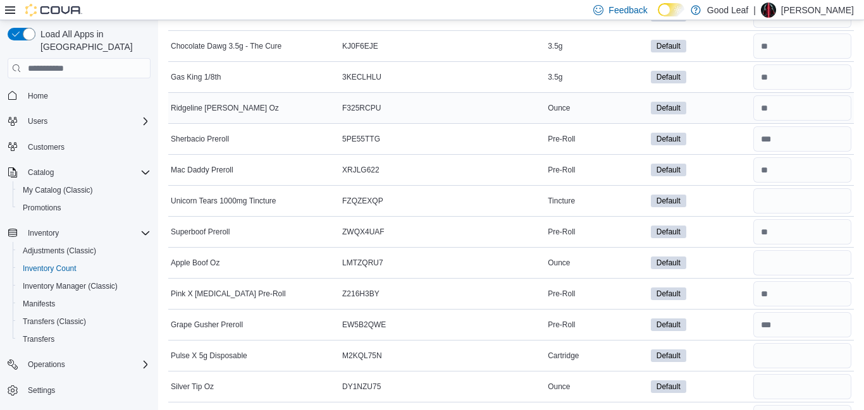
scroll to position [5234, 0]
click at [799, 259] on input "number" at bounding box center [802, 261] width 98 height 25
click at [800, 380] on input "number" at bounding box center [802, 385] width 98 height 25
click at [738, 357] on div "Default" at bounding box center [699, 355] width 103 height 18
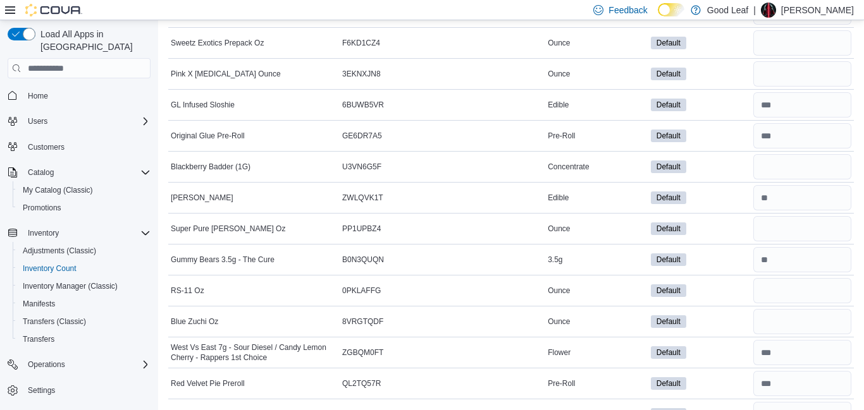
scroll to position [5614, 0]
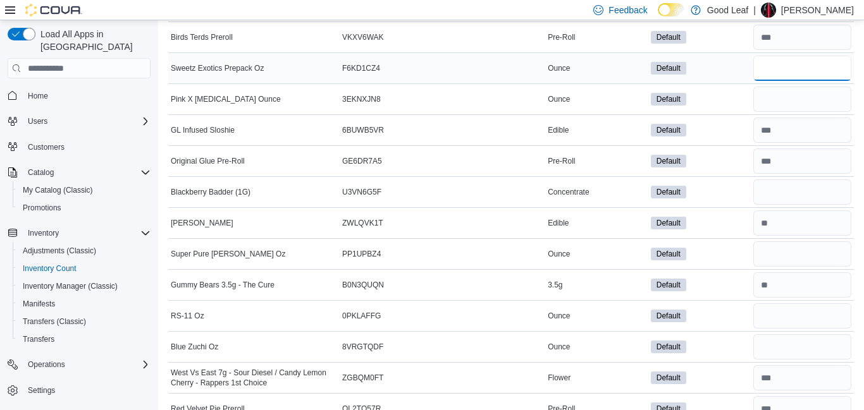
click at [824, 71] on input "number" at bounding box center [802, 68] width 98 height 25
click at [822, 93] on input "number" at bounding box center [802, 99] width 98 height 25
click at [794, 248] on input "number" at bounding box center [802, 253] width 98 height 25
click at [780, 311] on input "number" at bounding box center [802, 315] width 98 height 25
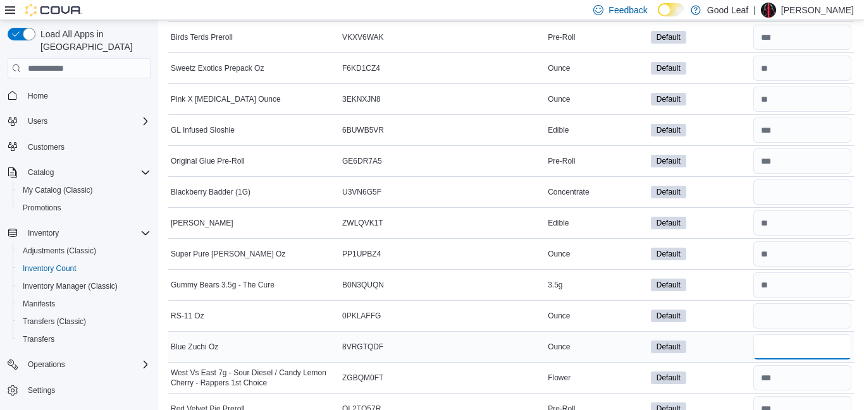
click at [781, 345] on input "number" at bounding box center [802, 346] width 98 height 25
click at [699, 346] on div "Default" at bounding box center [699, 347] width 103 height 18
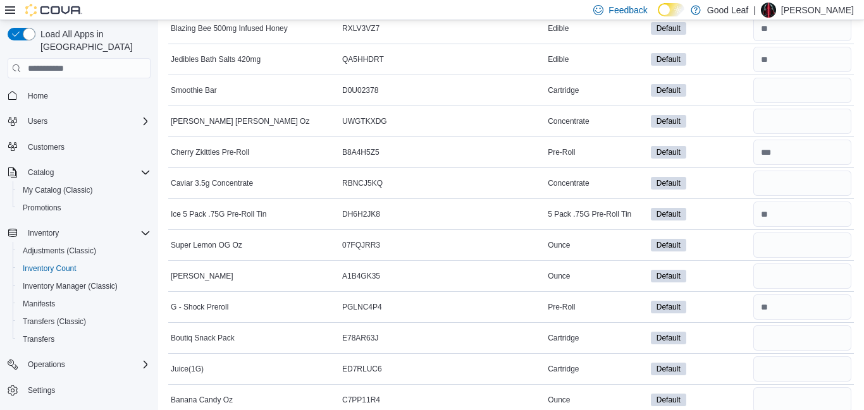
scroll to position [6119, 0]
click at [788, 248] on input "number" at bounding box center [802, 243] width 98 height 25
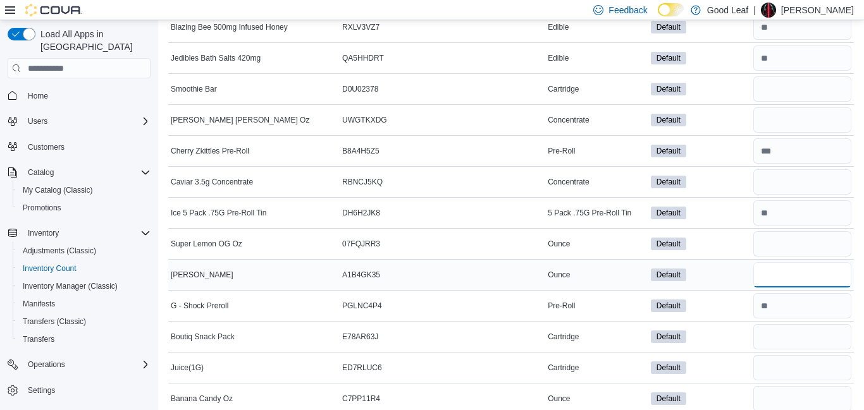
click at [791, 271] on input "number" at bounding box center [802, 274] width 98 height 25
click at [784, 400] on input "number" at bounding box center [802, 398] width 98 height 25
click at [733, 365] on div "Default" at bounding box center [699, 368] width 103 height 18
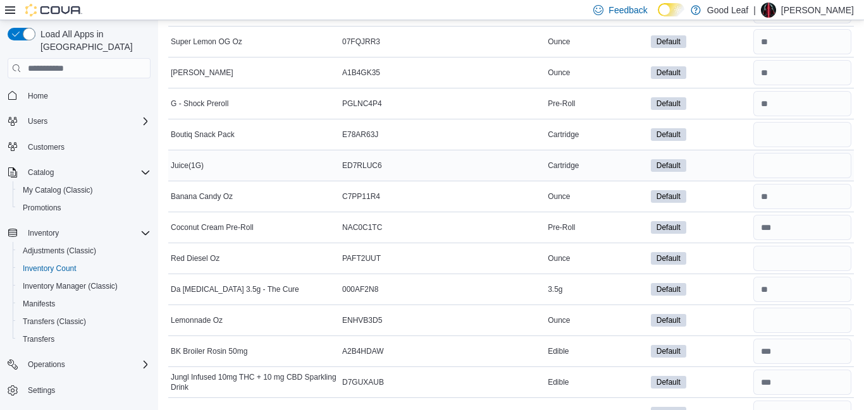
scroll to position [6347, 0]
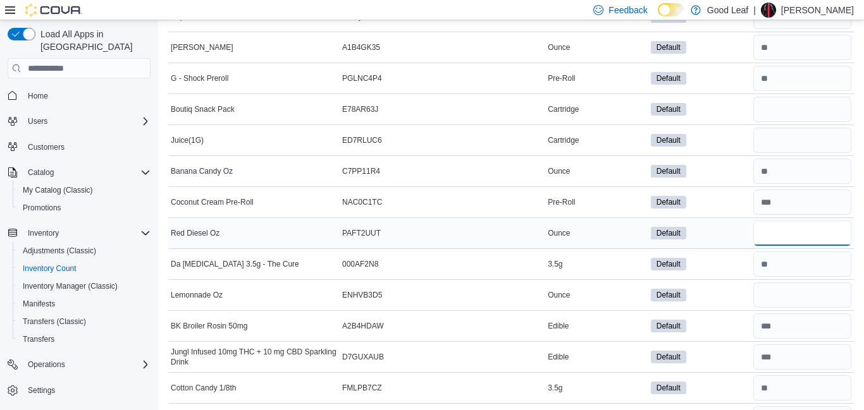
click at [794, 235] on input "number" at bounding box center [802, 233] width 98 height 25
click at [794, 288] on input "number" at bounding box center [802, 295] width 98 height 25
click at [733, 271] on div "Default" at bounding box center [699, 264] width 103 height 18
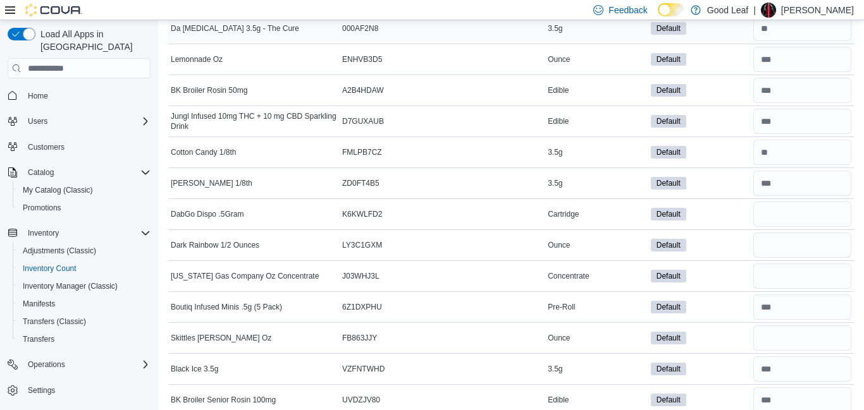
scroll to position [6599, 0]
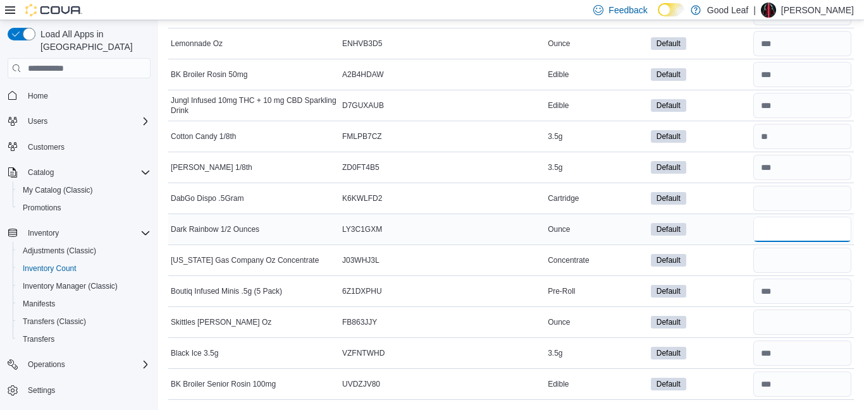
click at [780, 224] on input "number" at bounding box center [802, 229] width 98 height 25
click at [785, 327] on input "number" at bounding box center [802, 322] width 98 height 25
click at [736, 276] on td "Default" at bounding box center [699, 291] width 103 height 31
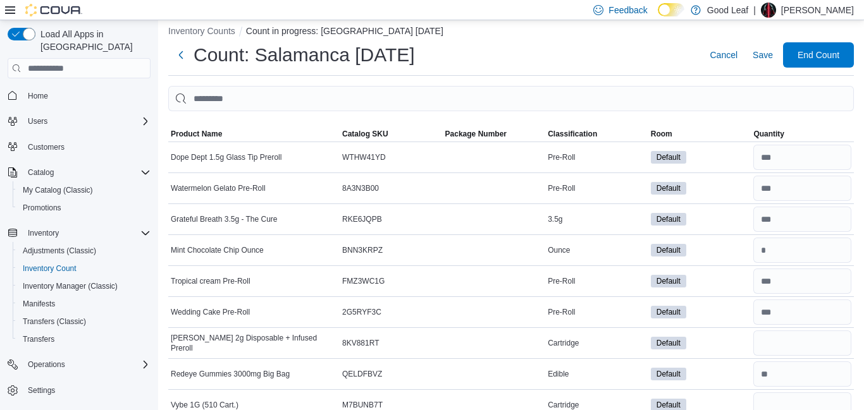
scroll to position [0, 0]
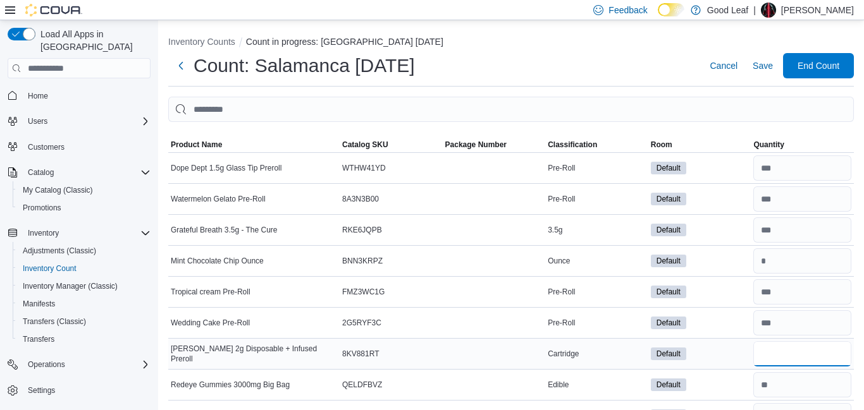
click at [780, 351] on input "number" at bounding box center [802, 353] width 98 height 25
click at [720, 314] on div "Default" at bounding box center [699, 323] width 103 height 18
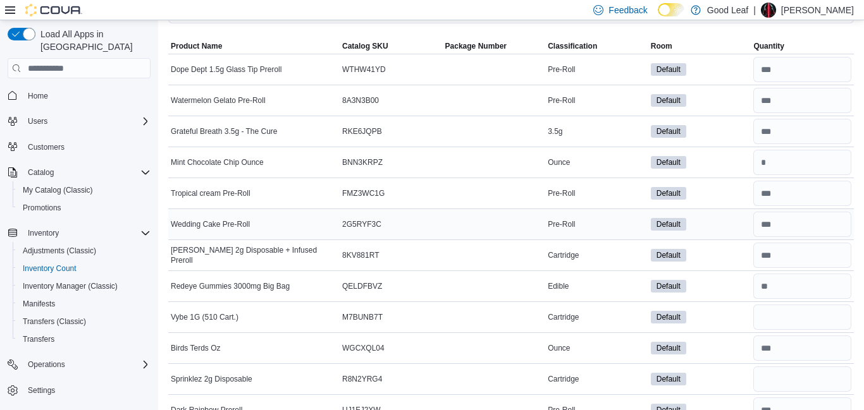
scroll to position [101, 0]
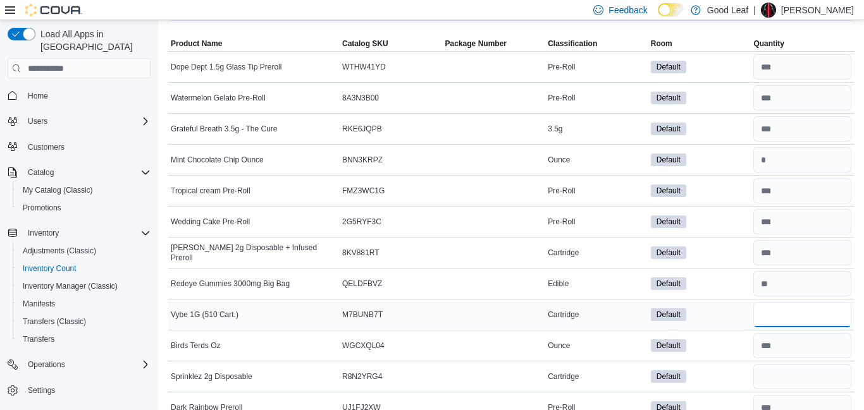
click at [778, 318] on input "number" at bounding box center [802, 314] width 98 height 25
click at [782, 374] on input "number" at bounding box center [802, 376] width 98 height 25
click at [724, 348] on div "Default" at bounding box center [699, 346] width 103 height 18
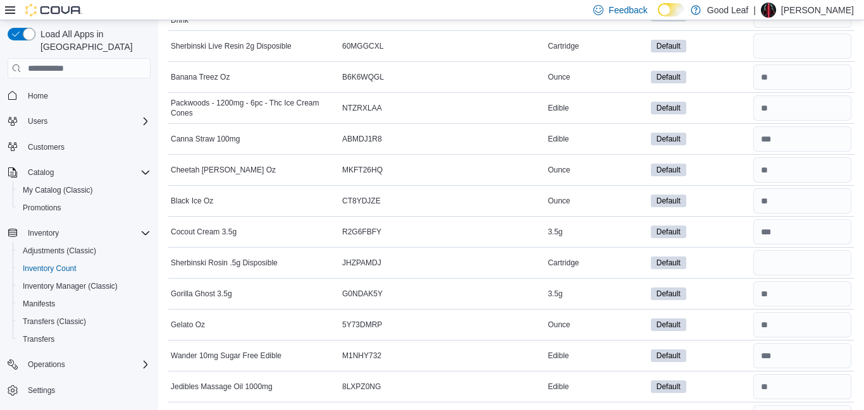
scroll to position [556, 0]
click at [804, 42] on input "number" at bounding box center [802, 45] width 98 height 25
click at [794, 263] on input "number" at bounding box center [802, 262] width 98 height 25
click at [736, 260] on div "Default" at bounding box center [699, 262] width 103 height 18
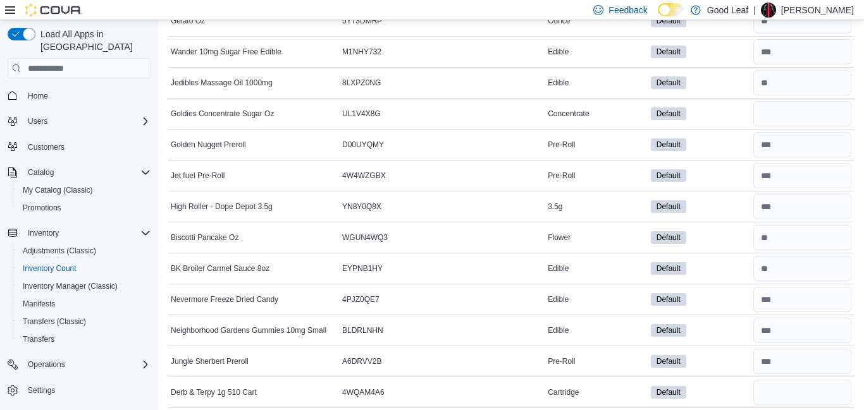
scroll to position [885, 0]
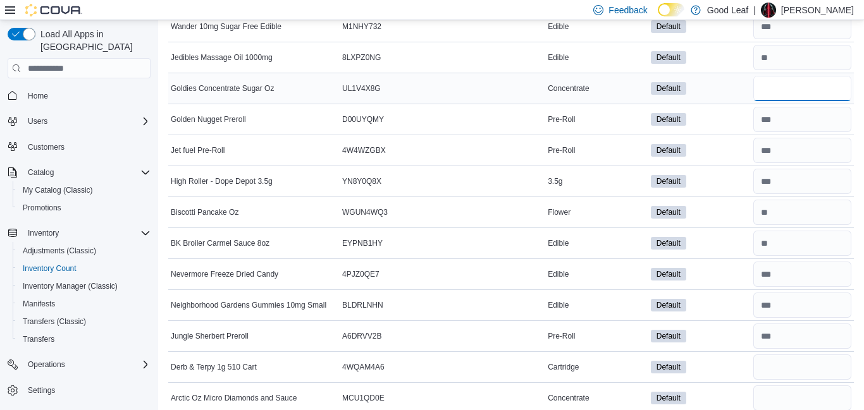
click at [811, 95] on input "number" at bounding box center [802, 88] width 98 height 25
click at [786, 366] on input "number" at bounding box center [802, 367] width 98 height 25
click at [777, 393] on input "number" at bounding box center [802, 398] width 98 height 25
click at [724, 370] on div "Default" at bounding box center [699, 367] width 103 height 18
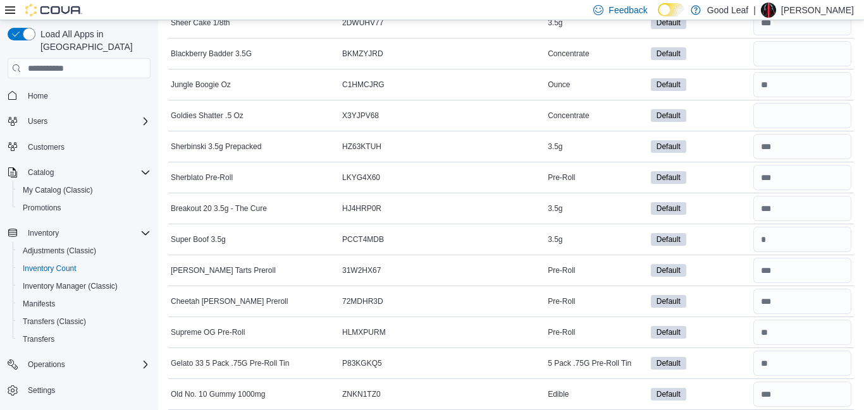
scroll to position [1290, 0]
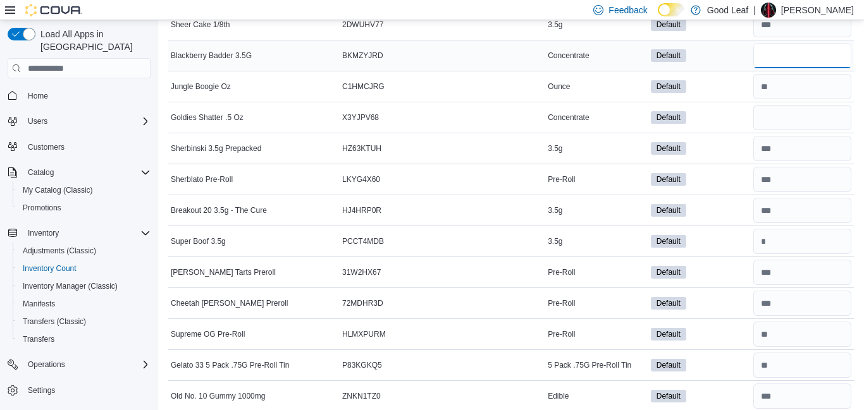
click at [793, 64] on input "number" at bounding box center [802, 55] width 98 height 25
click at [780, 116] on input "number" at bounding box center [802, 117] width 98 height 25
click at [711, 223] on td "Default" at bounding box center [699, 210] width 103 height 31
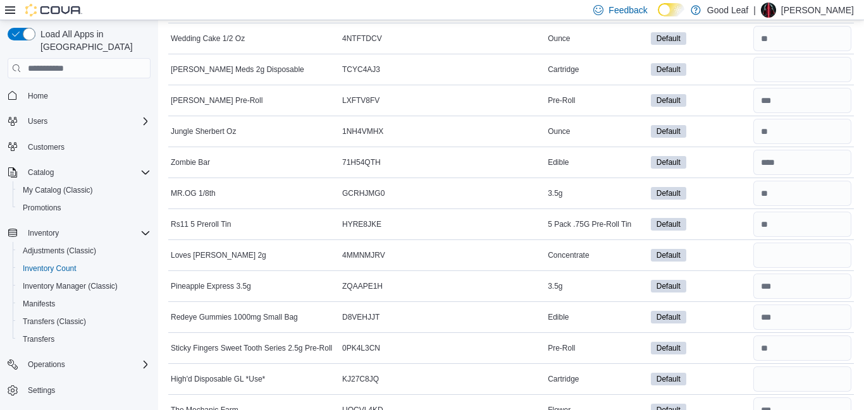
scroll to position [1770, 0]
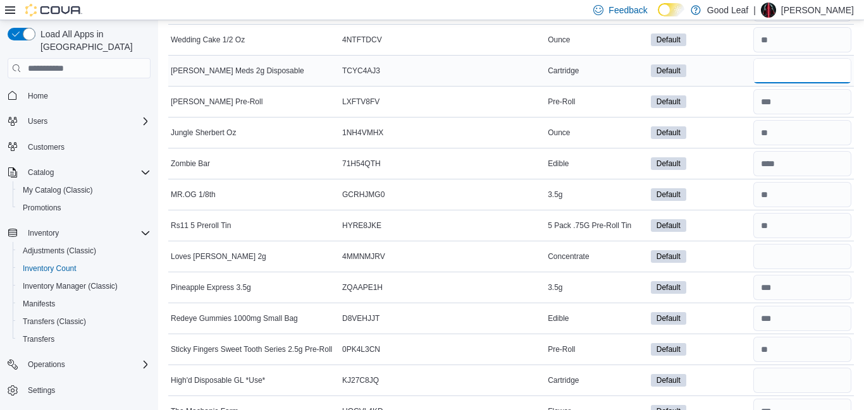
click at [785, 67] on input "number" at bounding box center [802, 70] width 98 height 25
click at [782, 251] on input "number" at bounding box center [802, 256] width 98 height 25
click at [775, 379] on input "number" at bounding box center [802, 380] width 98 height 25
click at [726, 343] on div "Default" at bounding box center [699, 350] width 103 height 18
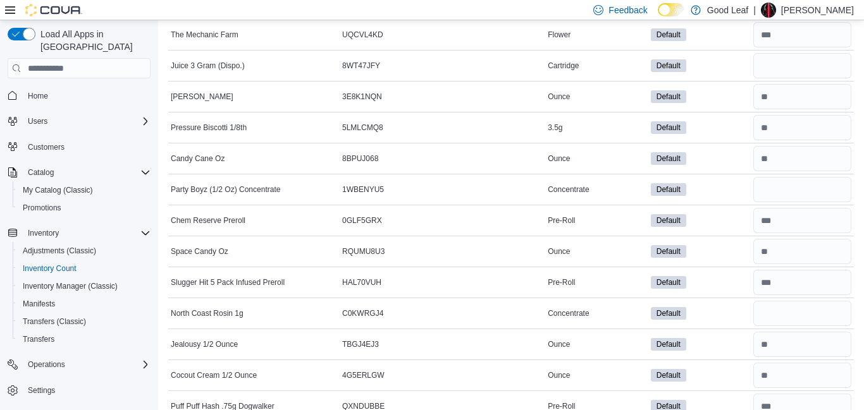
scroll to position [2149, 0]
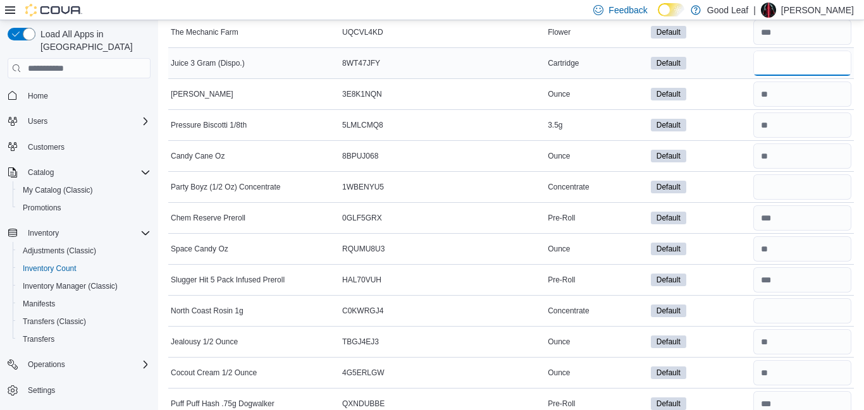
click at [793, 54] on input "number" at bounding box center [802, 63] width 98 height 25
click at [786, 181] on input "number" at bounding box center [802, 186] width 98 height 25
click at [785, 312] on input "number" at bounding box center [802, 310] width 98 height 25
click at [729, 312] on div "Default" at bounding box center [699, 311] width 103 height 18
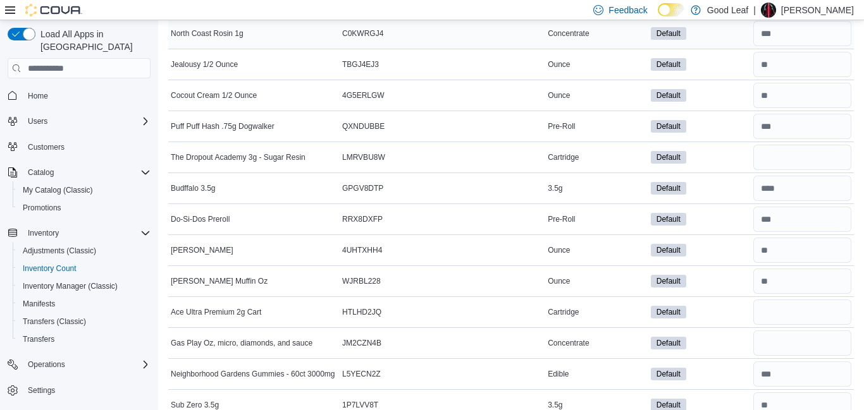
scroll to position [2503, 0]
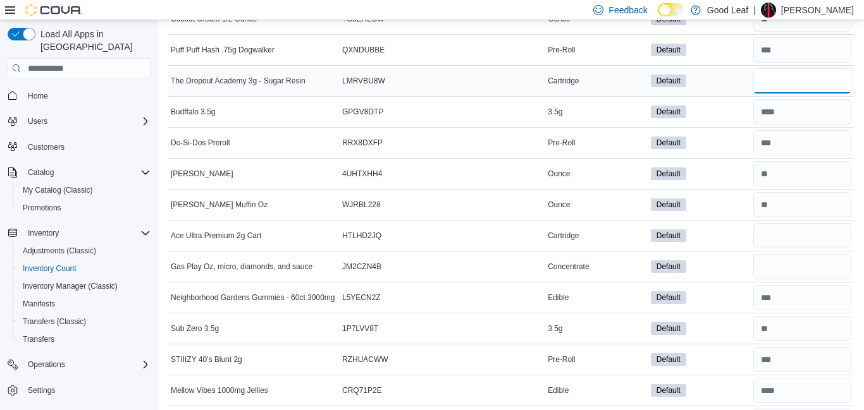
click at [815, 84] on input "number" at bounding box center [802, 80] width 98 height 25
click at [798, 230] on input "number" at bounding box center [802, 235] width 98 height 25
click at [802, 267] on input "number" at bounding box center [802, 266] width 98 height 25
click at [786, 254] on input "number" at bounding box center [802, 266] width 98 height 25
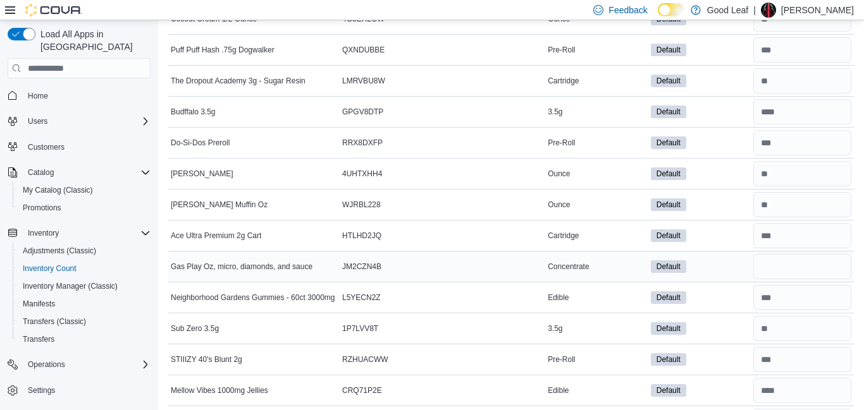
click at [736, 258] on div "Default" at bounding box center [699, 267] width 103 height 18
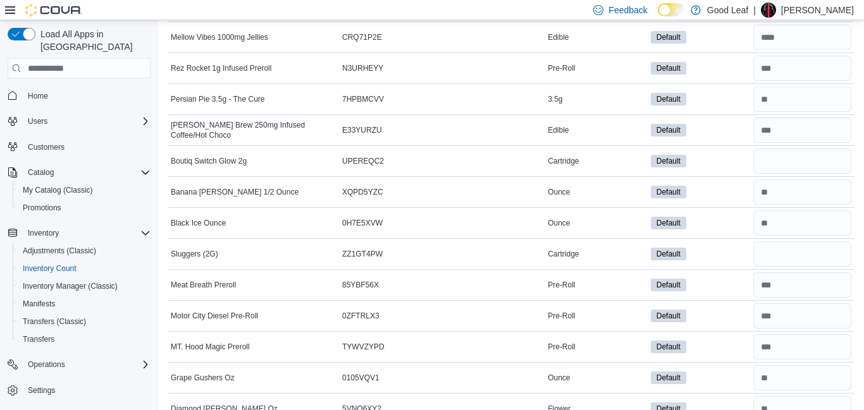
scroll to position [2857, 0]
click at [810, 159] on input "number" at bounding box center [802, 160] width 98 height 25
click at [811, 253] on input "number" at bounding box center [802, 253] width 98 height 25
click at [730, 278] on div "Default" at bounding box center [699, 285] width 103 height 18
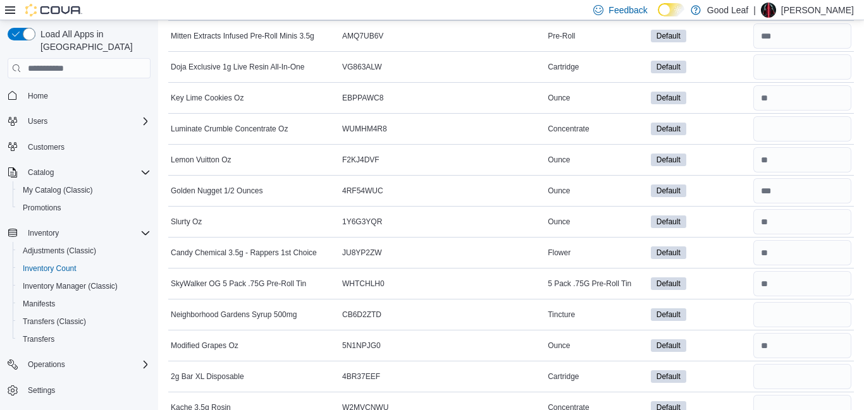
scroll to position [3262, 0]
click at [801, 71] on input "number" at bounding box center [802, 65] width 98 height 25
click at [794, 127] on input "number" at bounding box center [802, 127] width 98 height 25
click at [790, 308] on input "number" at bounding box center [802, 313] width 98 height 25
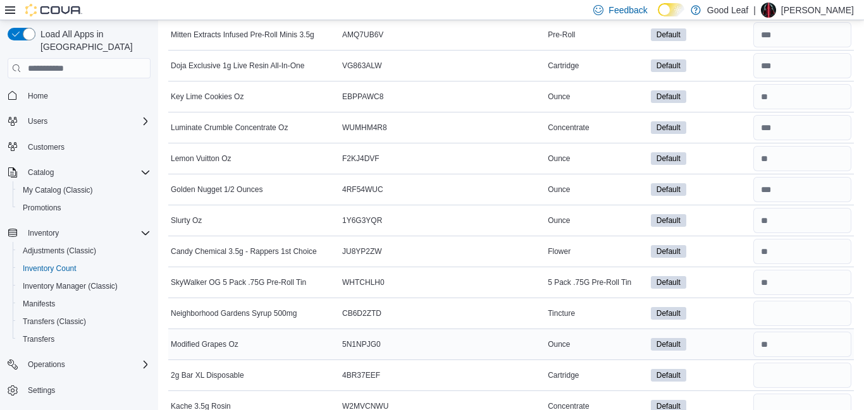
click at [726, 335] on td "Default" at bounding box center [699, 344] width 103 height 31
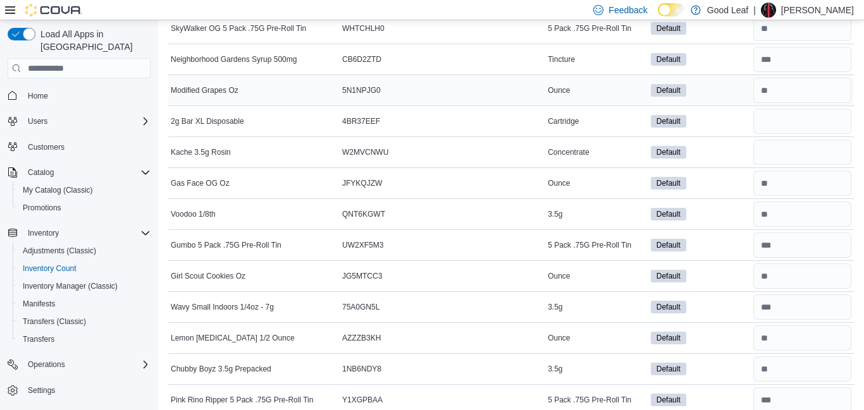
scroll to position [3540, 0]
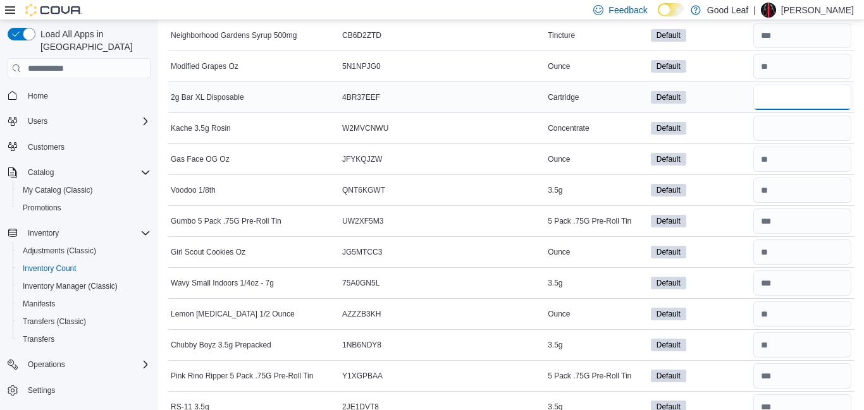
click at [791, 102] on input "number" at bounding box center [802, 97] width 98 height 25
click at [795, 133] on input "number" at bounding box center [802, 128] width 98 height 25
click at [733, 214] on div "Default" at bounding box center [699, 221] width 103 height 18
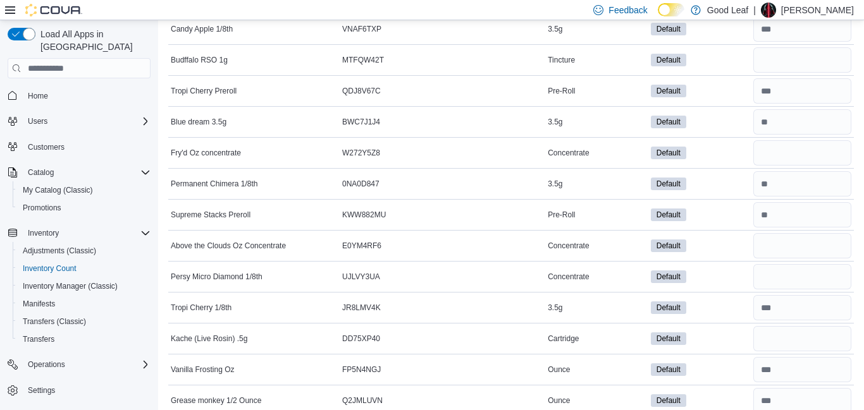
scroll to position [3970, 0]
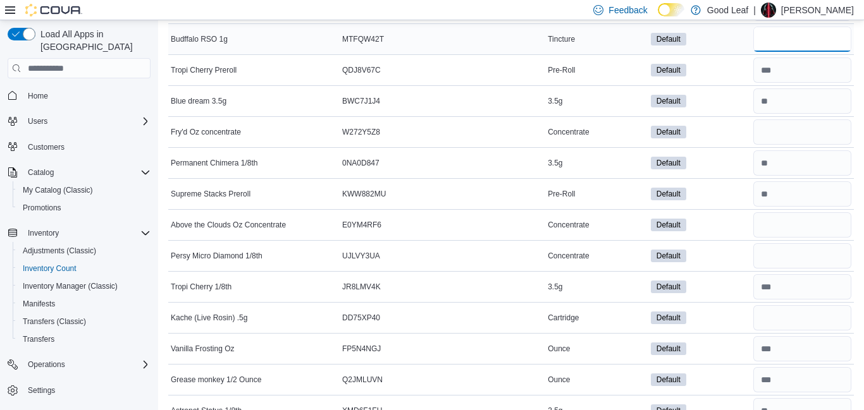
click at [775, 46] on input "number" at bounding box center [802, 39] width 98 height 25
click at [780, 131] on input "number" at bounding box center [802, 131] width 98 height 25
click at [767, 223] on input "number" at bounding box center [802, 224] width 98 height 25
click at [767, 254] on input "number" at bounding box center [802, 255] width 98 height 25
click at [768, 314] on input "number" at bounding box center [802, 317] width 98 height 25
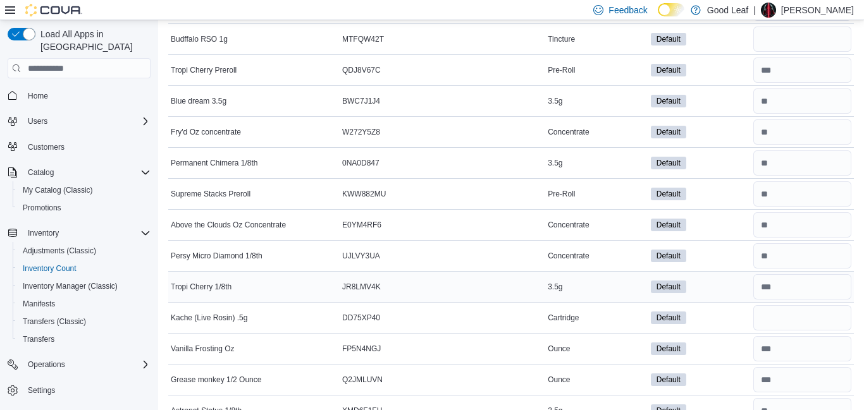
click at [742, 290] on div "Default" at bounding box center [699, 287] width 103 height 18
click at [840, 40] on input "number" at bounding box center [802, 39] width 98 height 25
click at [733, 99] on div "Default" at bounding box center [699, 101] width 103 height 18
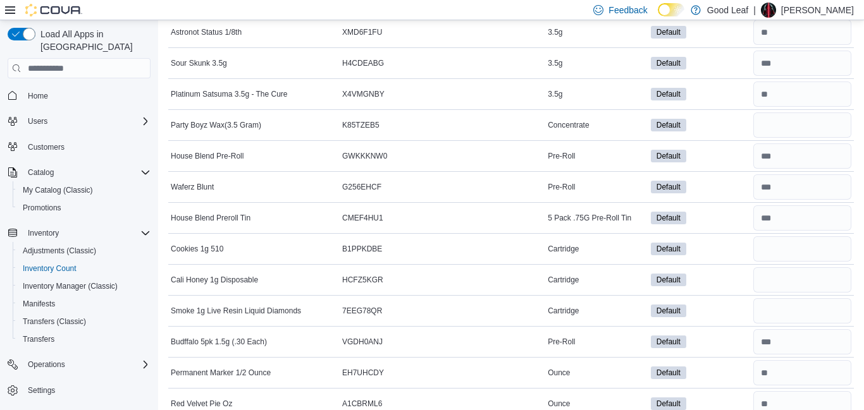
scroll to position [4349, 0]
click at [807, 131] on input "number" at bounding box center [802, 124] width 98 height 25
click at [786, 253] on input "number" at bounding box center [802, 248] width 98 height 25
click at [782, 282] on input "number" at bounding box center [802, 279] width 98 height 25
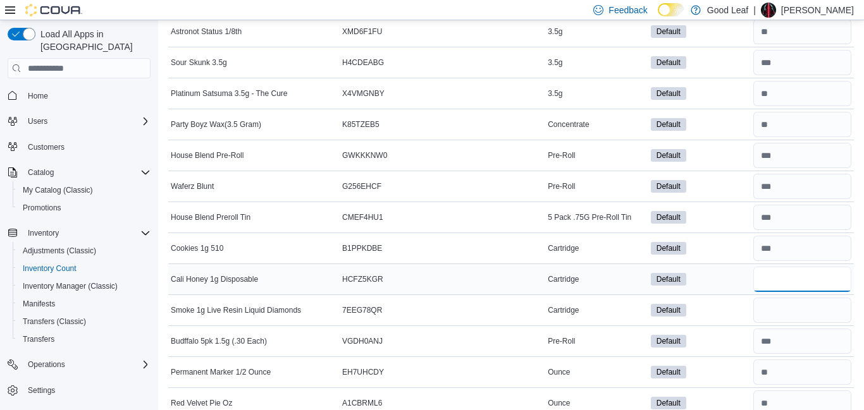
click at [782, 282] on input "number" at bounding box center [802, 279] width 98 height 25
click at [783, 305] on input "number" at bounding box center [802, 310] width 98 height 25
click at [694, 266] on td "Default" at bounding box center [699, 279] width 103 height 31
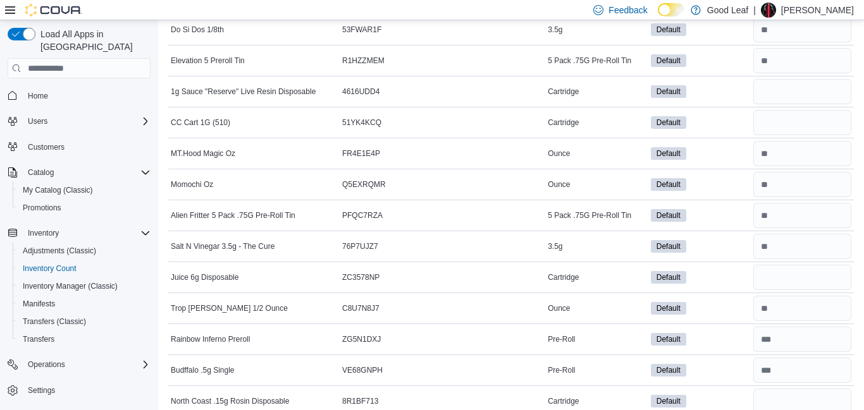
scroll to position [4830, 0]
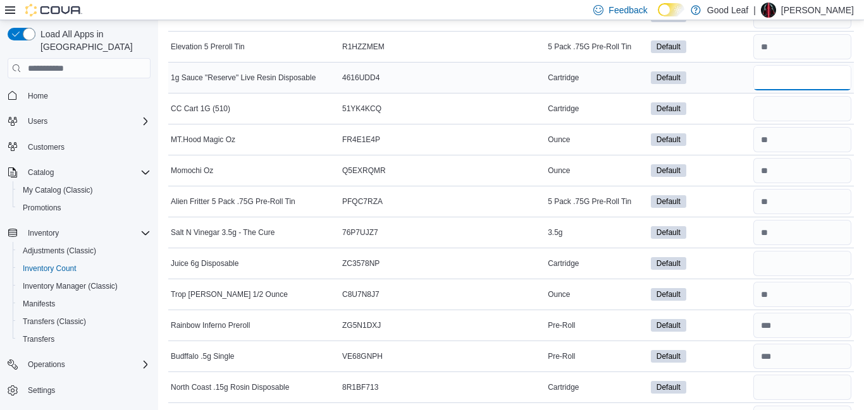
click at [784, 75] on input "number" at bounding box center [802, 77] width 98 height 25
click at [783, 104] on input "number" at bounding box center [802, 108] width 98 height 25
click at [788, 266] on input "number" at bounding box center [802, 263] width 98 height 25
click at [776, 381] on input "number" at bounding box center [802, 387] width 98 height 25
click at [735, 360] on div "Default" at bounding box center [699, 357] width 103 height 18
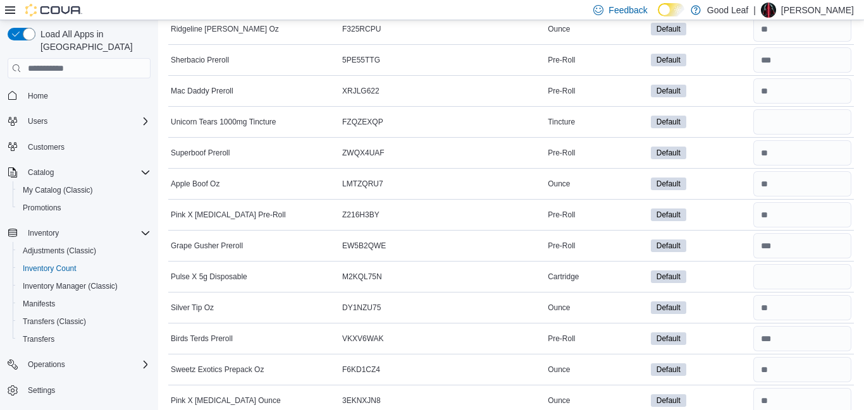
scroll to position [5335, 0]
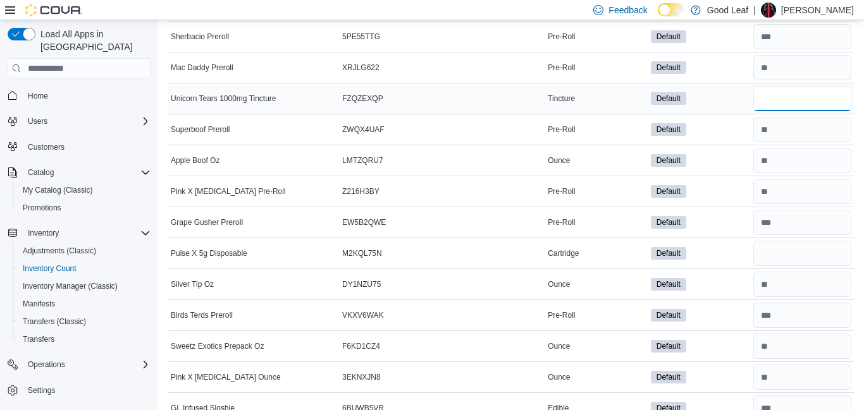
click at [785, 97] on input "number" at bounding box center [802, 98] width 98 height 25
click at [781, 248] on input "number" at bounding box center [802, 253] width 98 height 25
click at [718, 274] on td "Default" at bounding box center [699, 284] width 103 height 31
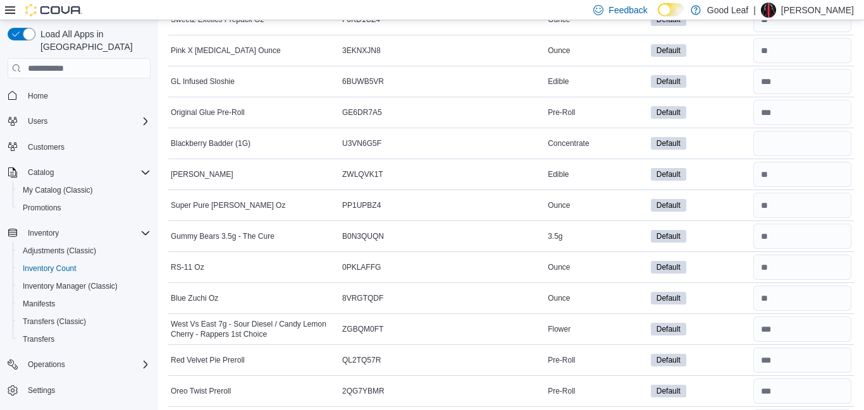
scroll to position [5664, 0]
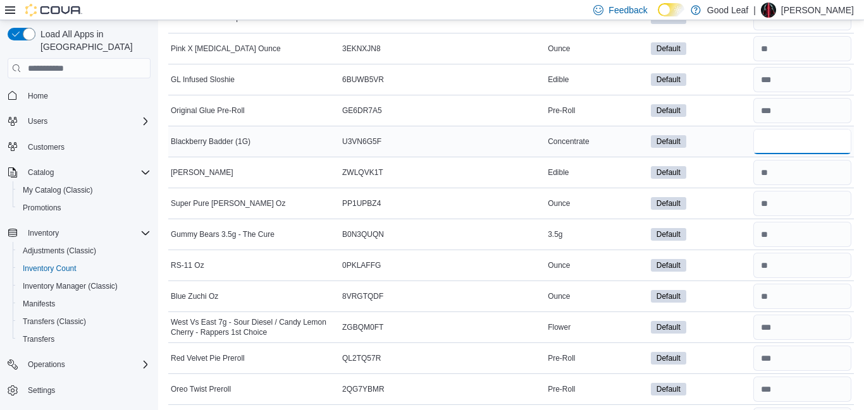
click at [817, 138] on input "number" at bounding box center [802, 141] width 98 height 25
click at [737, 165] on div "Default" at bounding box center [699, 173] width 103 height 18
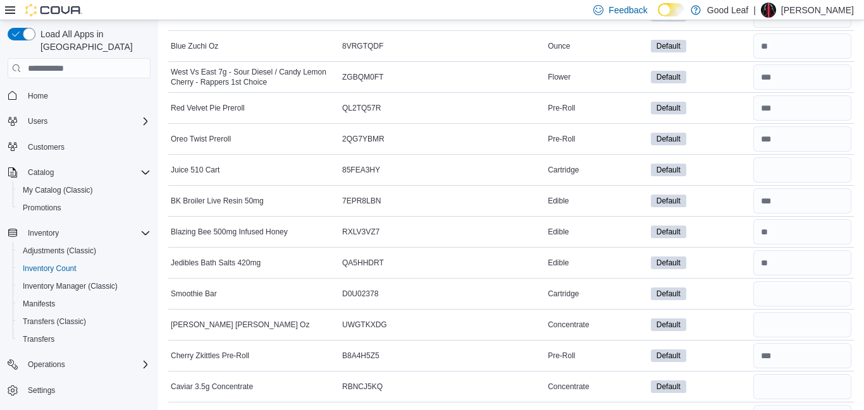
scroll to position [5917, 0]
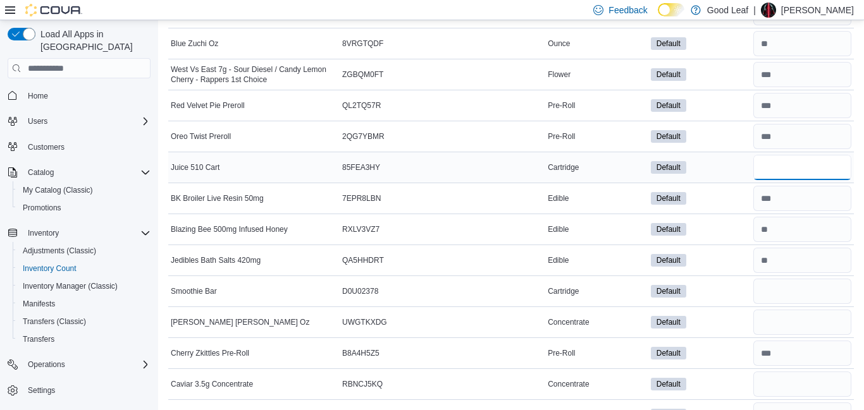
click at [802, 173] on input "number" at bounding box center [802, 167] width 98 height 25
click at [799, 291] on input "number" at bounding box center [802, 291] width 98 height 25
click at [795, 322] on input "number" at bounding box center [802, 322] width 98 height 25
click at [783, 384] on input "number" at bounding box center [802, 384] width 98 height 25
click at [738, 373] on td "Default" at bounding box center [699, 384] width 103 height 31
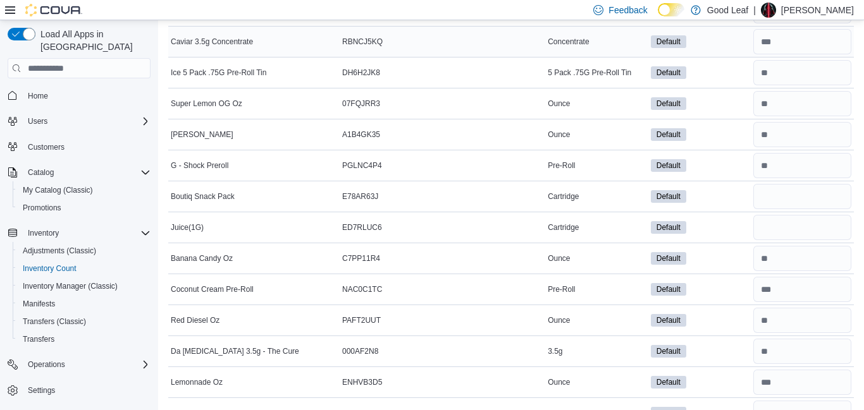
scroll to position [6271, 0]
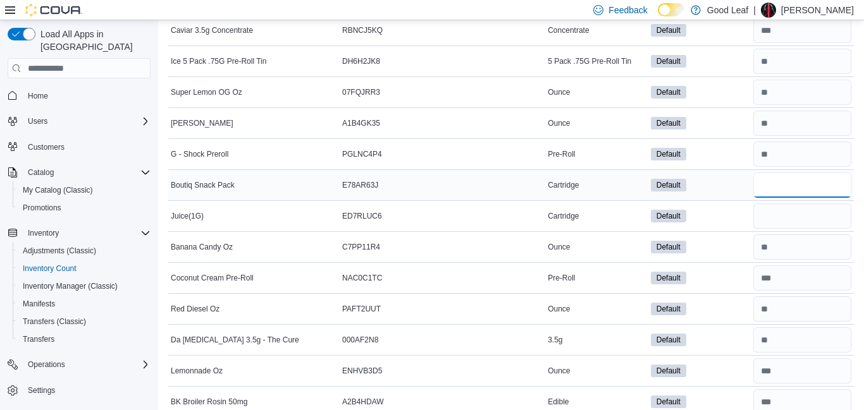
click at [819, 186] on input "number" at bounding box center [802, 185] width 98 height 25
click at [807, 214] on input "number" at bounding box center [802, 216] width 98 height 25
click at [733, 224] on div "Default" at bounding box center [699, 216] width 103 height 18
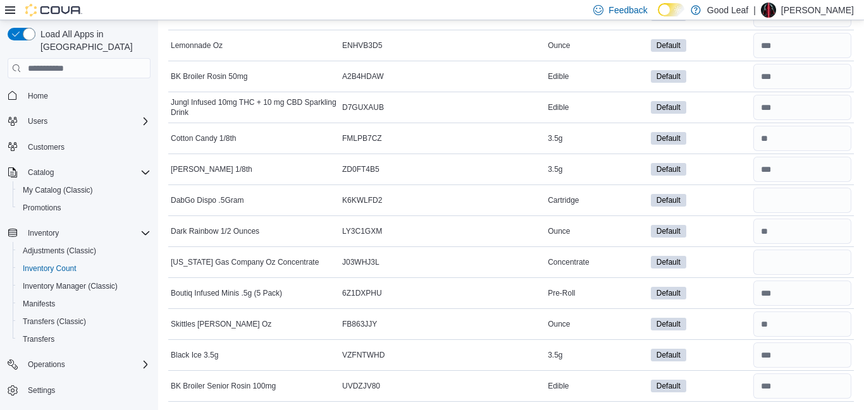
scroll to position [6599, 0]
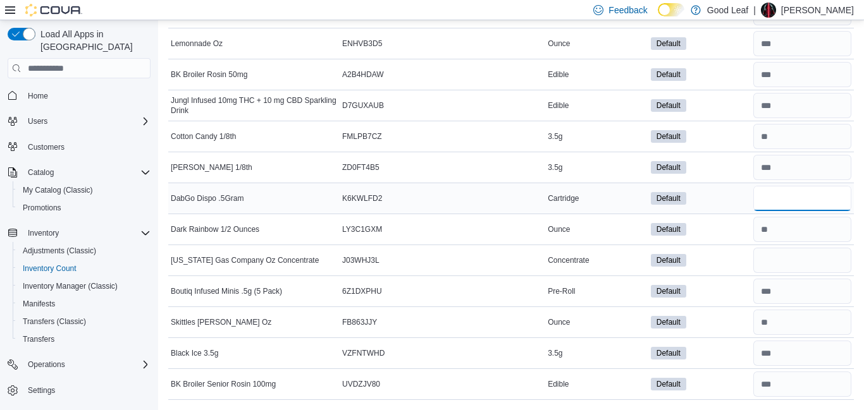
click at [795, 198] on input "number" at bounding box center [802, 198] width 98 height 25
click at [786, 250] on input "number" at bounding box center [802, 260] width 98 height 25
click at [736, 258] on div "Default" at bounding box center [699, 261] width 103 height 18
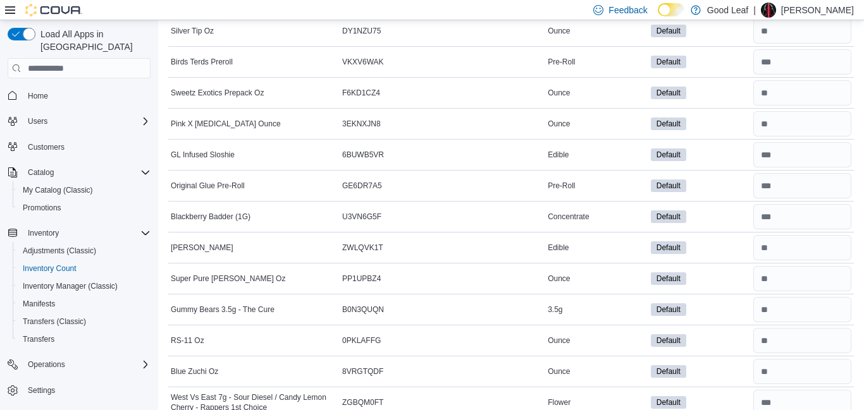
scroll to position [5588, 0]
click at [797, 158] on input "number" at bounding box center [802, 156] width 98 height 25
click at [733, 156] on div "Default" at bounding box center [699, 156] width 103 height 18
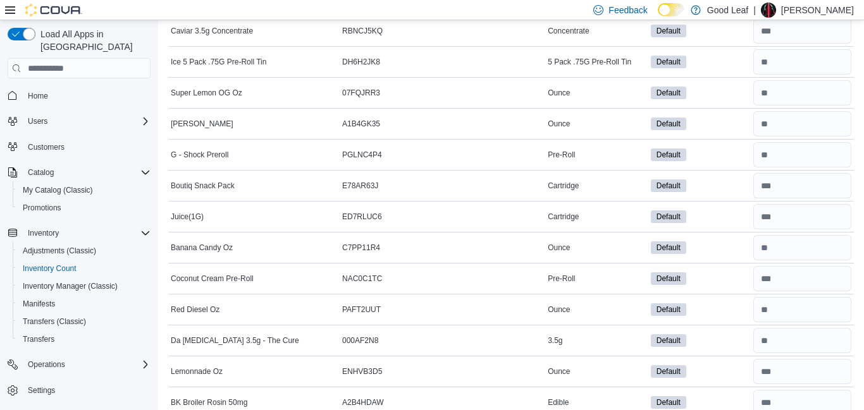
scroll to position [6245, 0]
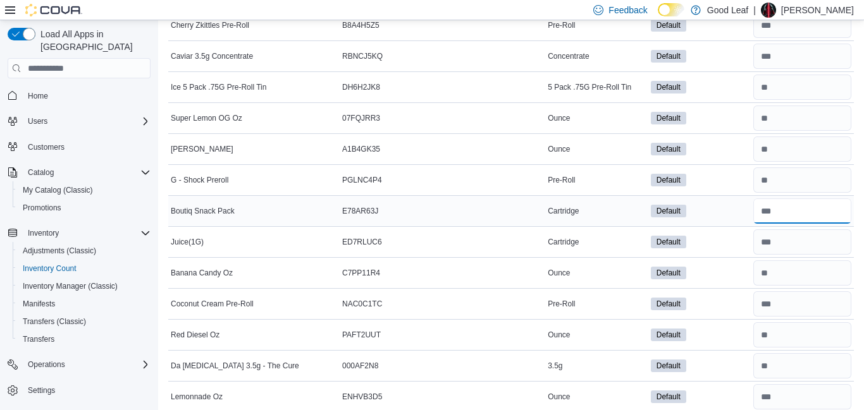
click at [779, 212] on input "number" at bounding box center [802, 210] width 98 height 25
click at [739, 212] on div "Default" at bounding box center [699, 211] width 103 height 18
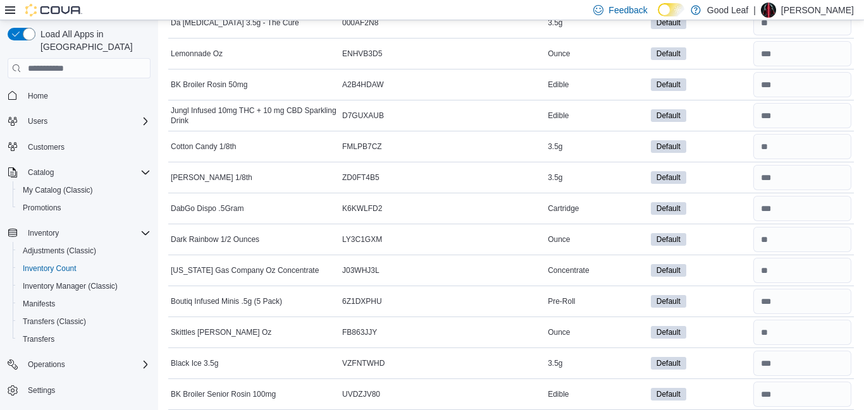
scroll to position [6599, 0]
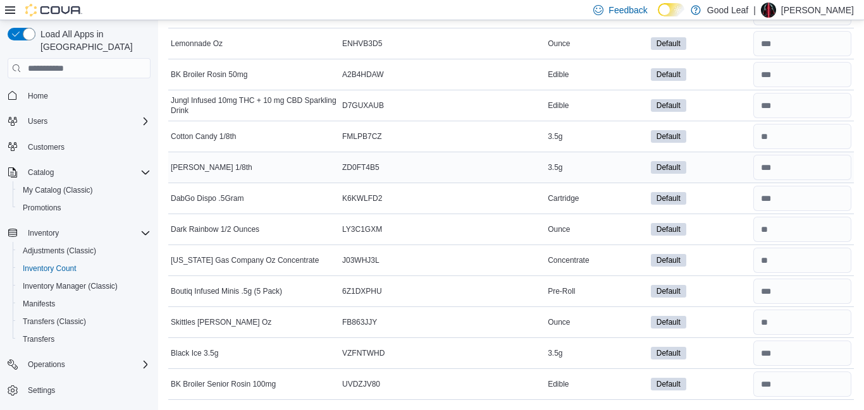
click at [714, 159] on div "Default" at bounding box center [699, 168] width 103 height 18
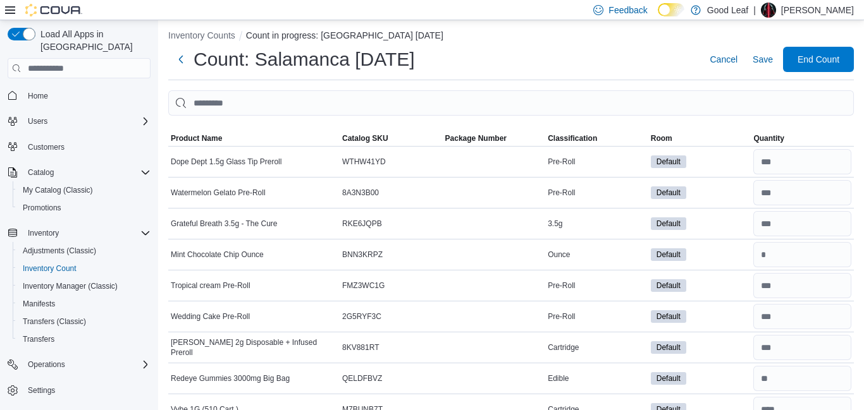
scroll to position [0, 0]
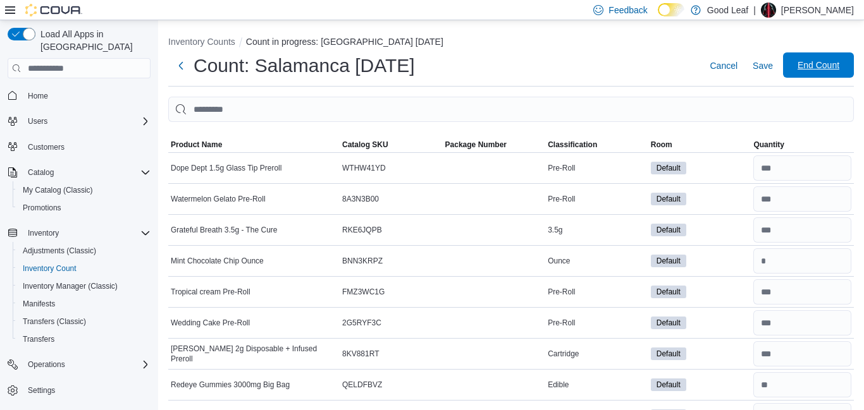
click at [803, 68] on span "End Count" at bounding box center [818, 65] width 42 height 13
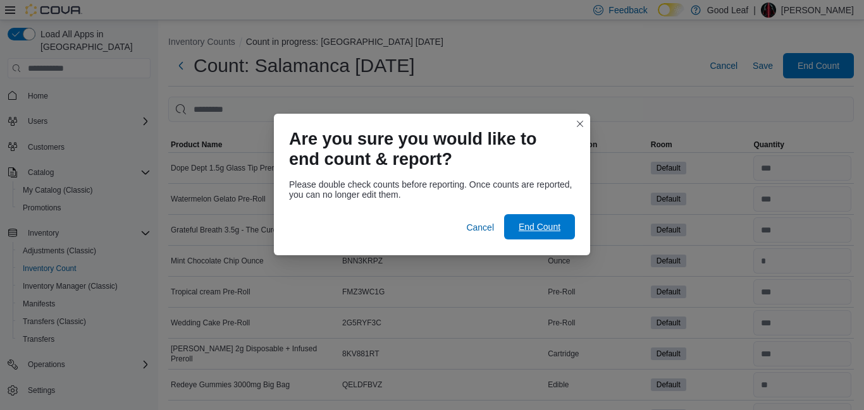
click at [553, 224] on span "End Count" at bounding box center [539, 227] width 42 height 13
